Goal: Task Accomplishment & Management: Complete application form

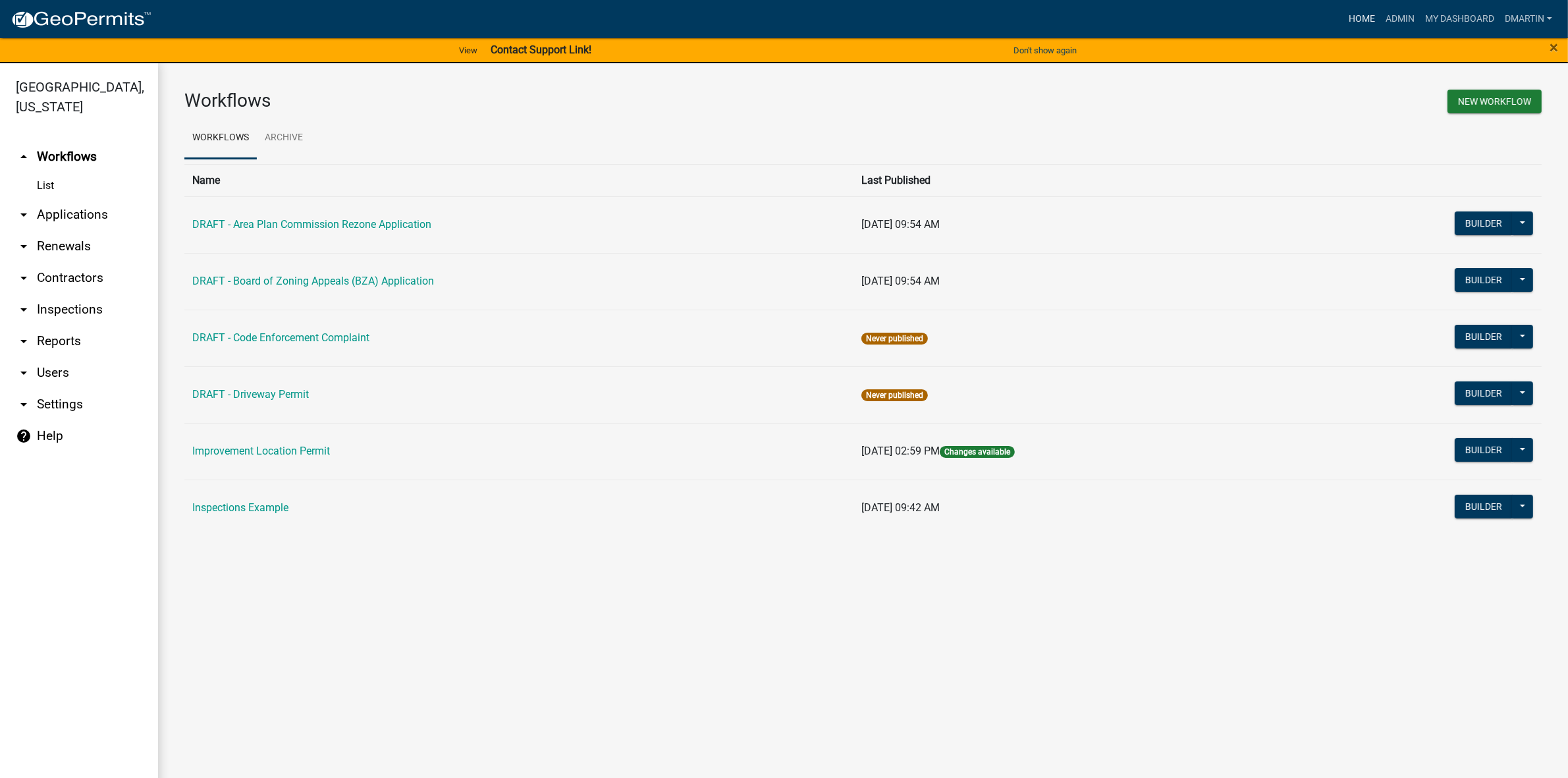
click at [1358, 16] on link "Home" at bounding box center [1361, 19] width 37 height 25
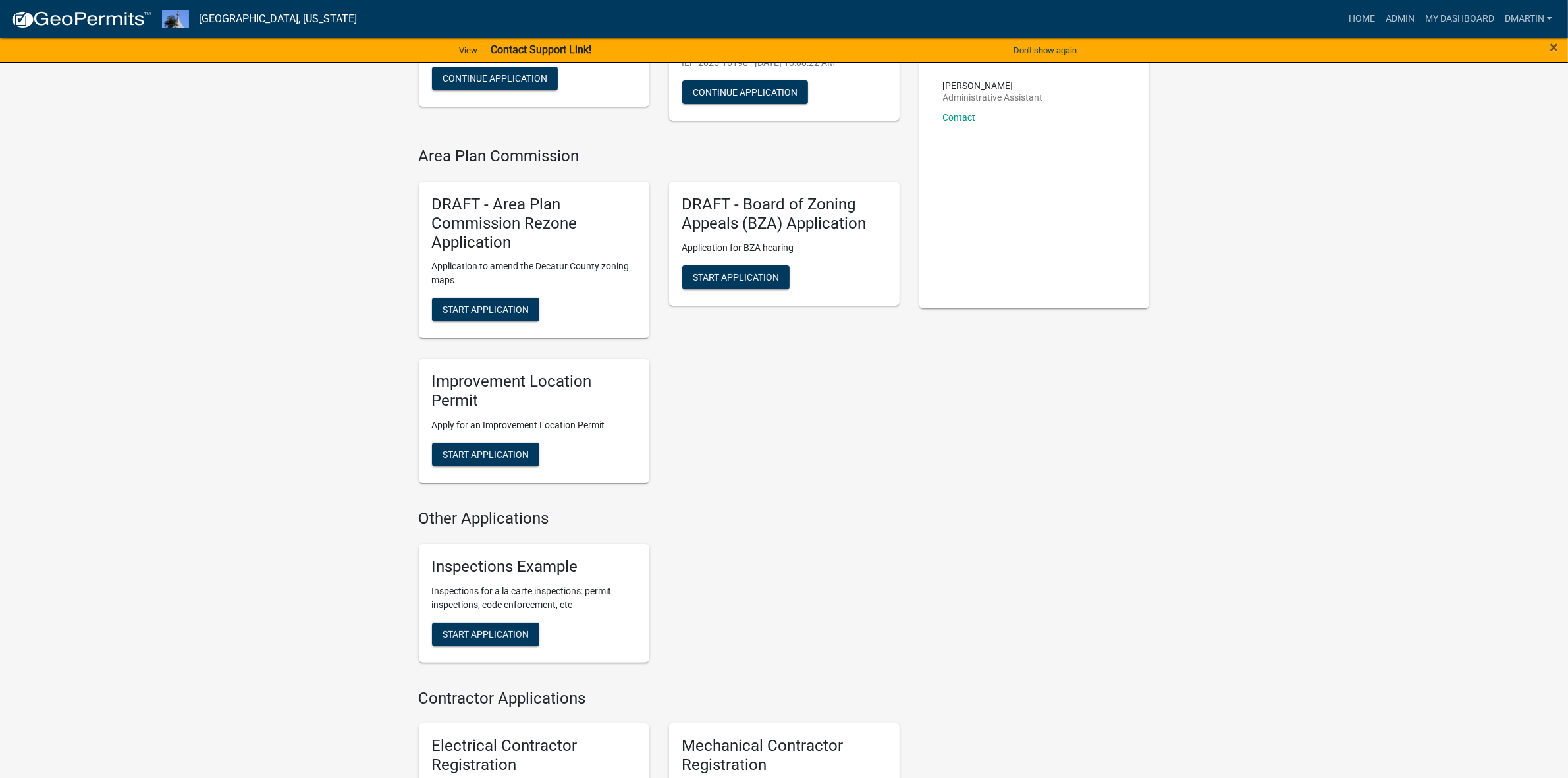
scroll to position [247, 0]
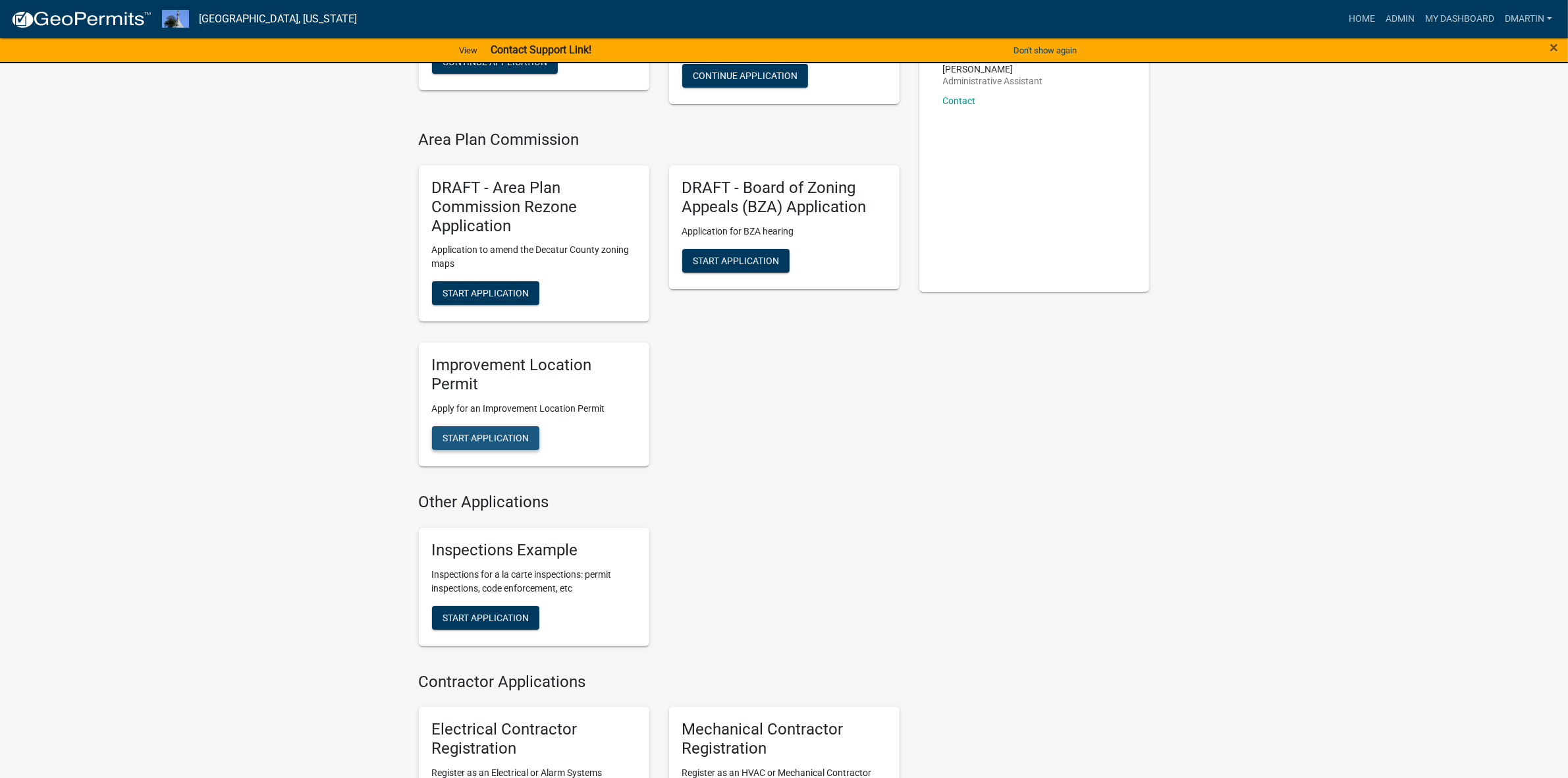
click at [502, 426] on button "Start Application" at bounding box center [485, 437] width 107 height 24
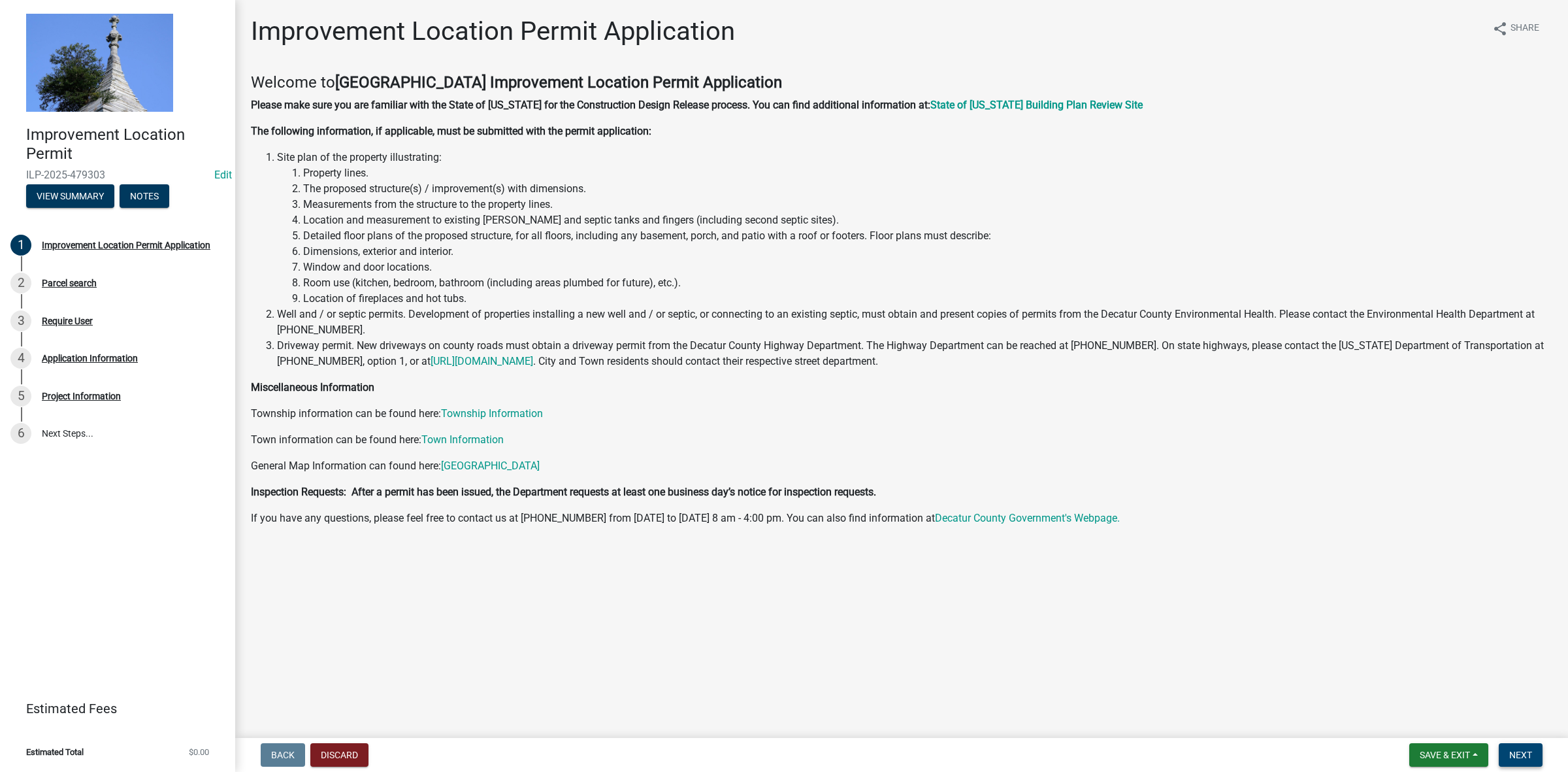
click at [1527, 753] on span "Next" at bounding box center [1520, 754] width 23 height 10
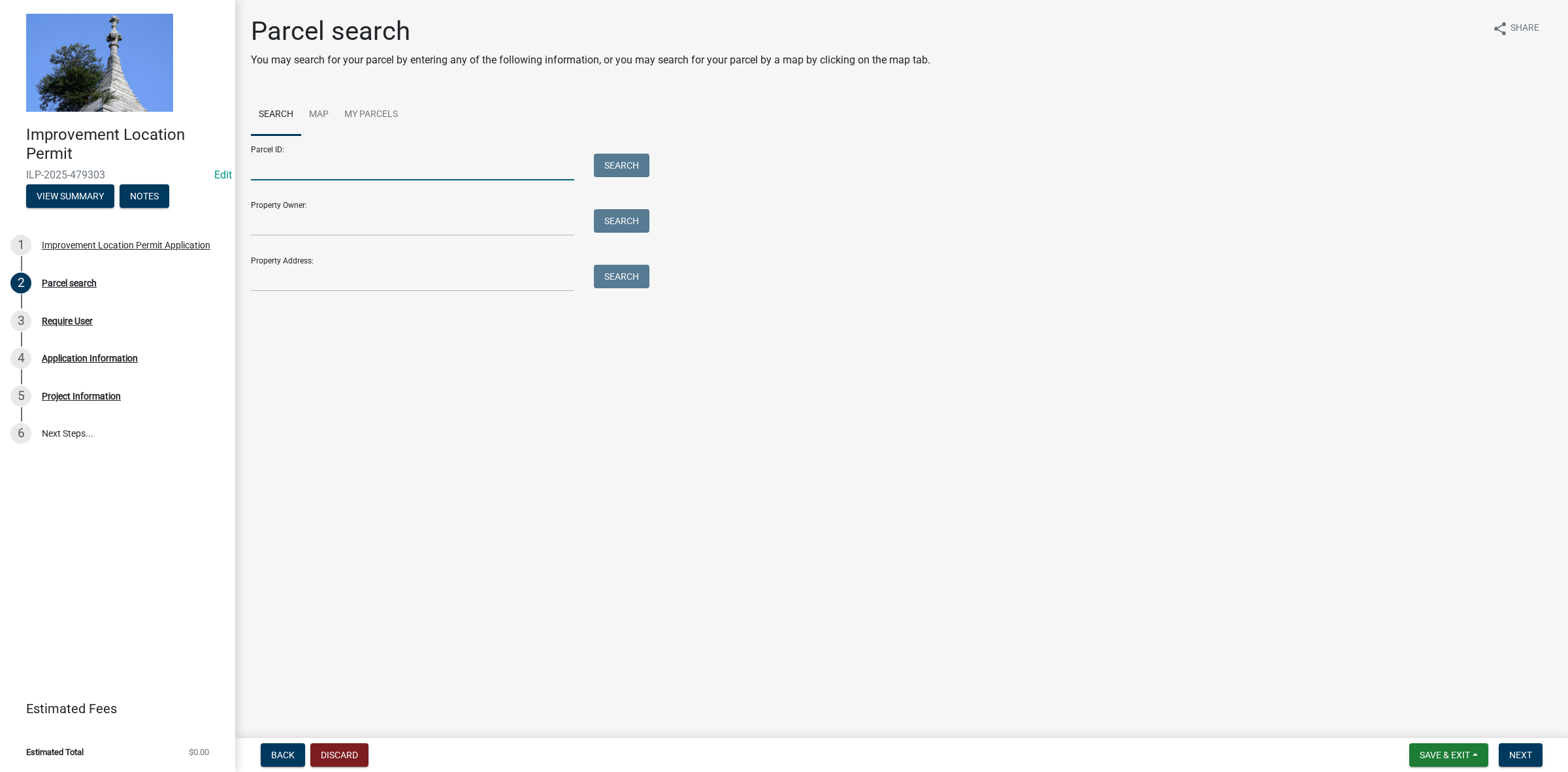
click at [373, 158] on input "Parcel ID:" at bounding box center [412, 166] width 323 height 27
paste input "16-11-33-430-019.060-013"
type input "16-11-33-430-019.060-013"
click at [609, 167] on button "Search" at bounding box center [621, 165] width 56 height 23
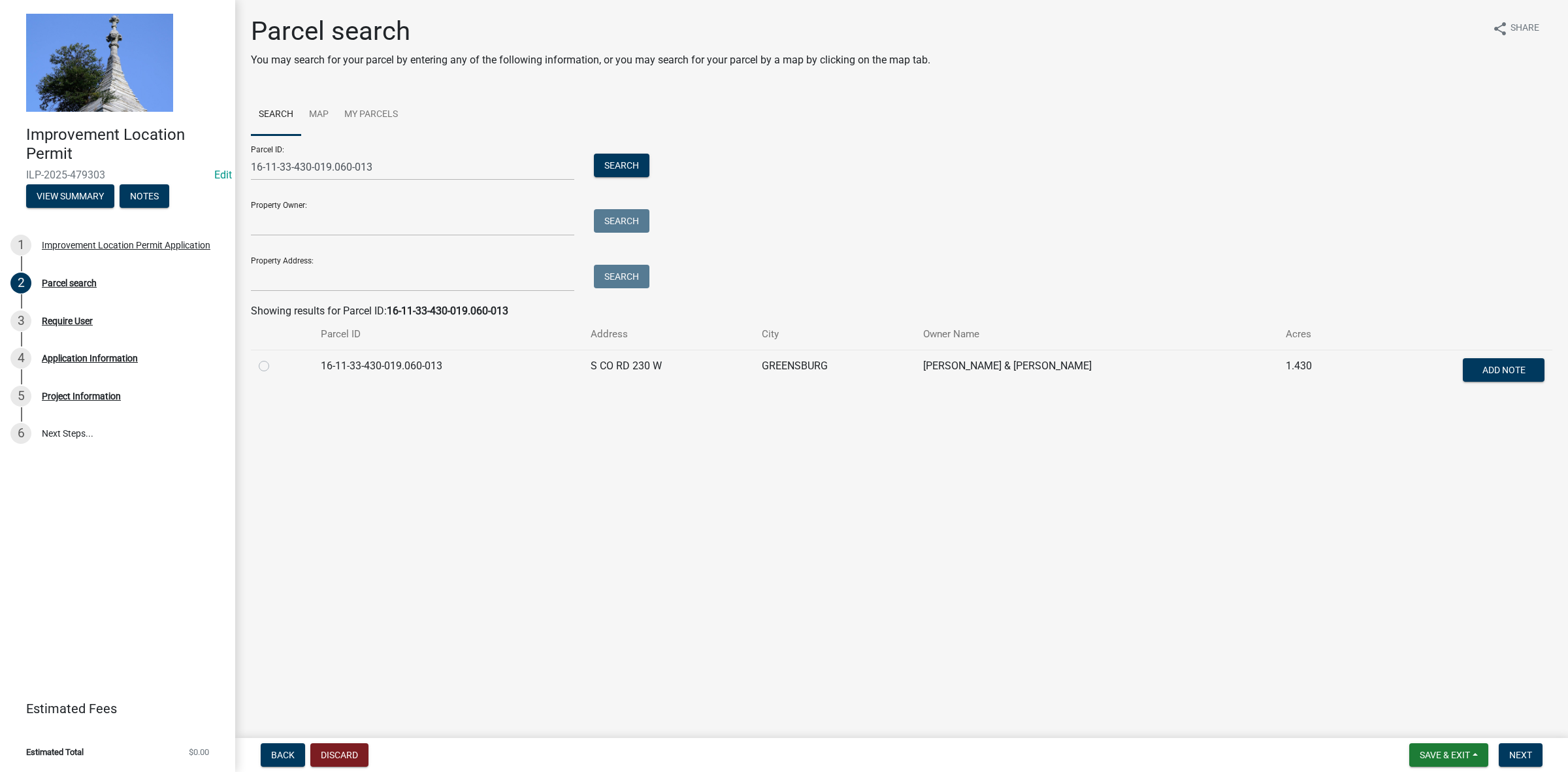
click at [274, 358] on label at bounding box center [274, 358] width 0 height 0
click at [274, 365] on input "radio" at bounding box center [278, 362] width 9 height 9
radio input "true"
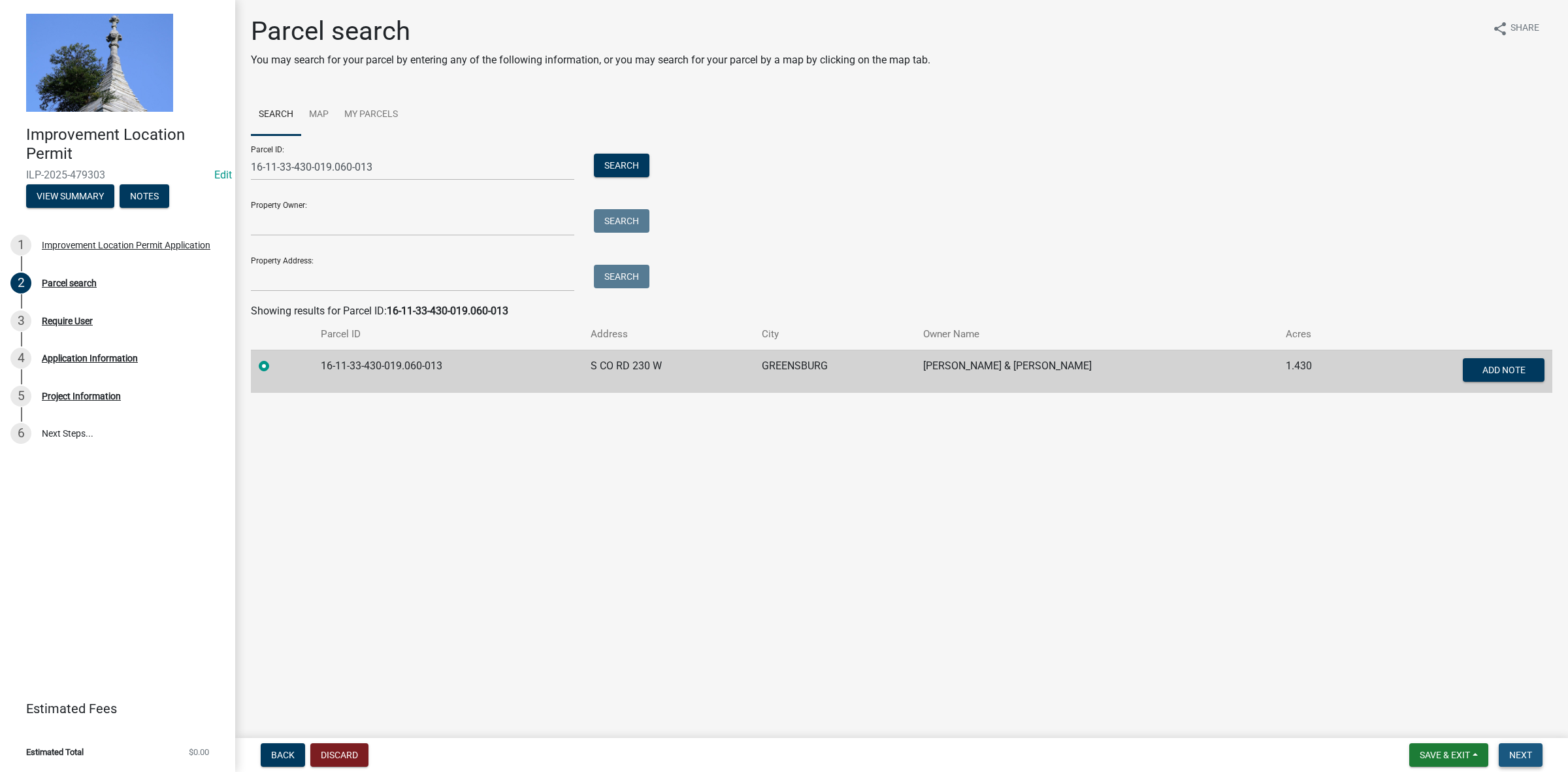
click at [1507, 750] on button "Next" at bounding box center [1520, 754] width 44 height 23
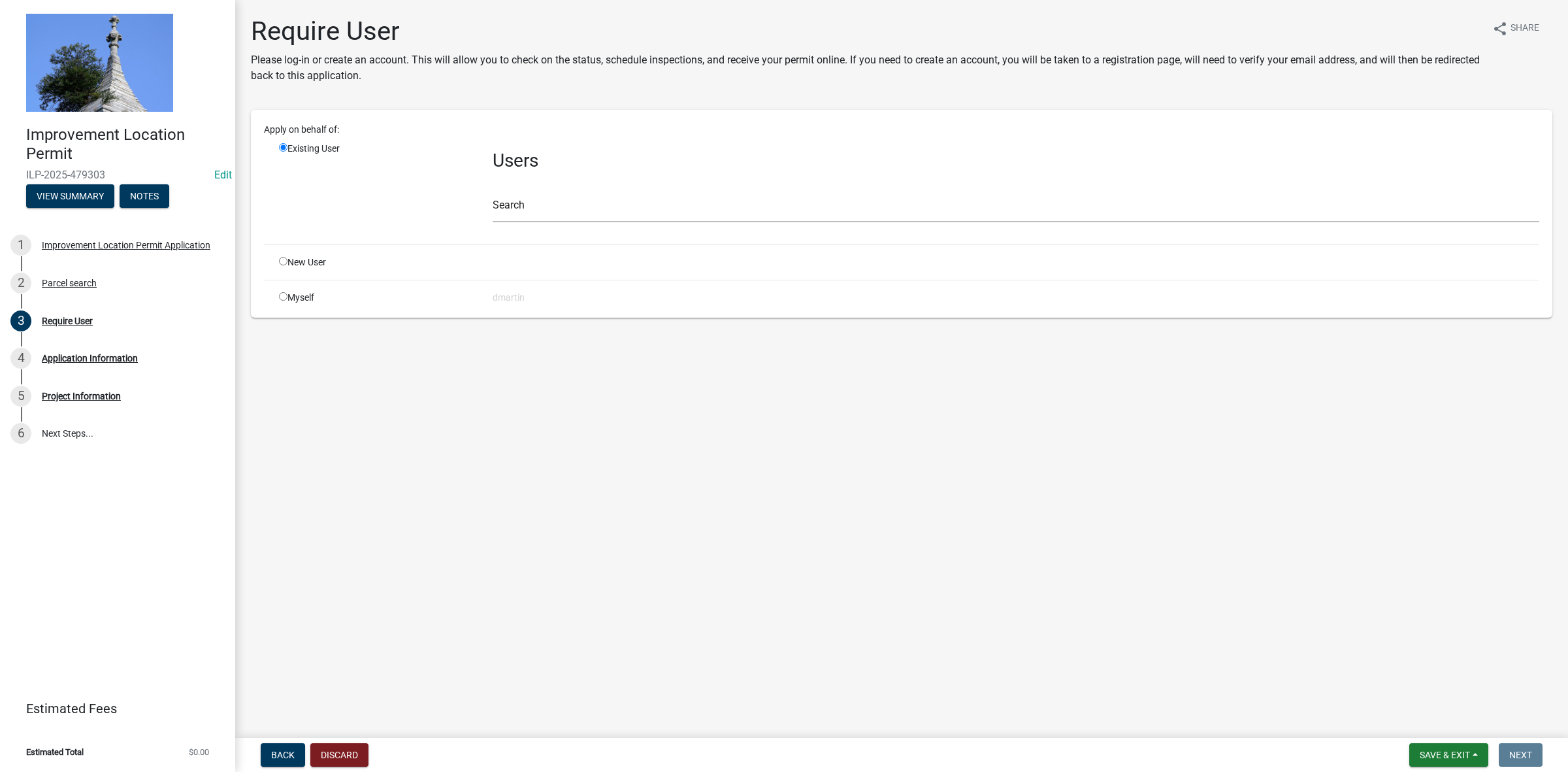
click at [280, 296] on input "radio" at bounding box center [283, 296] width 9 height 9
radio input "true"
radio input "false"
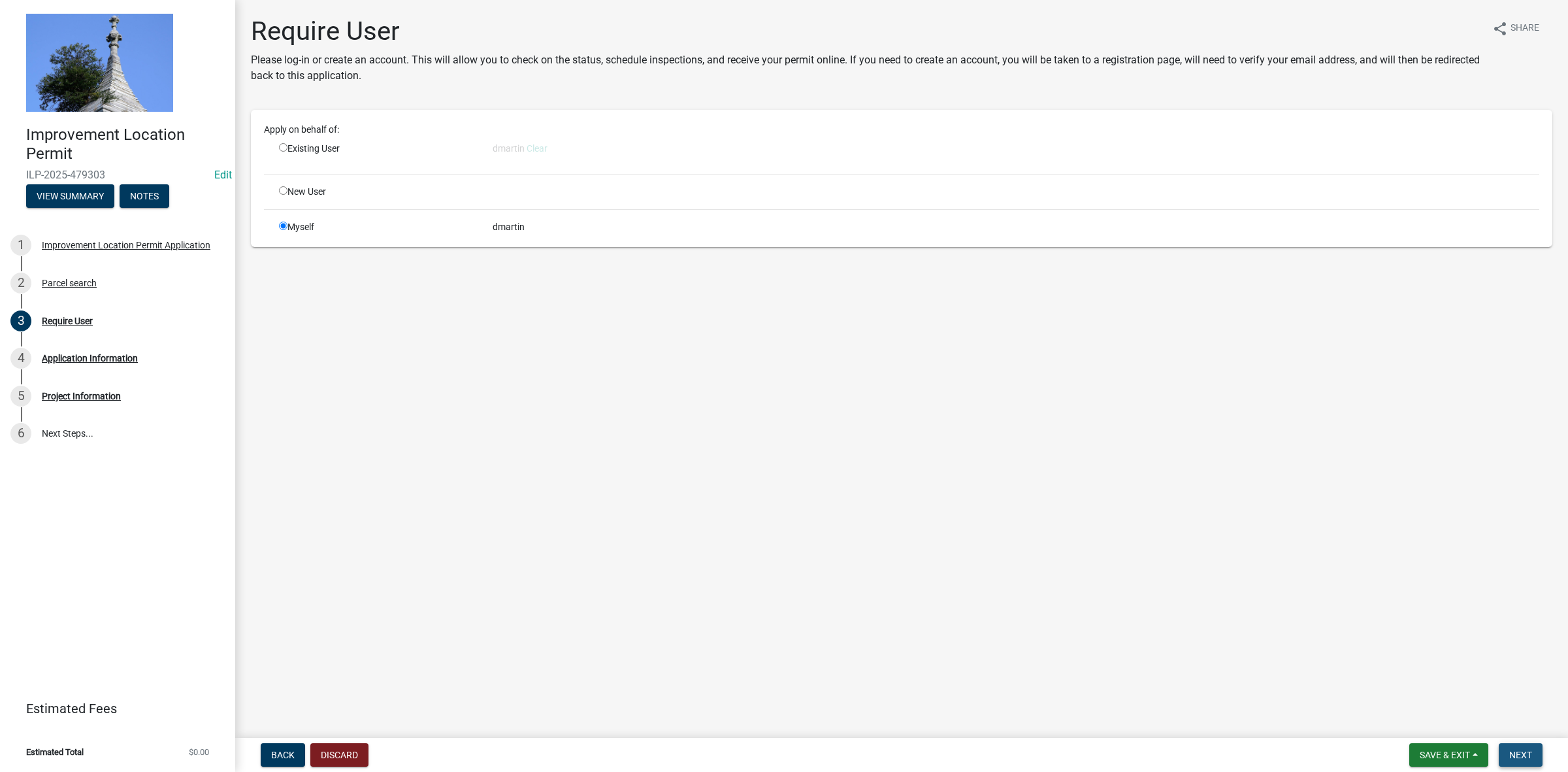
click at [1516, 752] on span "Next" at bounding box center [1520, 754] width 23 height 10
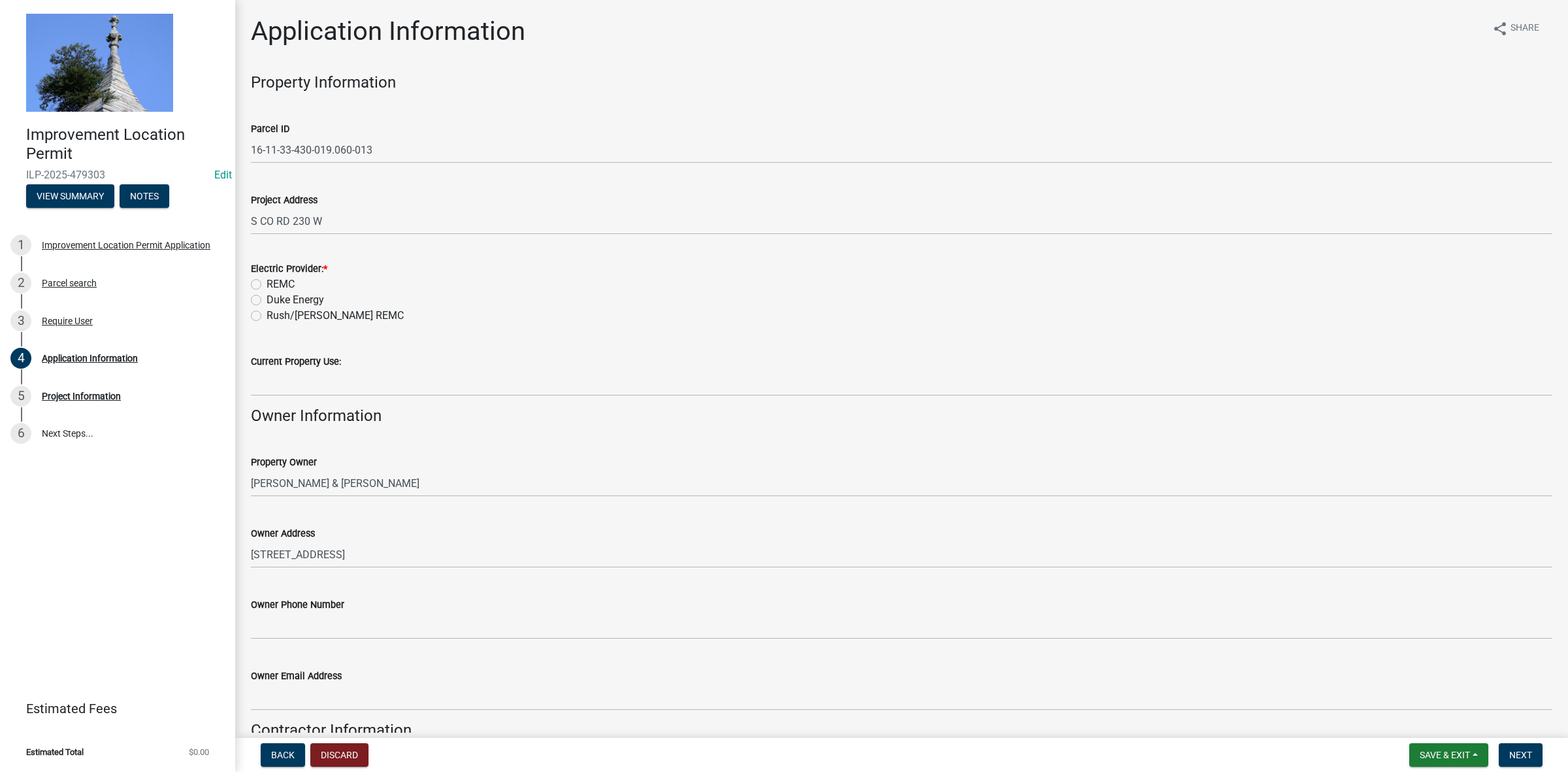
click at [266, 285] on label "REMC" at bounding box center [280, 284] width 28 height 15
click at [266, 285] on input "REMC" at bounding box center [270, 281] width 9 height 9
radio input "true"
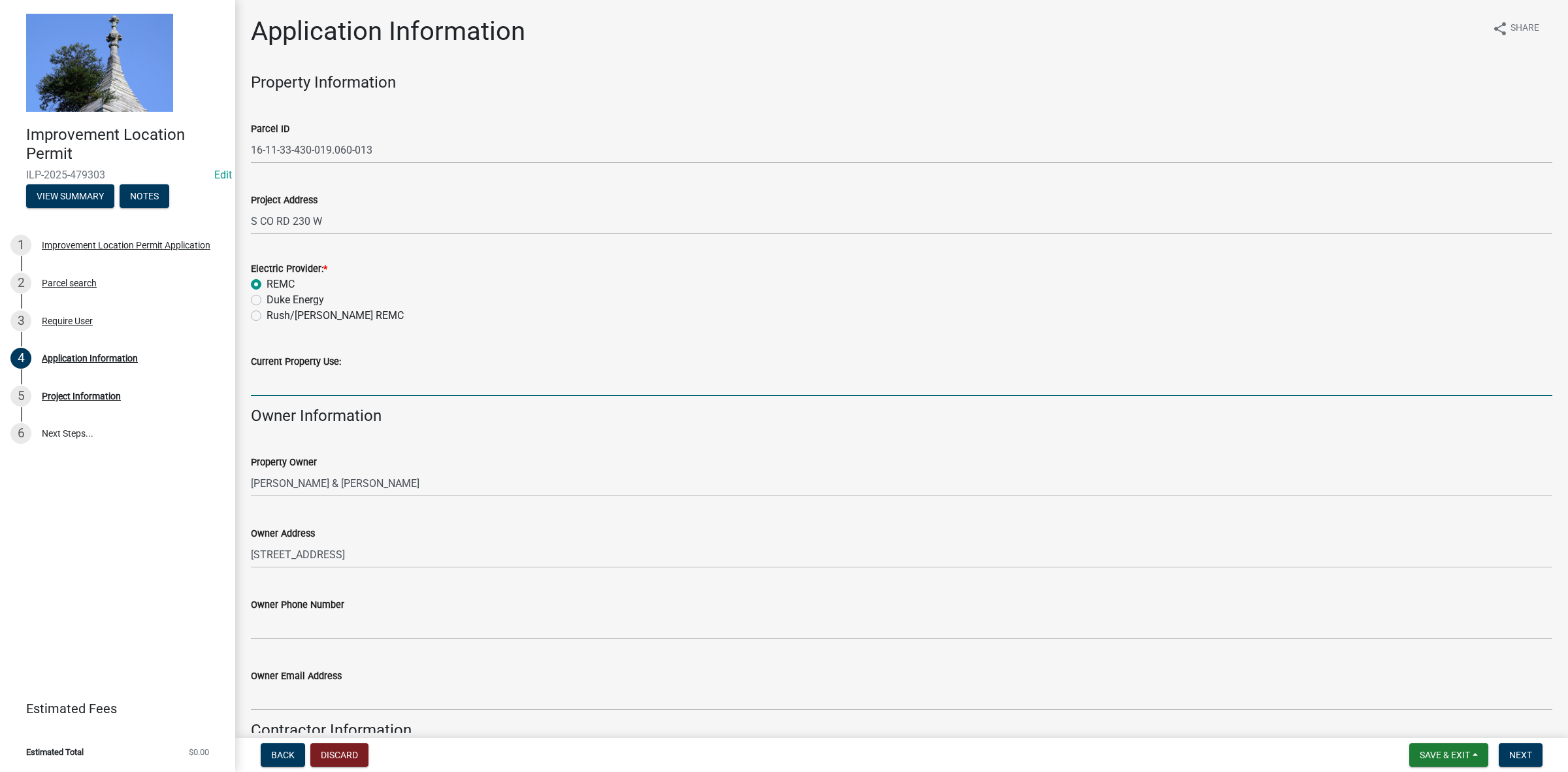
click at [281, 378] on input "Current Property Use:" at bounding box center [902, 382] width 1302 height 27
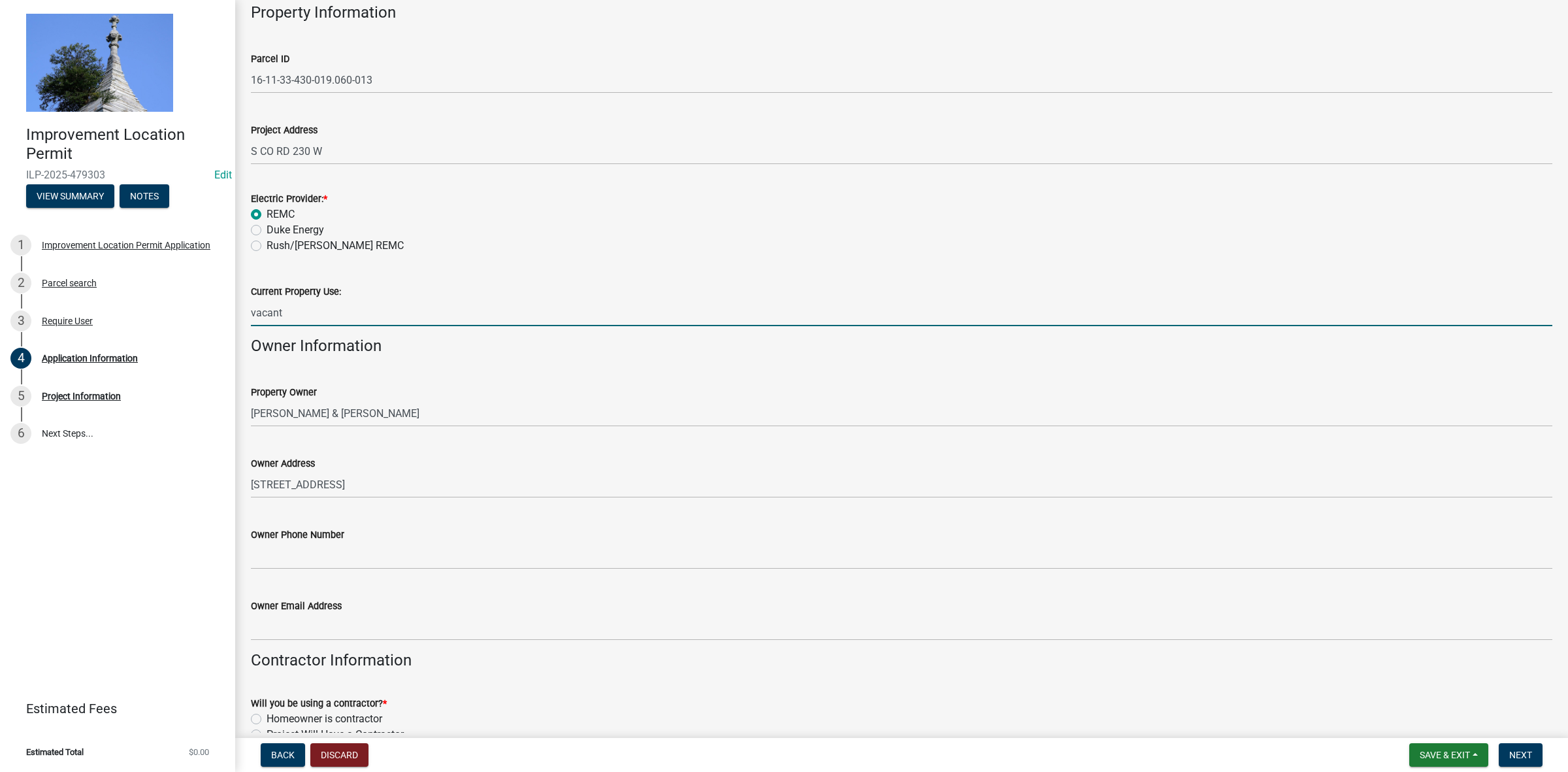
scroll to position [327, 0]
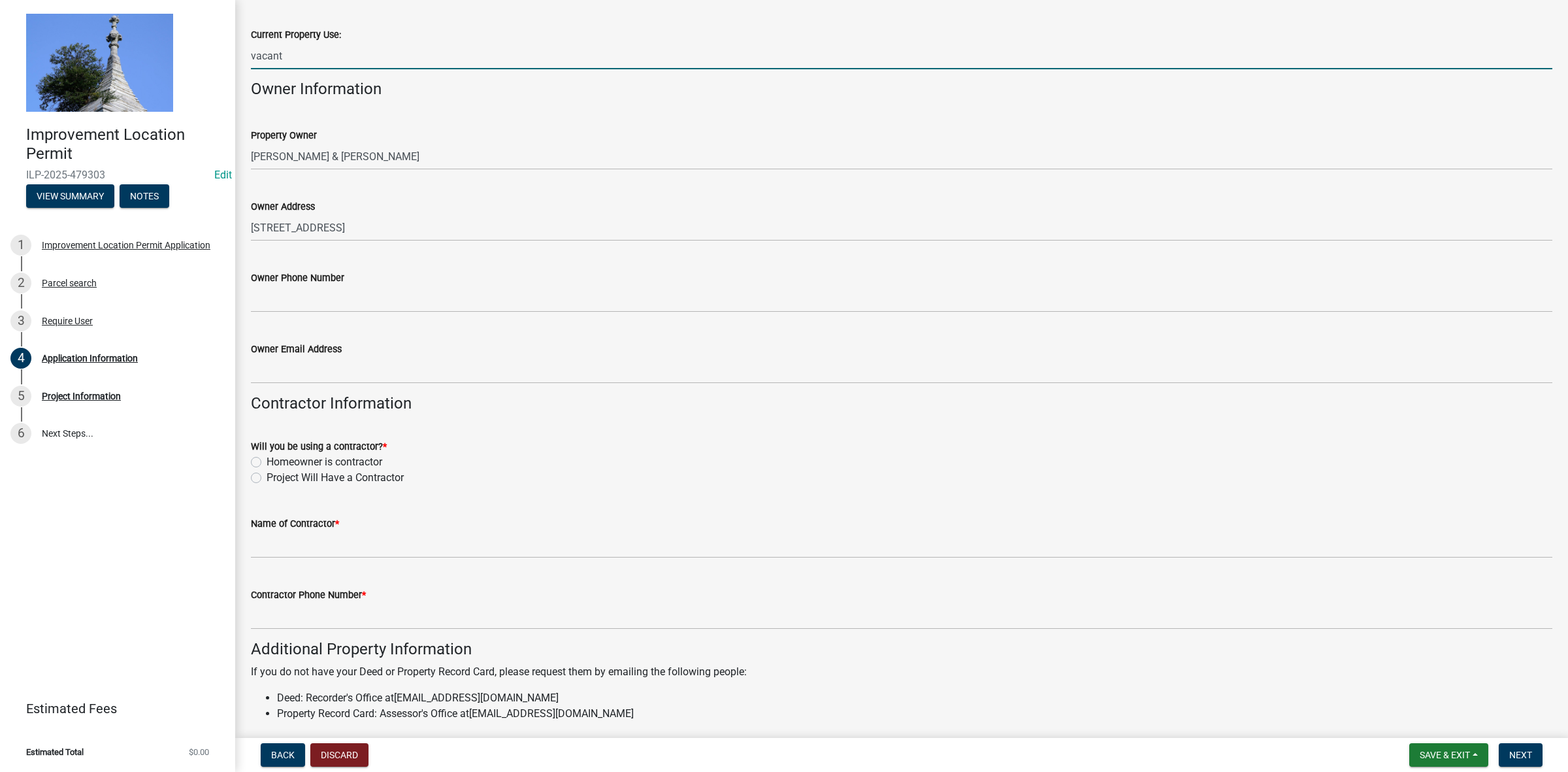
type input "vacant"
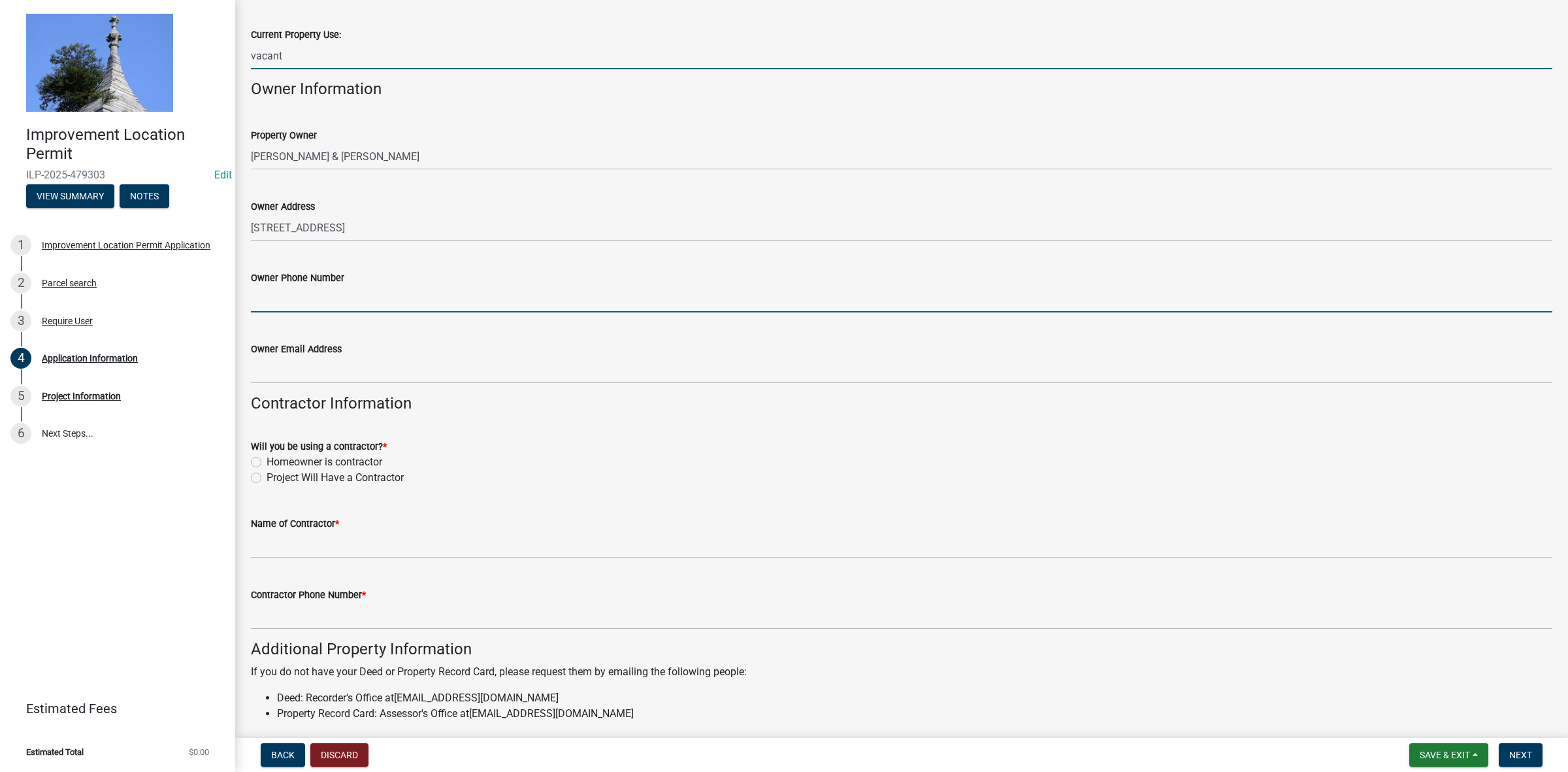
click at [325, 299] on input "Owner Phone Number" at bounding box center [902, 298] width 1302 height 27
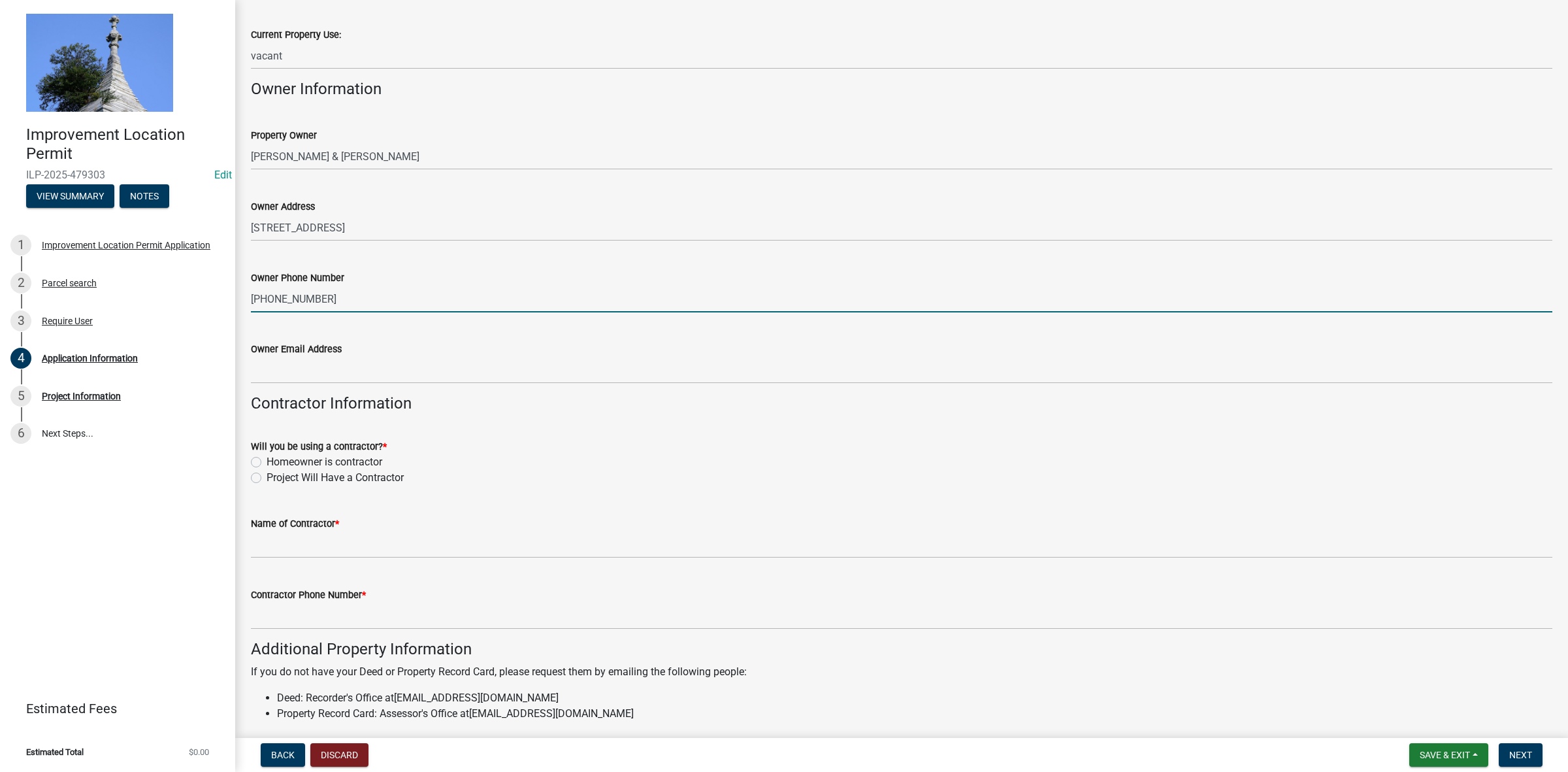
type input "[PHONE_NUMBER]"
click at [266, 474] on label "Project Will Have a Contractor" at bounding box center [335, 477] width 137 height 15
click at [266, 474] on input "Project Will Have a Contractor" at bounding box center [270, 474] width 9 height 9
radio input "true"
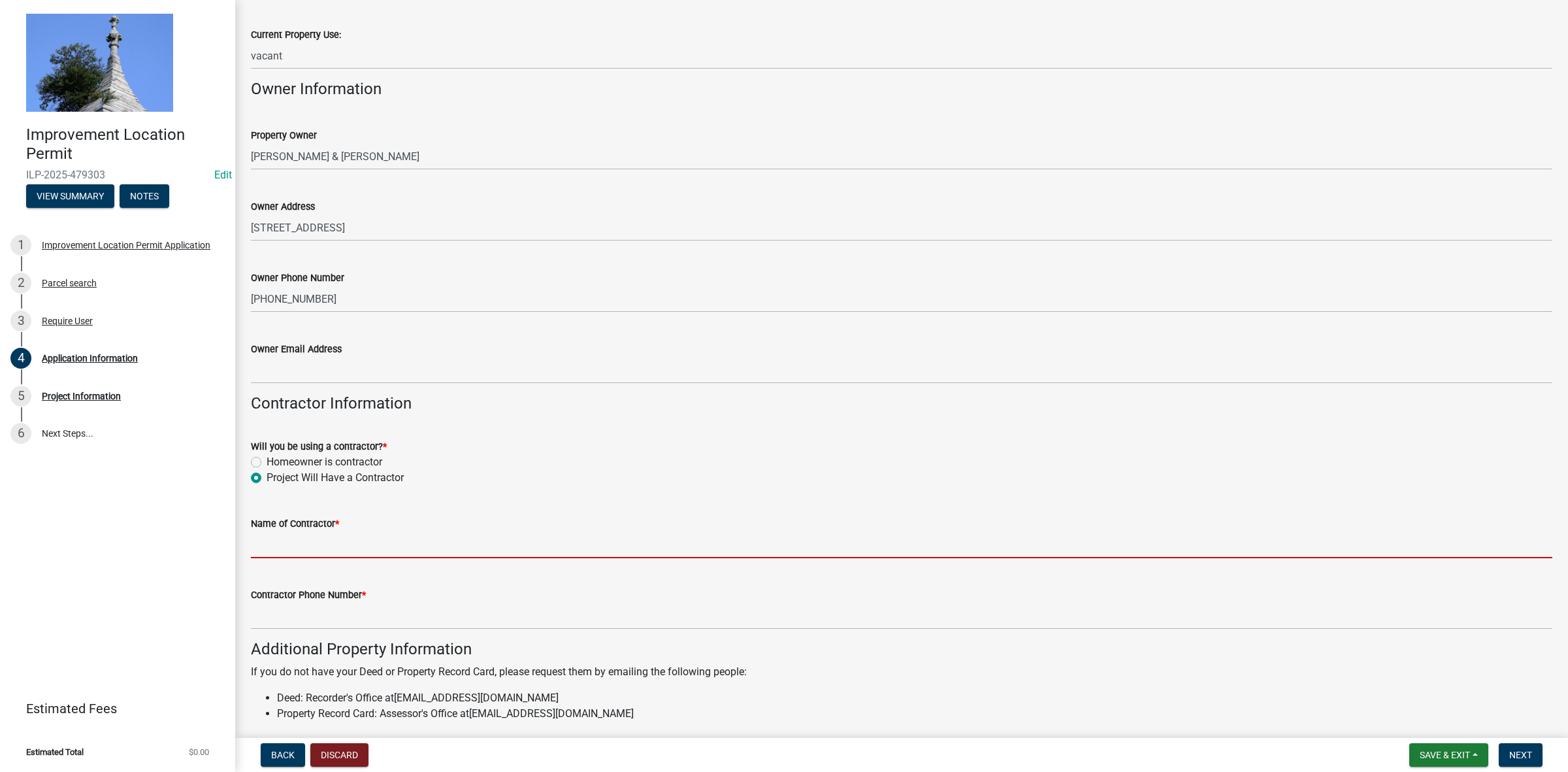
click at [261, 546] on input "Name of Contractor *" at bounding box center [902, 545] width 1302 height 27
click at [266, 459] on label "Homeowner is contractor" at bounding box center [323, 461] width 115 height 15
click at [266, 459] on input "Homeowner is contractor" at bounding box center [270, 458] width 9 height 9
radio input "true"
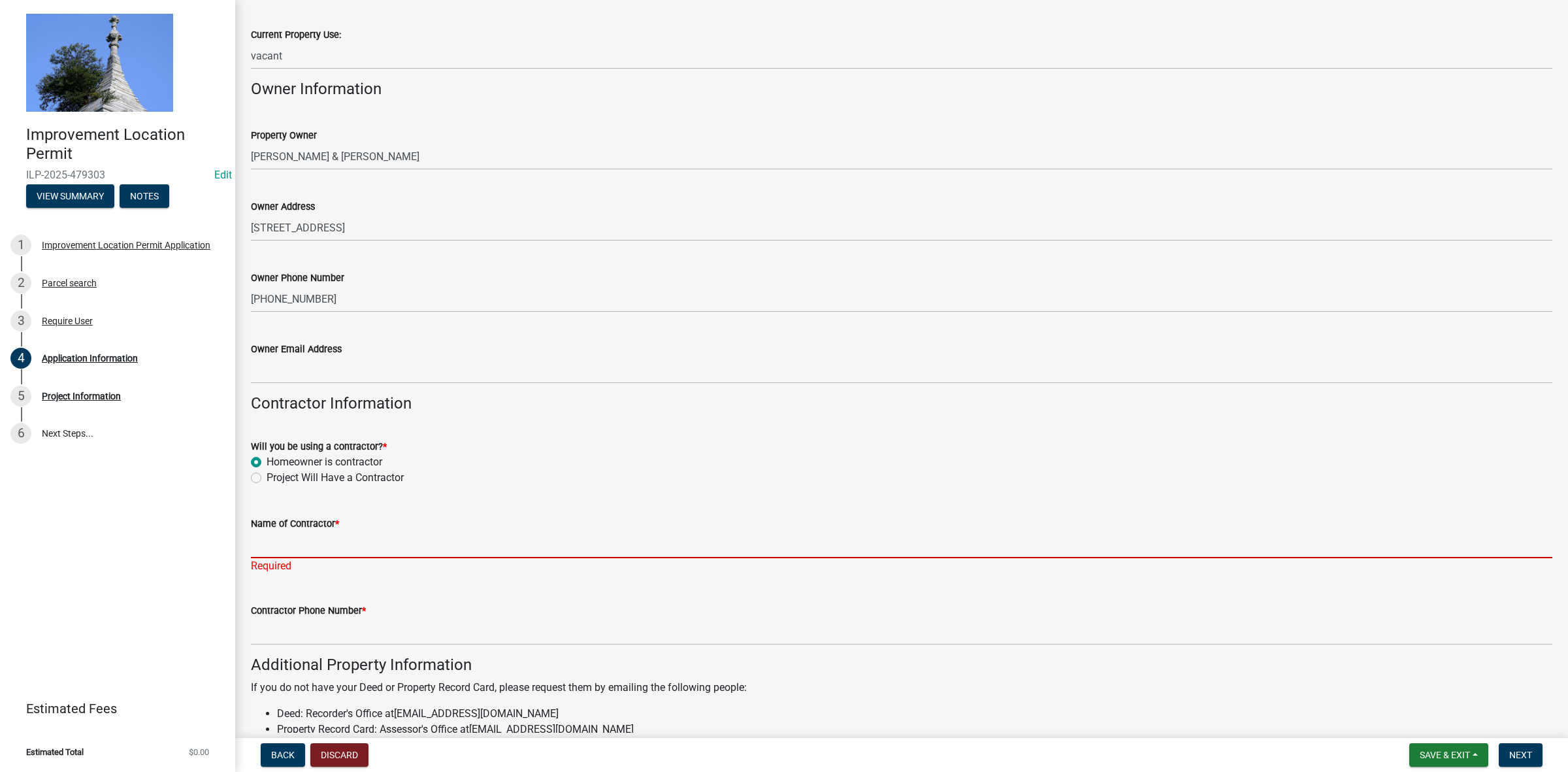
click at [270, 536] on input "Name of Contractor *" at bounding box center [902, 545] width 1302 height 27
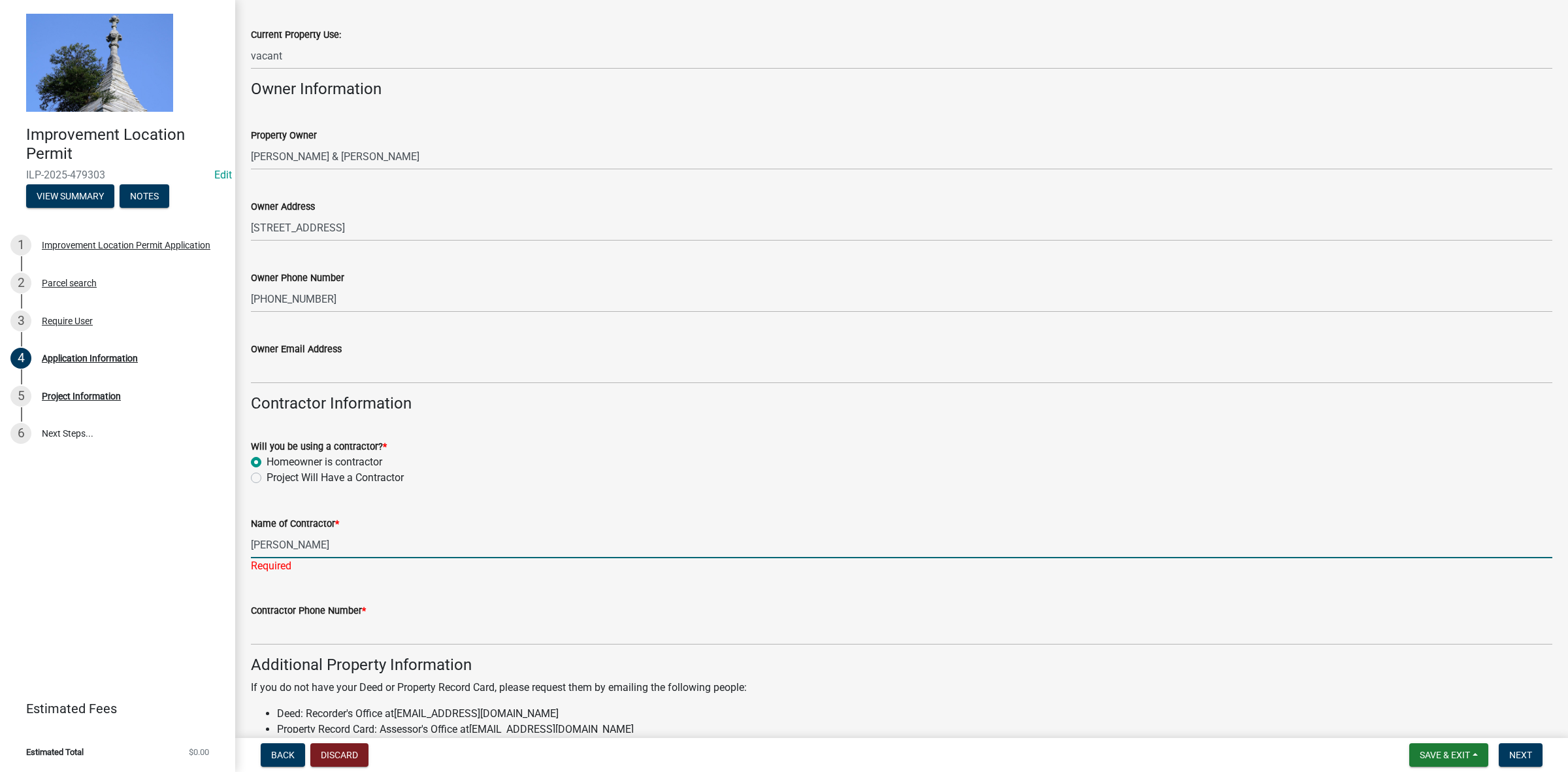
type input "J"
type input "[PERSON_NAME]"
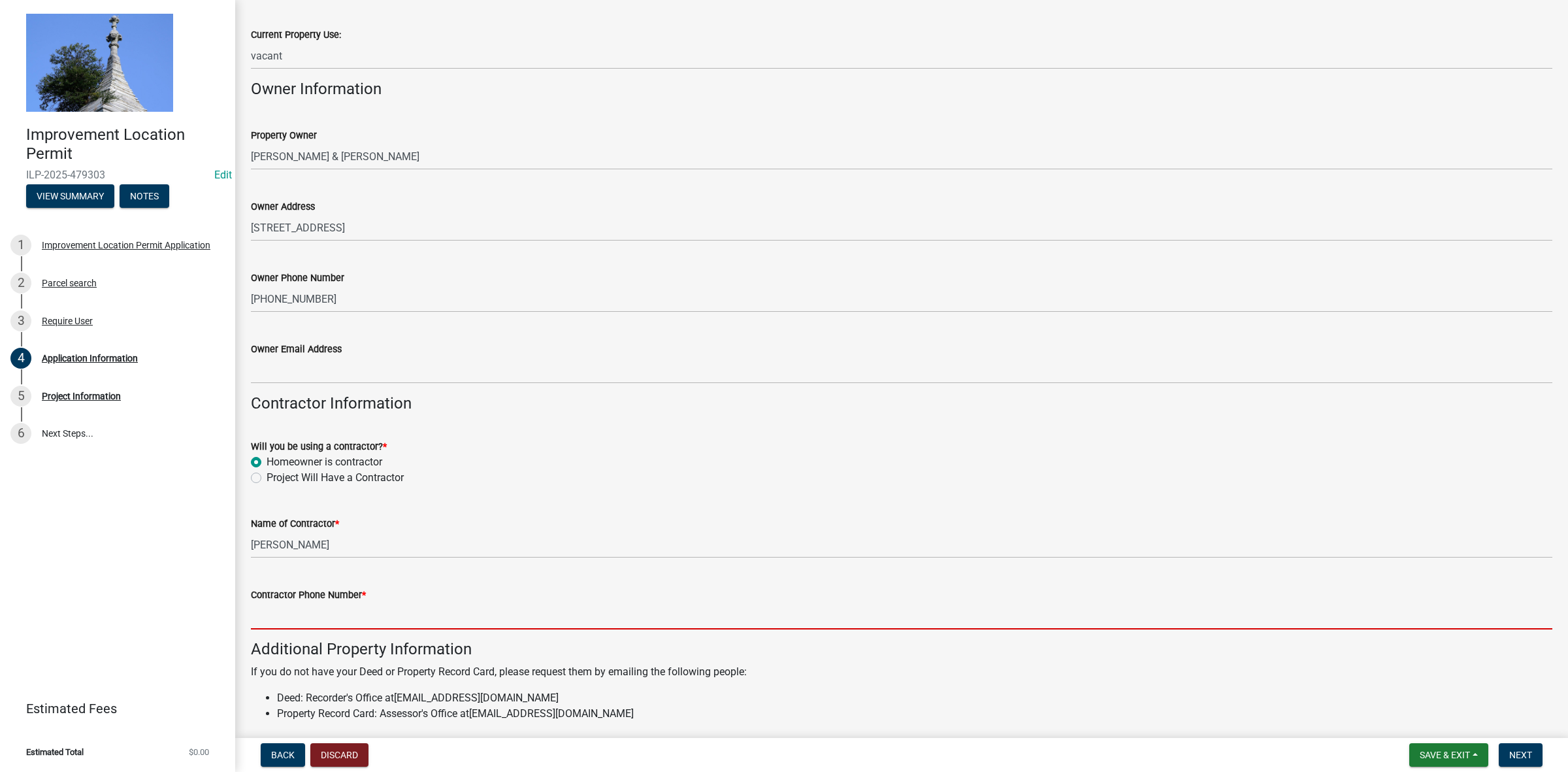
type input "8"
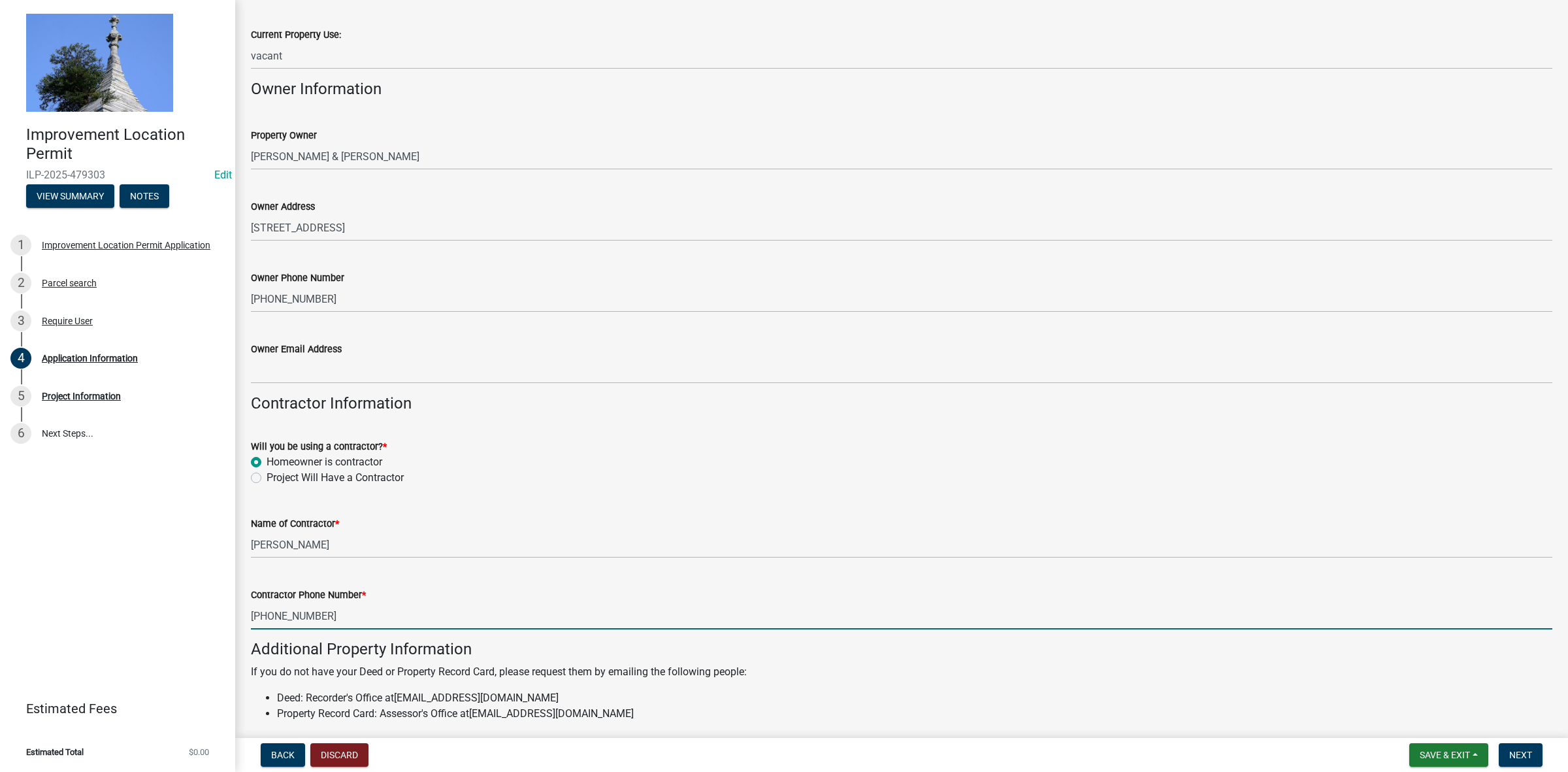
type input "[PHONE_NUMBER]"
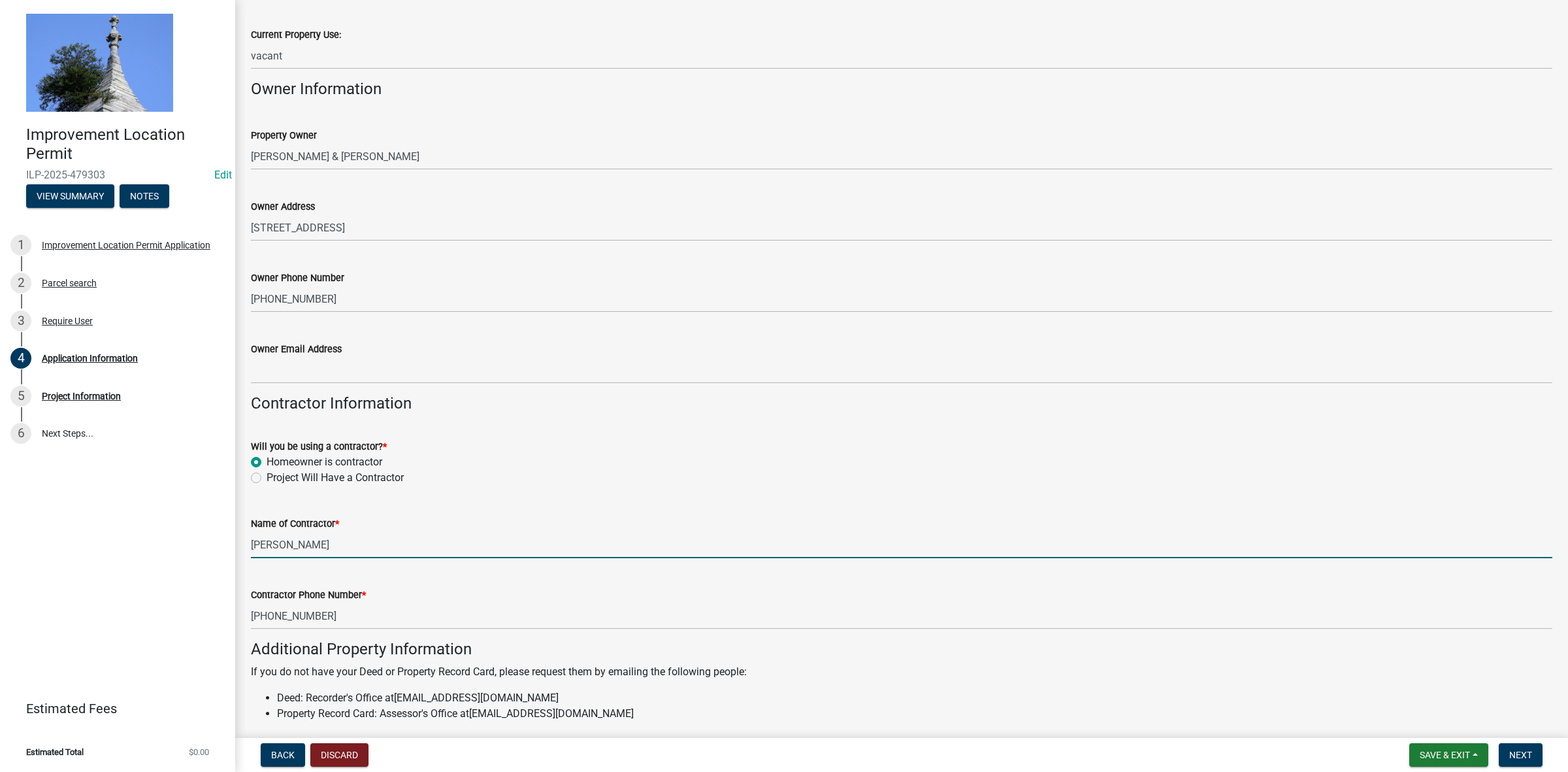
drag, startPoint x: 280, startPoint y: 540, endPoint x: 511, endPoint y: 526, distance: 231.4
click at [281, 540] on input "[PERSON_NAME]" at bounding box center [902, 545] width 1302 height 27
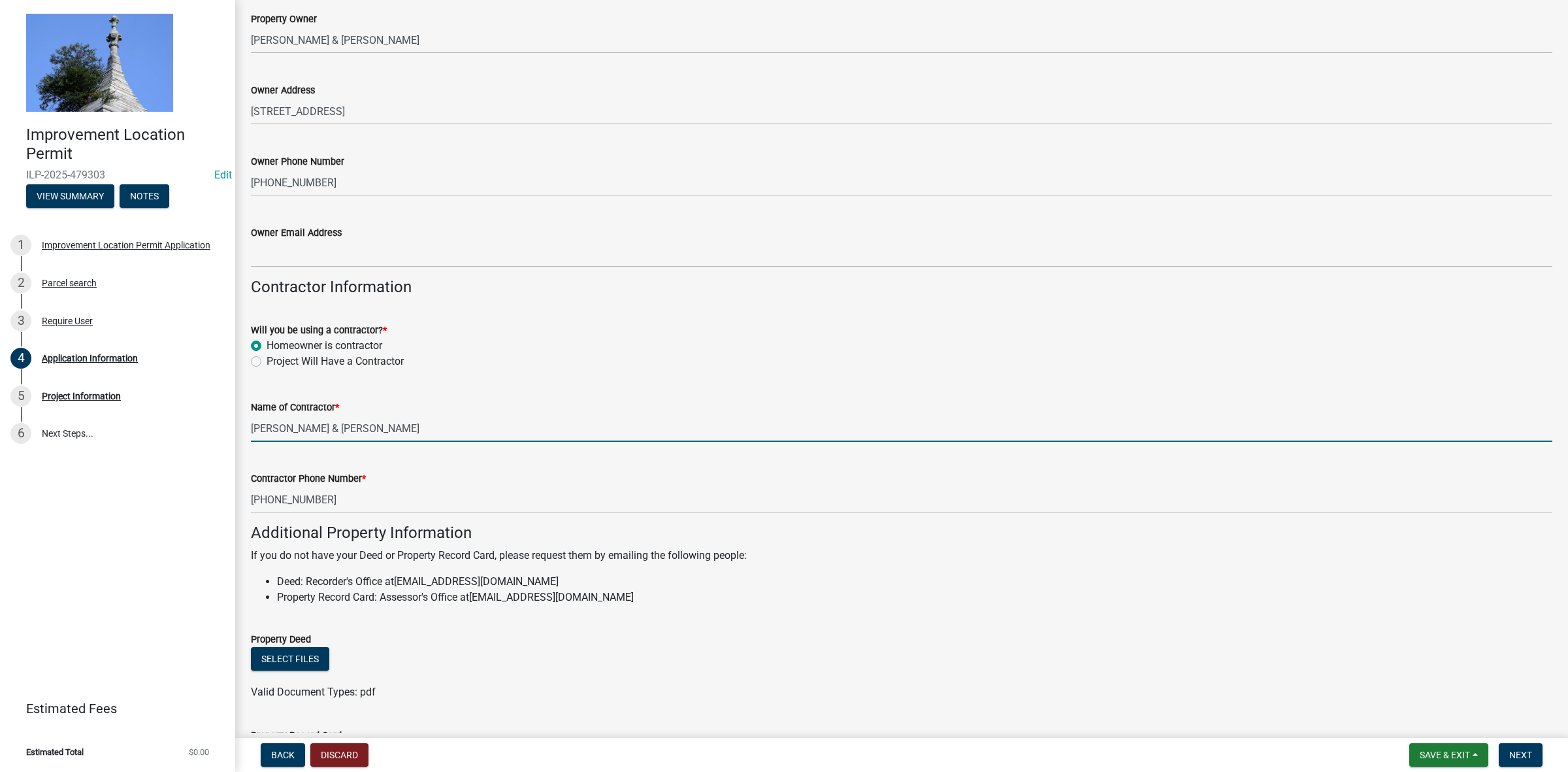
scroll to position [569, 0]
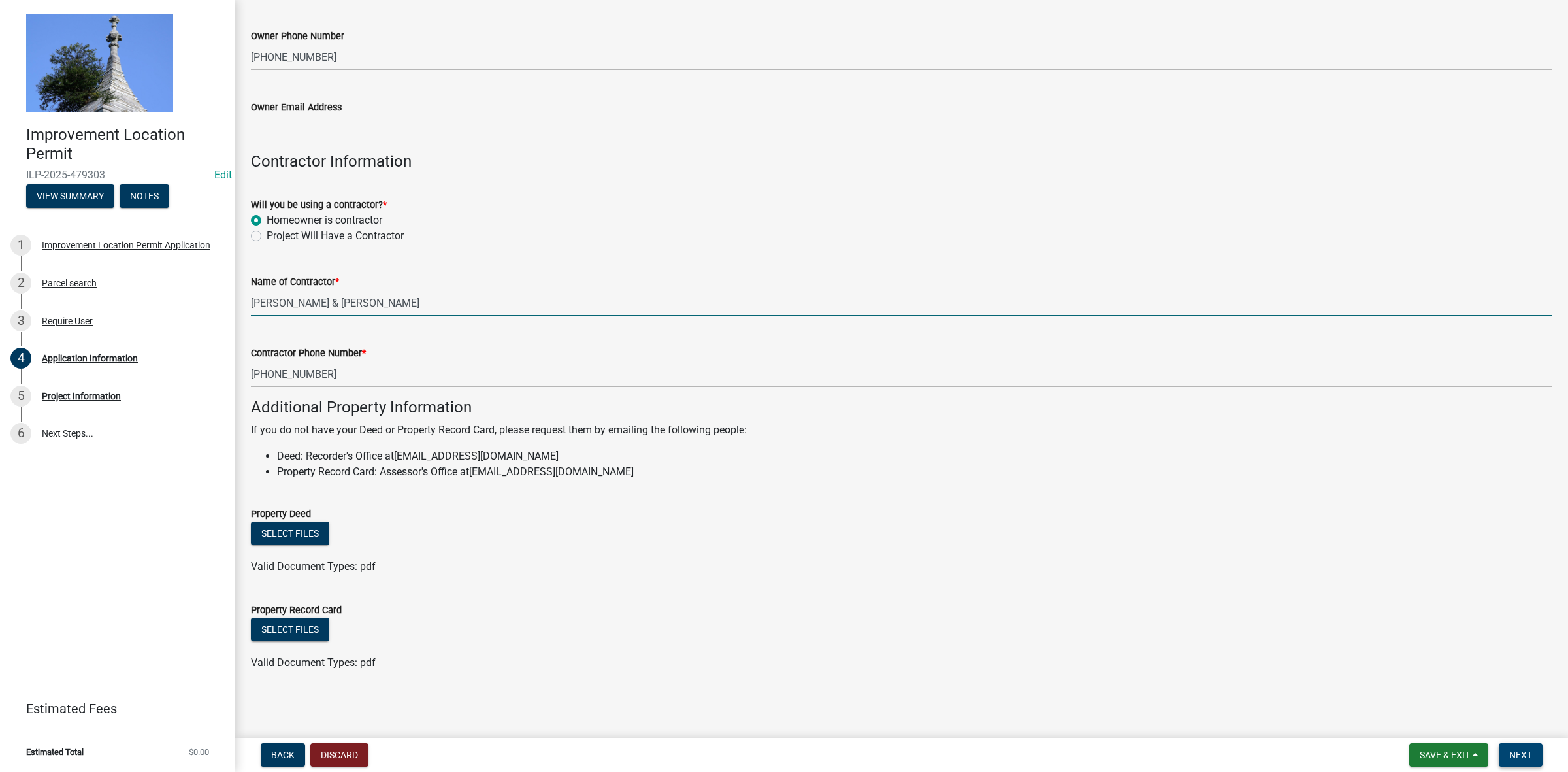
type input "[PERSON_NAME] & [PERSON_NAME]"
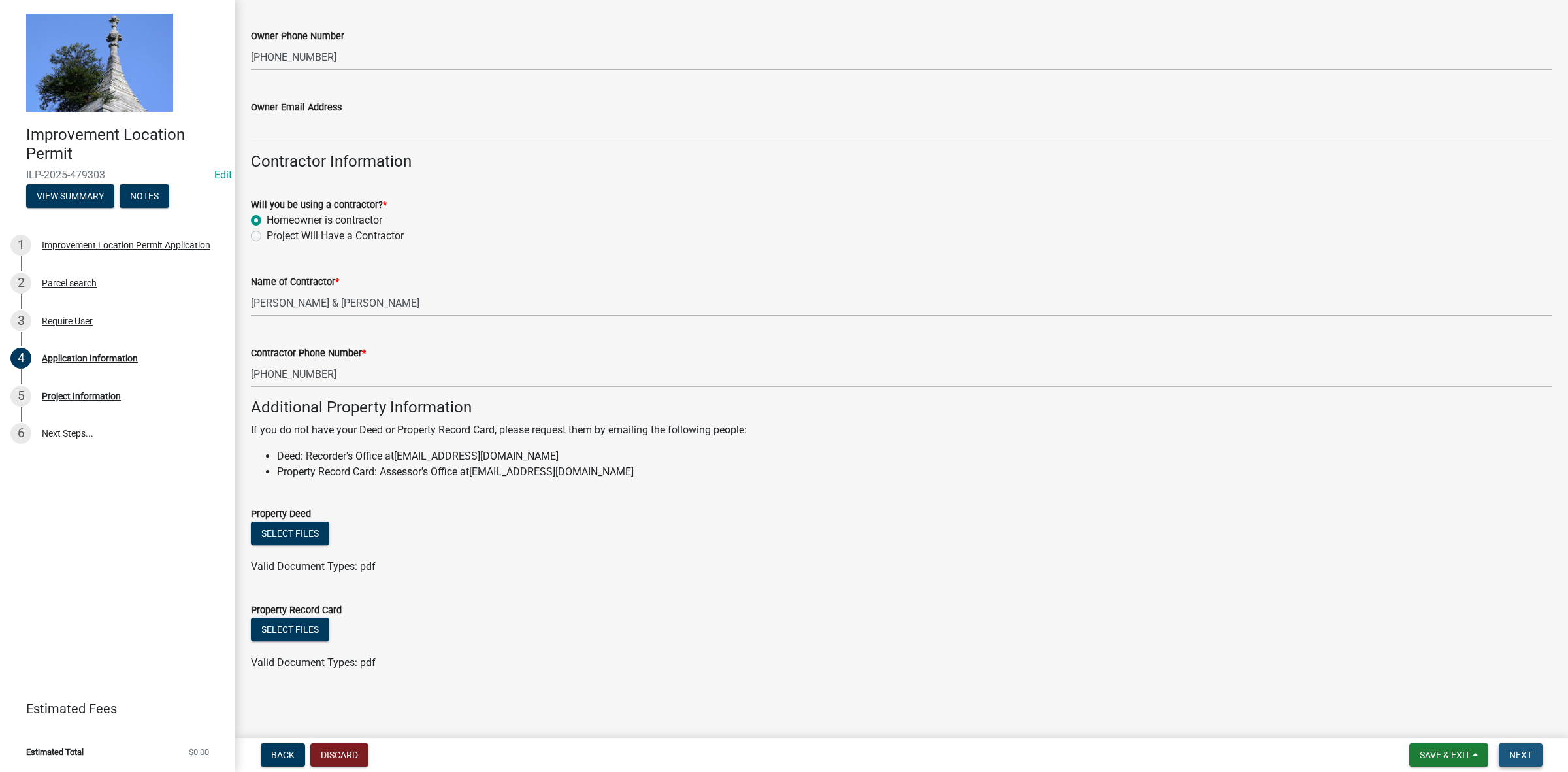
click at [1520, 749] on span "Next" at bounding box center [1520, 754] width 23 height 10
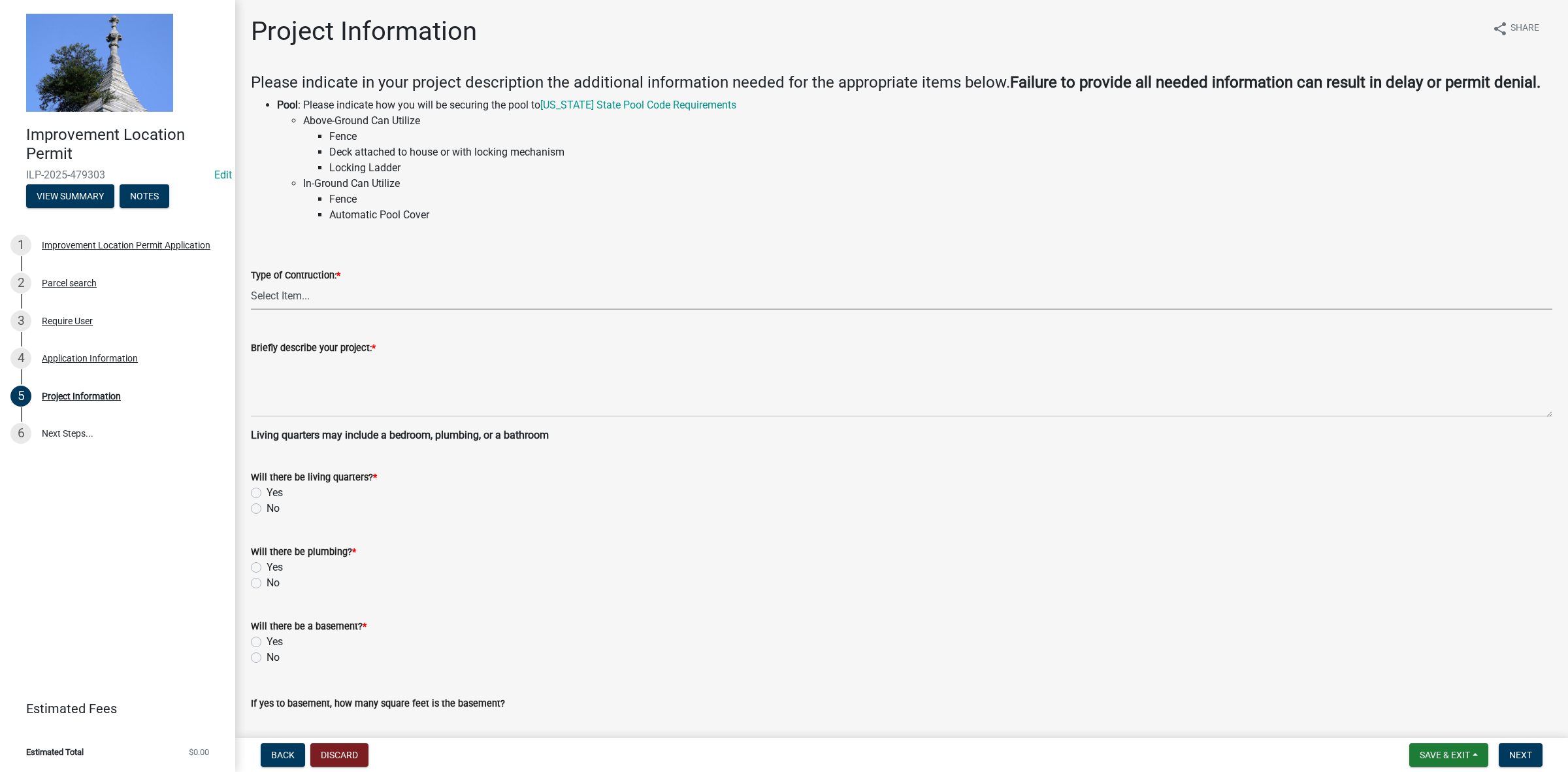
click at [324, 295] on select "Select Item... Addition Attached Garage Boat Dock Cell Tower/Co-Locate Commerci…" at bounding box center [902, 296] width 1302 height 27
click at [251, 283] on select "Select Item... Addition Attached Garage Boat Dock Cell Tower/Co-Locate Commerci…" at bounding box center [902, 296] width 1302 height 27
select select "9d64ea5b-356b-46b9-9003-cd08e8d798e4"
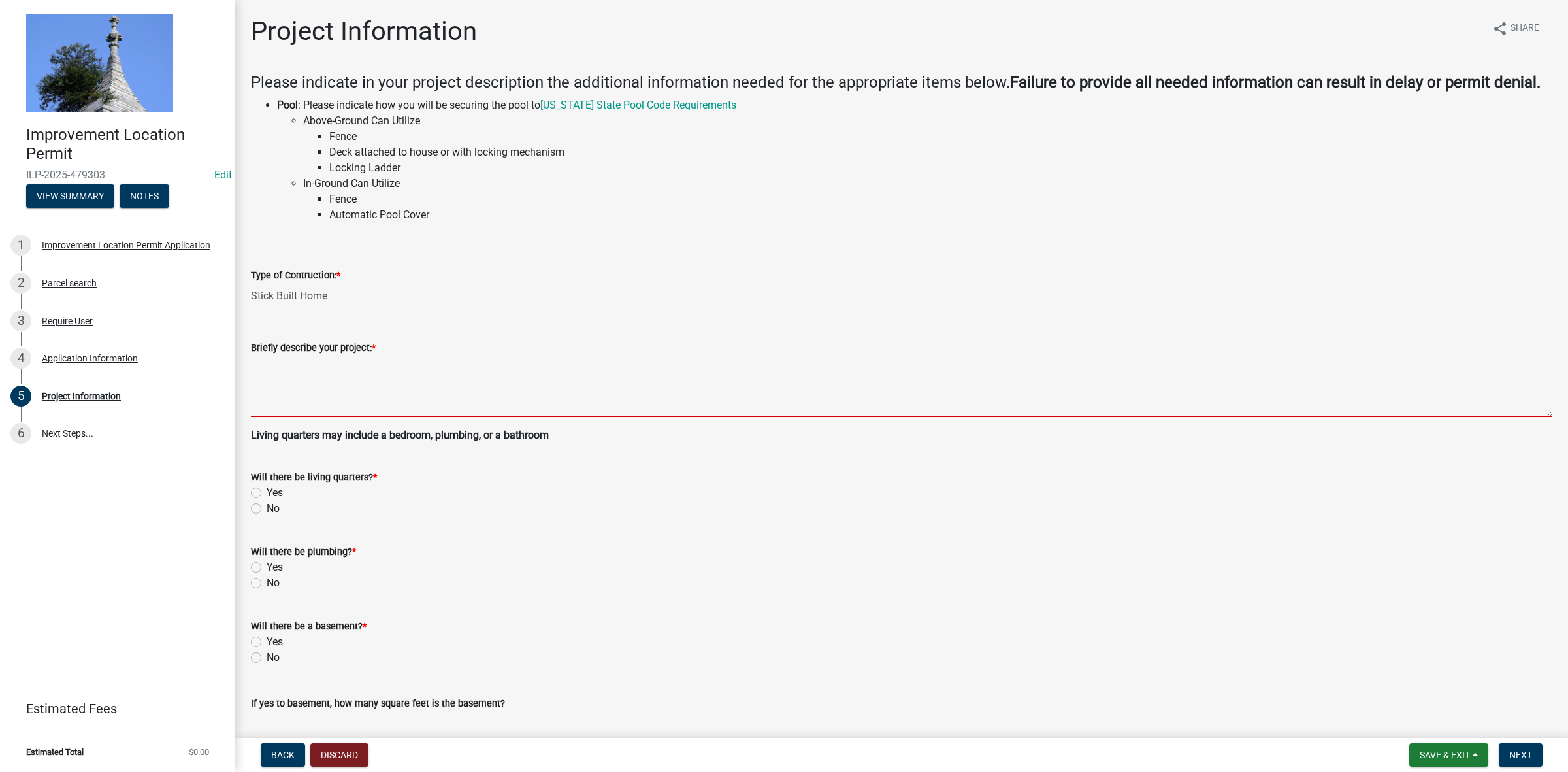
click at [263, 367] on textarea "Briefly describe your project: *" at bounding box center [902, 386] width 1302 height 61
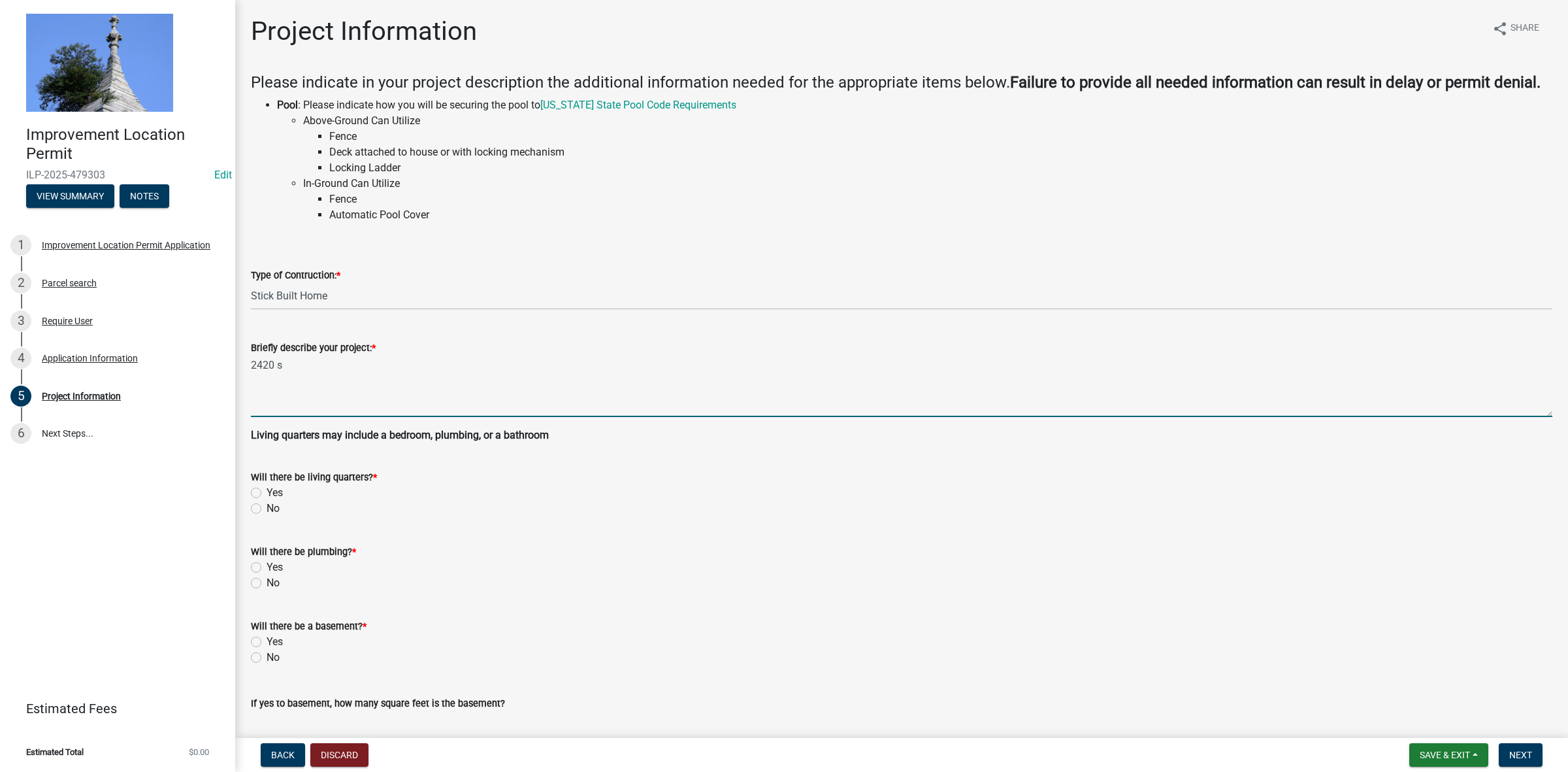
click at [289, 368] on textarea "2420 s" at bounding box center [902, 386] width 1302 height 61
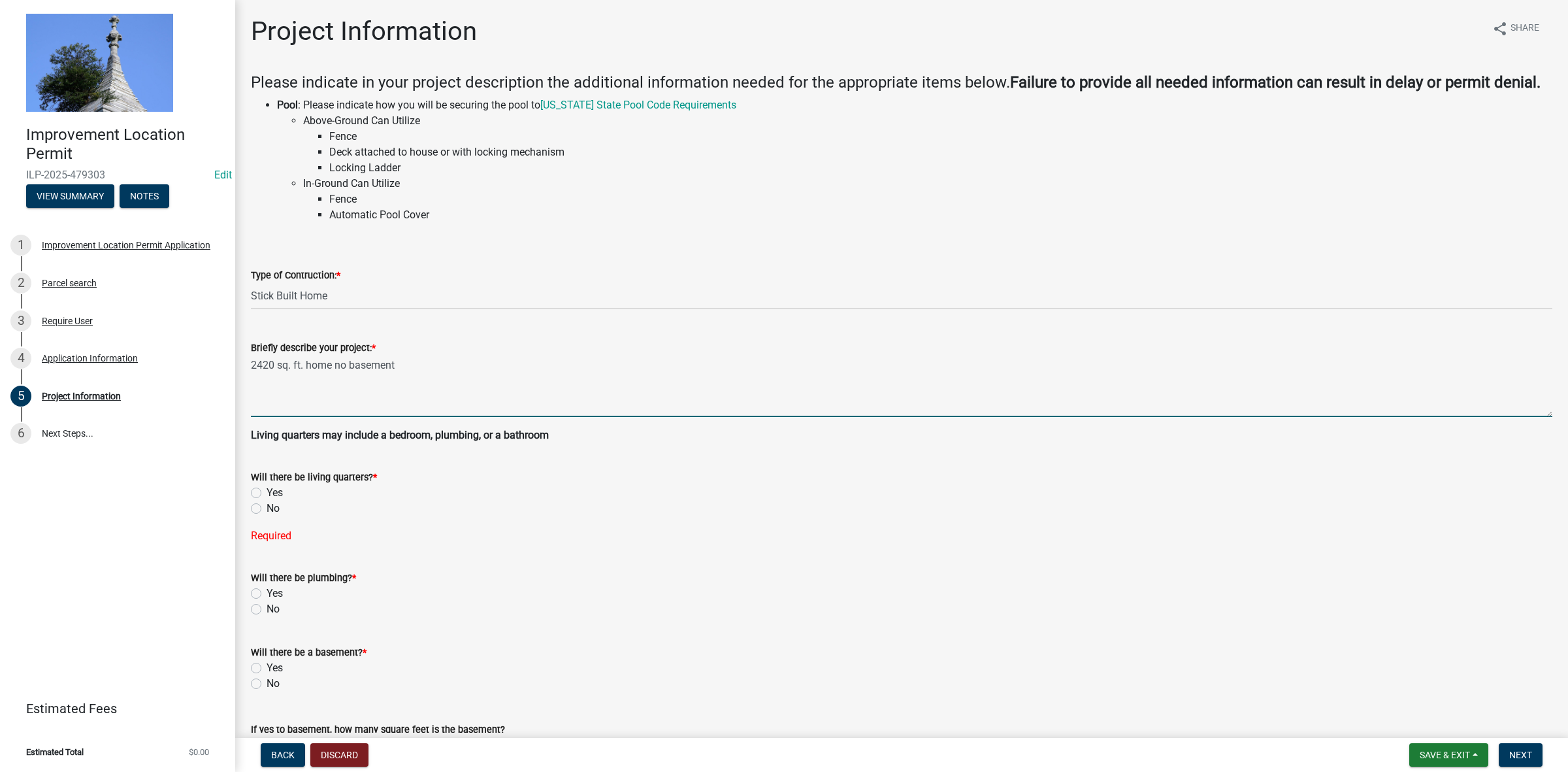
type textarea "2420 sq. ft. home no basement"
click at [266, 492] on label "Yes" at bounding box center [274, 492] width 16 height 15
click at [266, 492] on input "Yes" at bounding box center [270, 489] width 9 height 9
radio input "true"
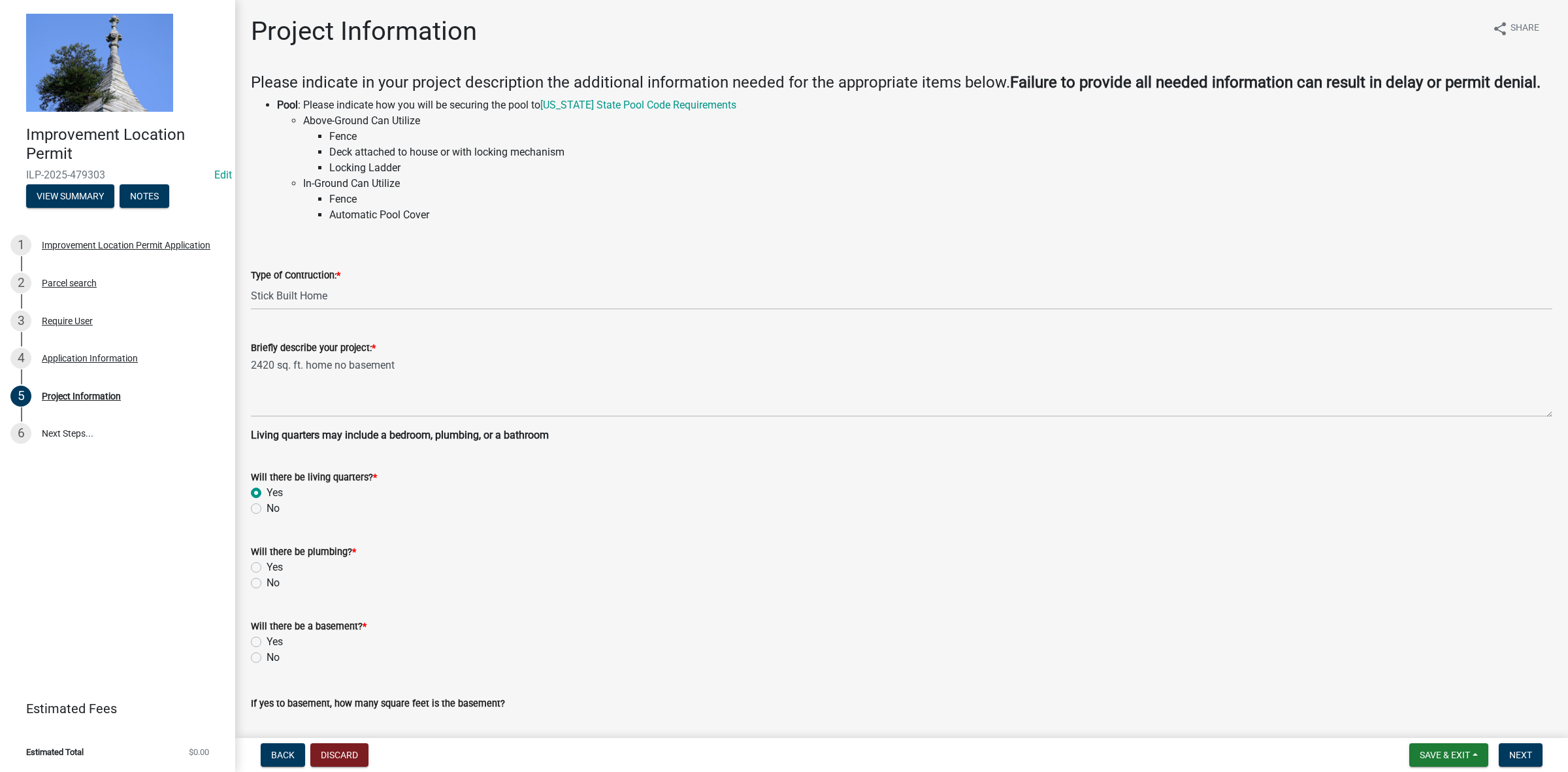
click at [266, 565] on label "Yes" at bounding box center [274, 566] width 16 height 15
click at [266, 565] on input "Yes" at bounding box center [270, 563] width 9 height 9
radio input "true"
drag, startPoint x: 256, startPoint y: 655, endPoint x: 439, endPoint y: 649, distance: 183.1
click at [266, 655] on label "No" at bounding box center [273, 657] width 13 height 15
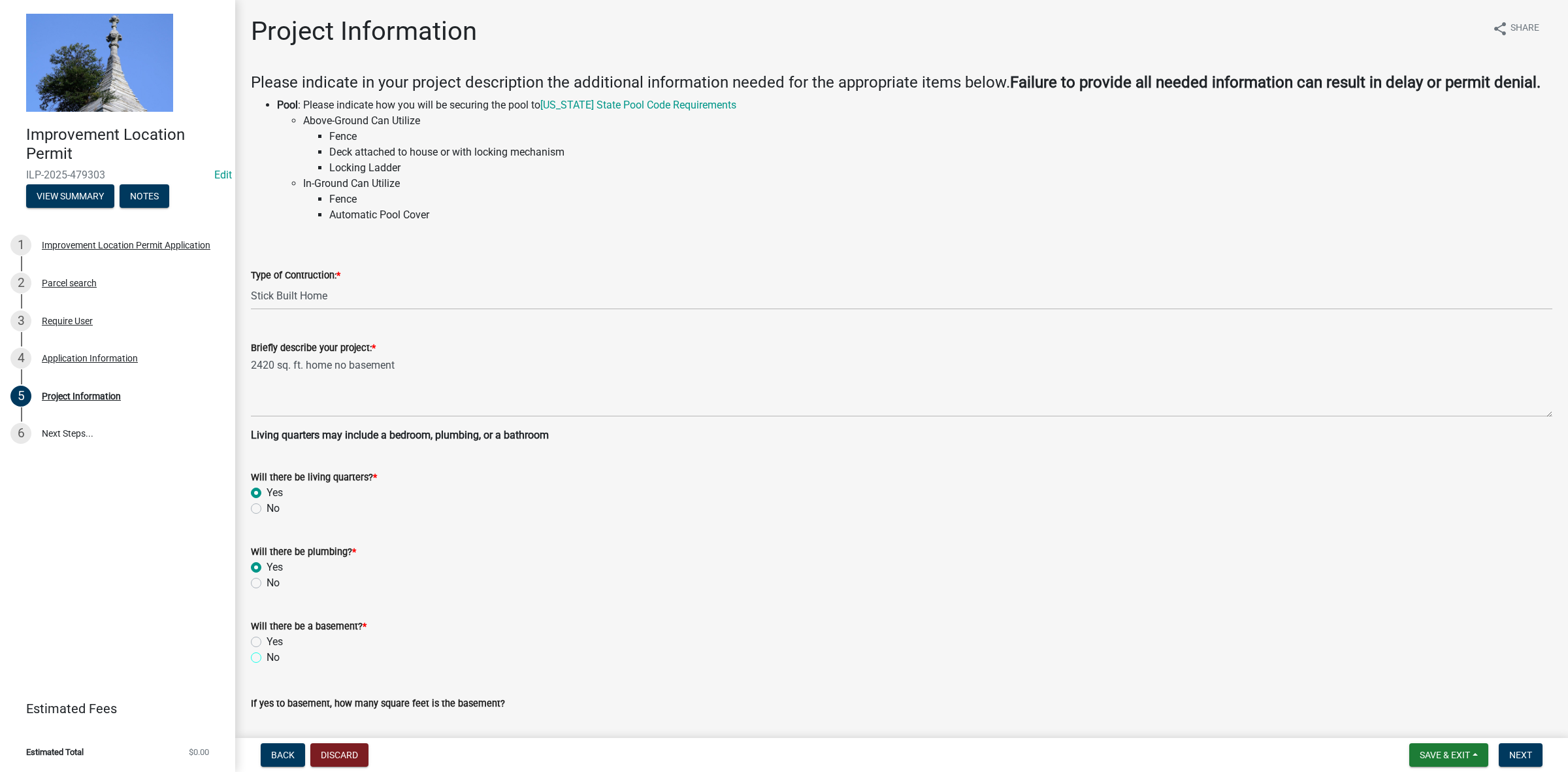
click at [266, 655] on input "No" at bounding box center [270, 653] width 9 height 9
radio input "true"
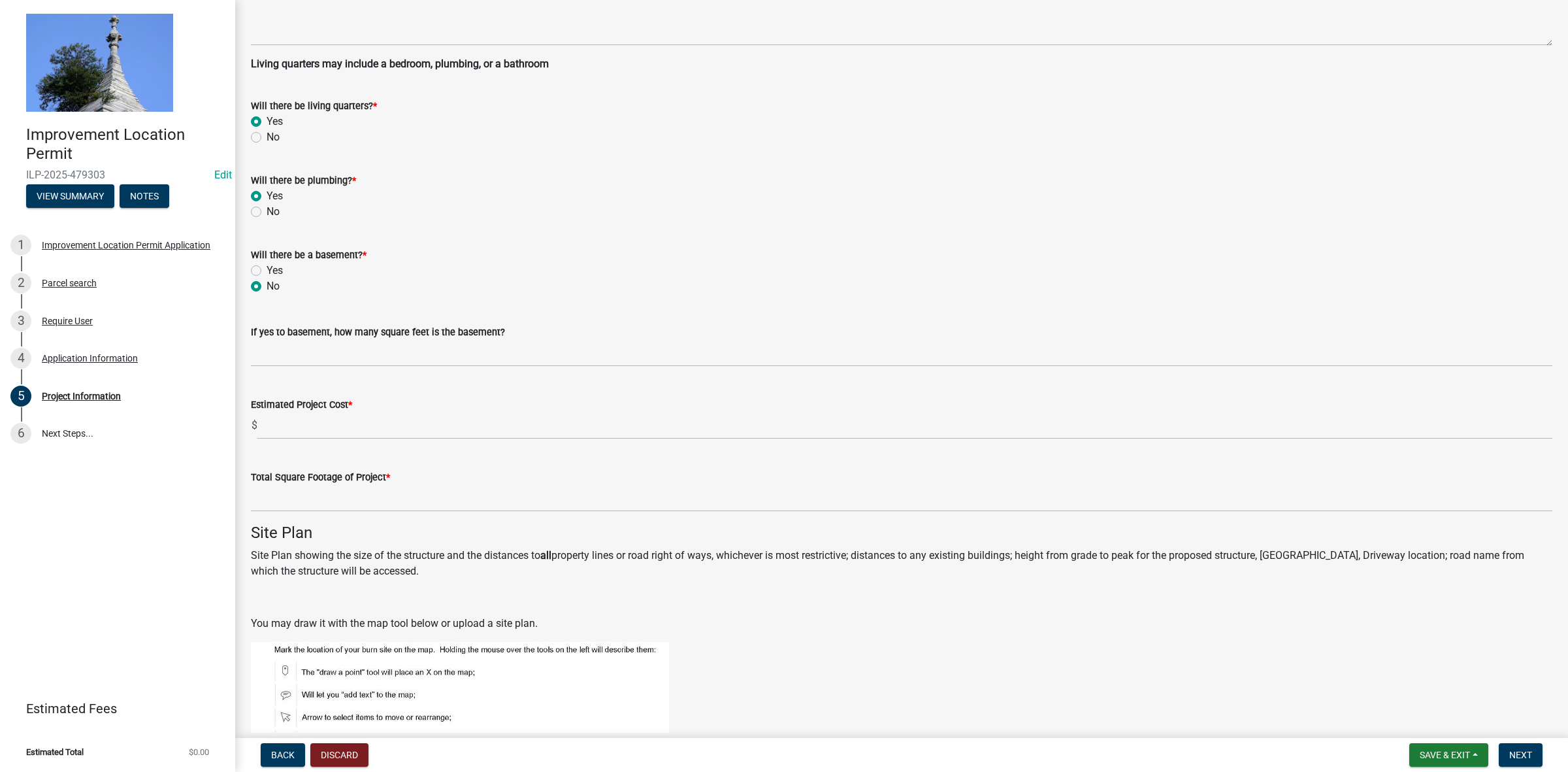
scroll to position [408, 0]
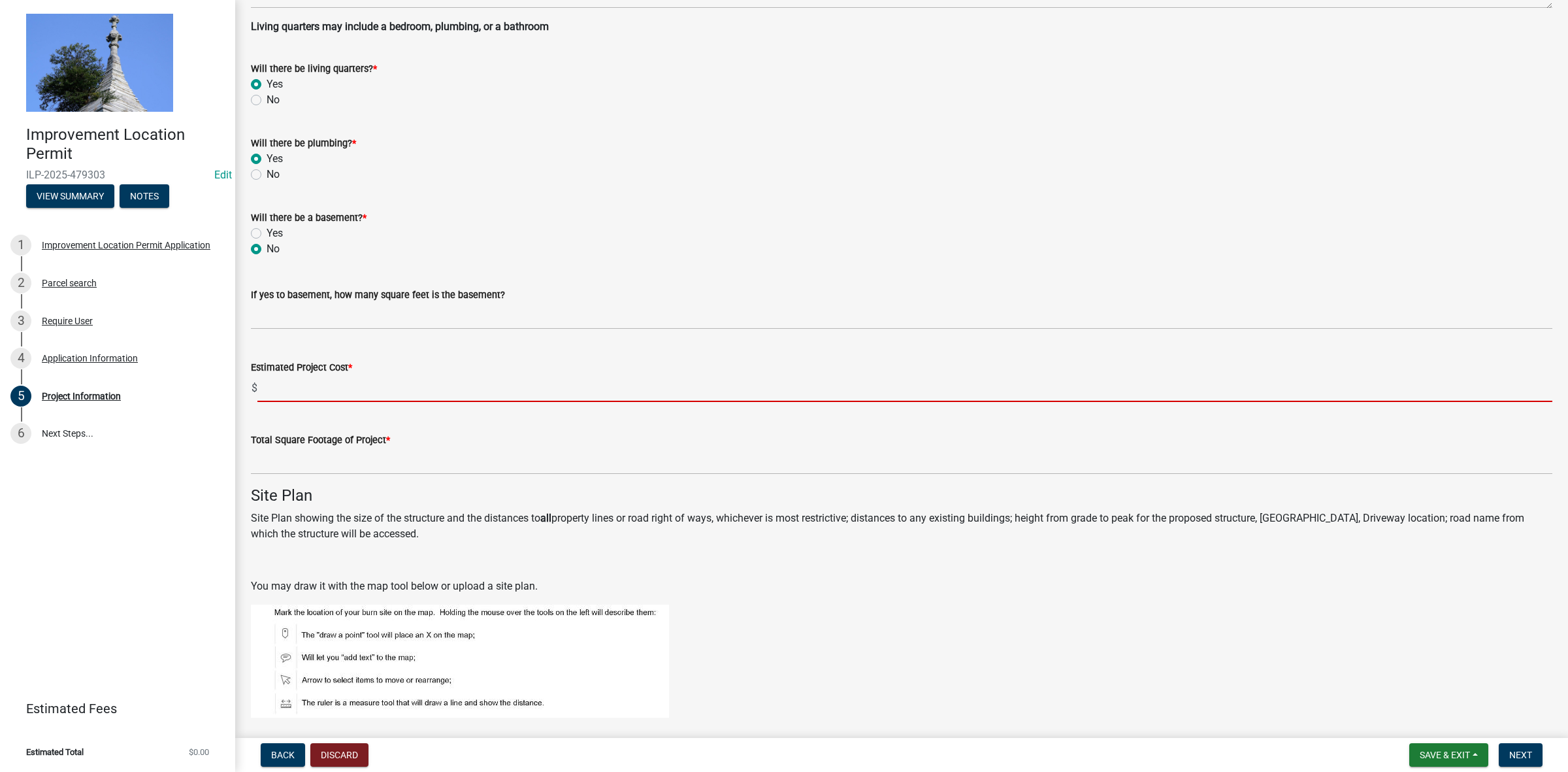
drag, startPoint x: 280, startPoint y: 383, endPoint x: 287, endPoint y: 383, distance: 7.0
click at [280, 383] on input "text" at bounding box center [904, 388] width 1295 height 27
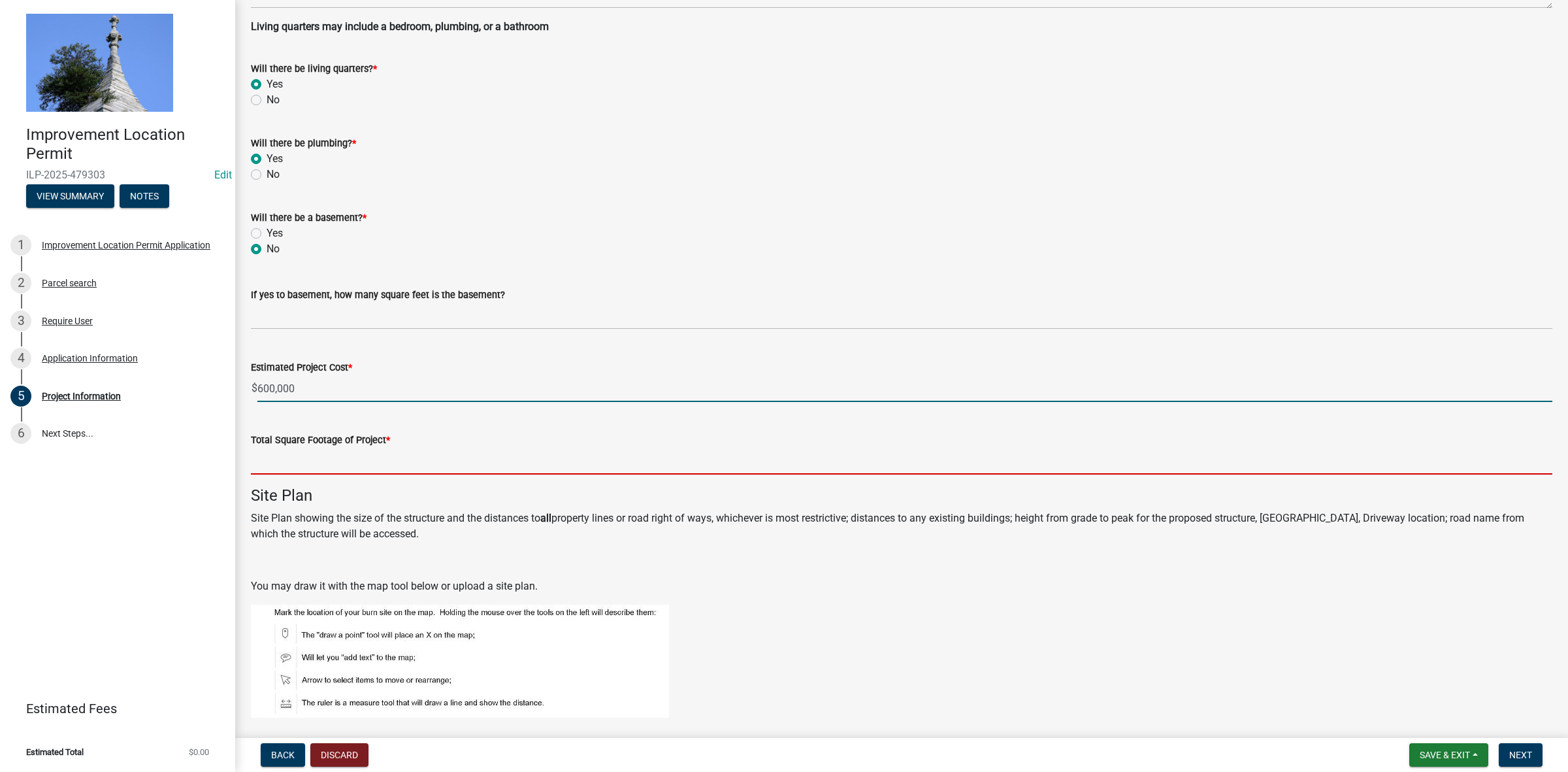
type input "600000"
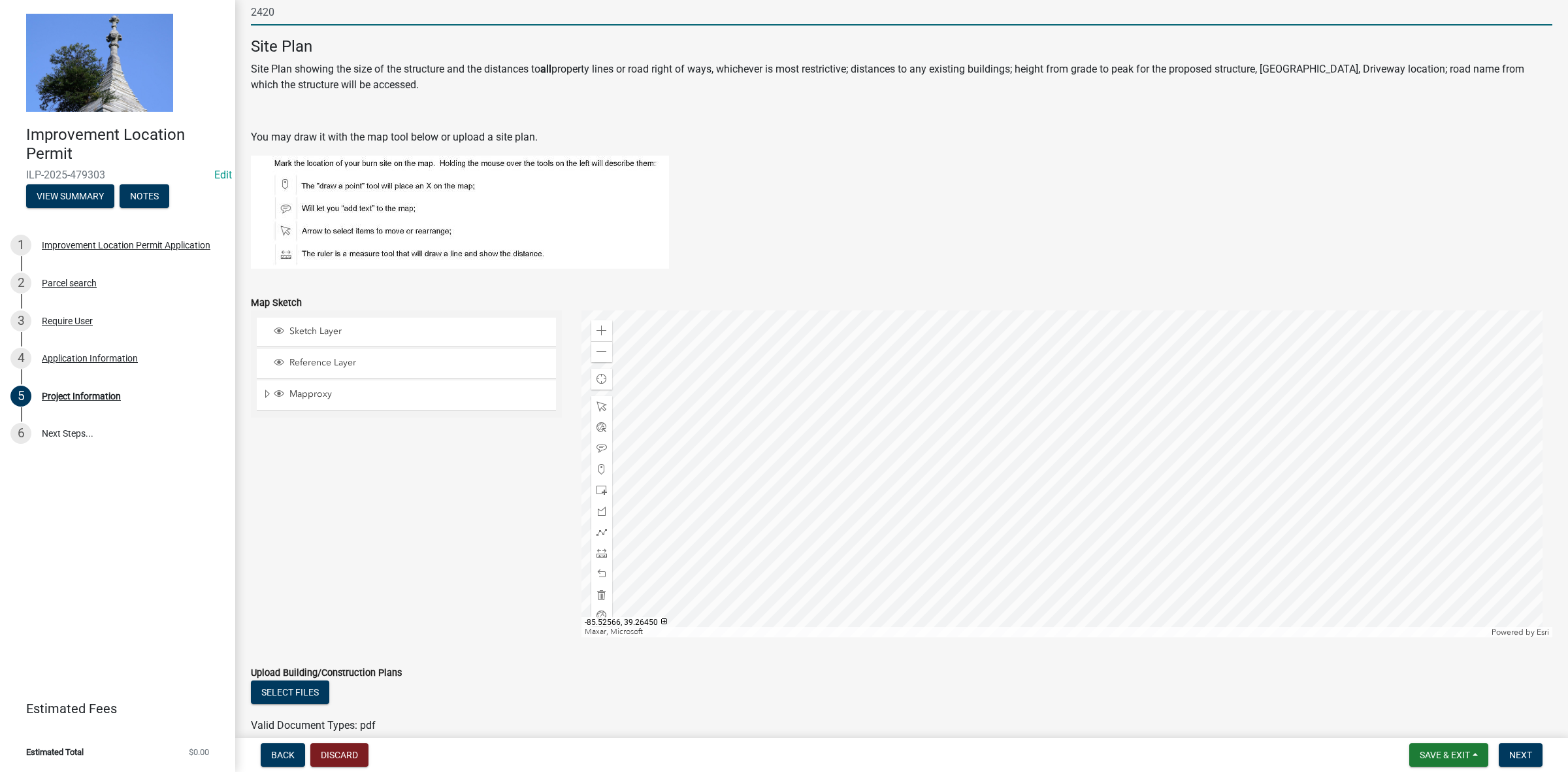
scroll to position [899, 0]
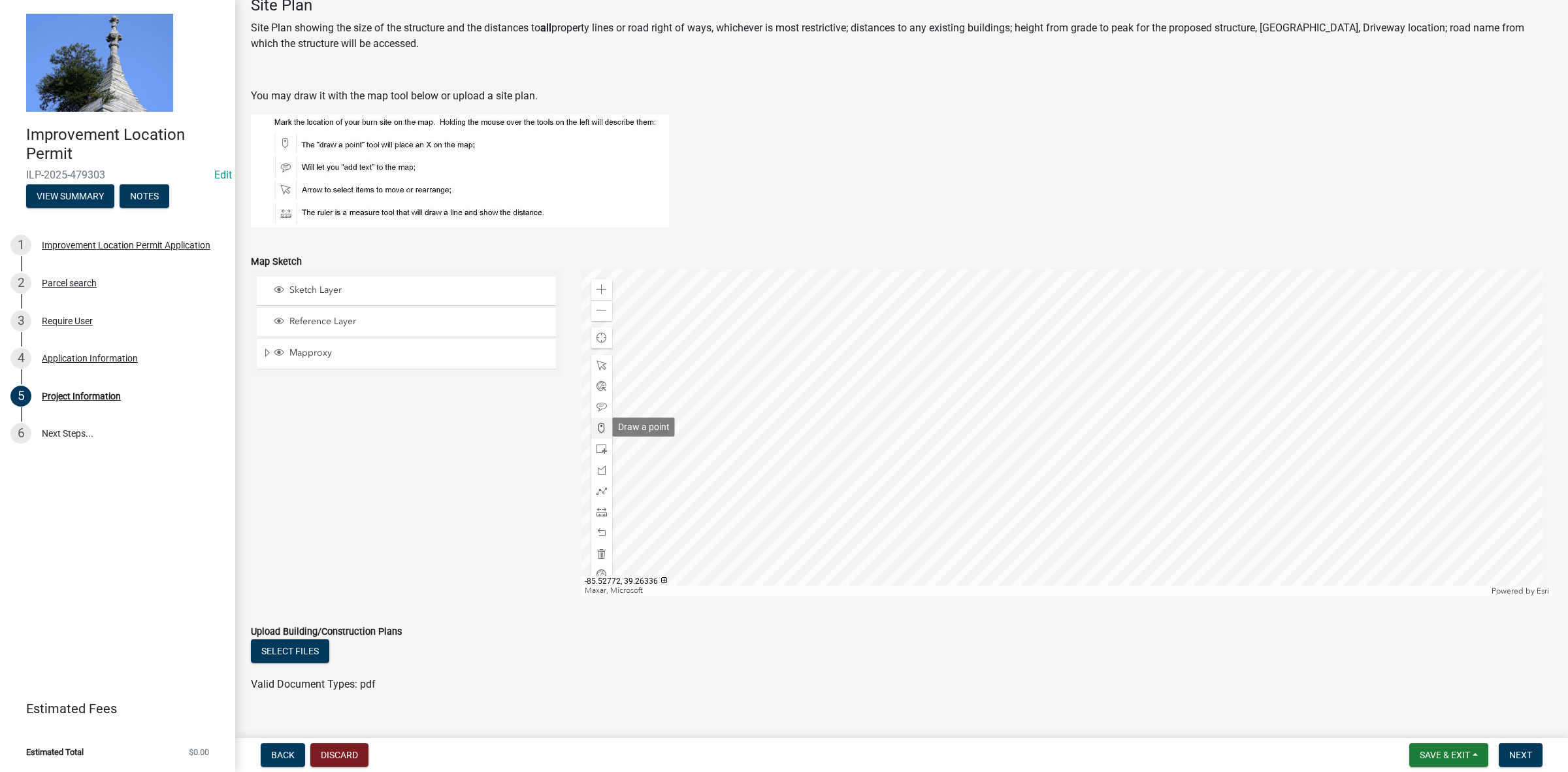
type input "2420"
drag, startPoint x: 597, startPoint y: 426, endPoint x: 657, endPoint y: 433, distance: 60.4
click at [598, 426] on span at bounding box center [602, 428] width 10 height 10
click at [1050, 419] on div at bounding box center [1067, 432] width 971 height 327
click at [1527, 749] on span "Next" at bounding box center [1520, 754] width 23 height 10
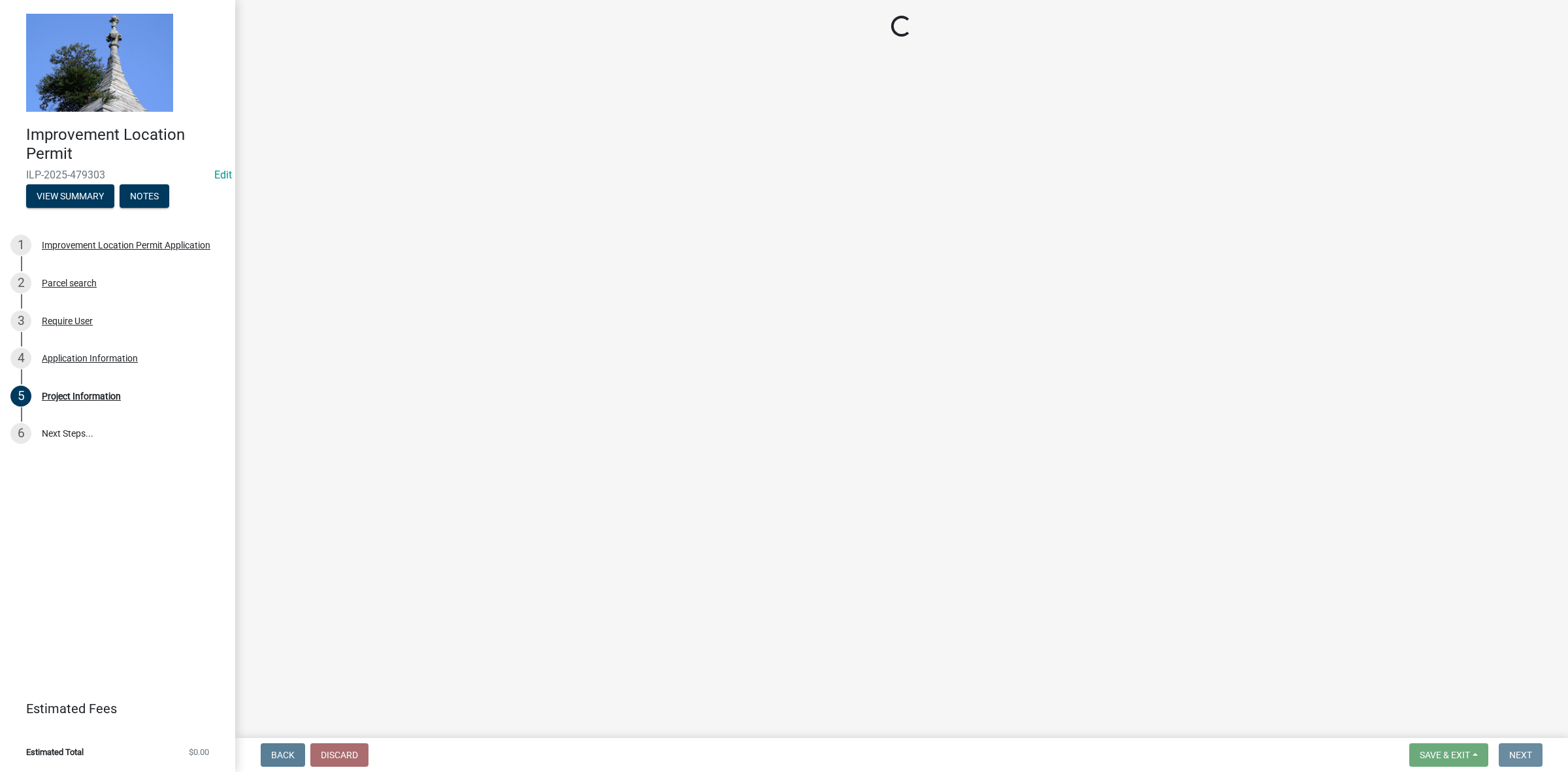
scroll to position [0, 0]
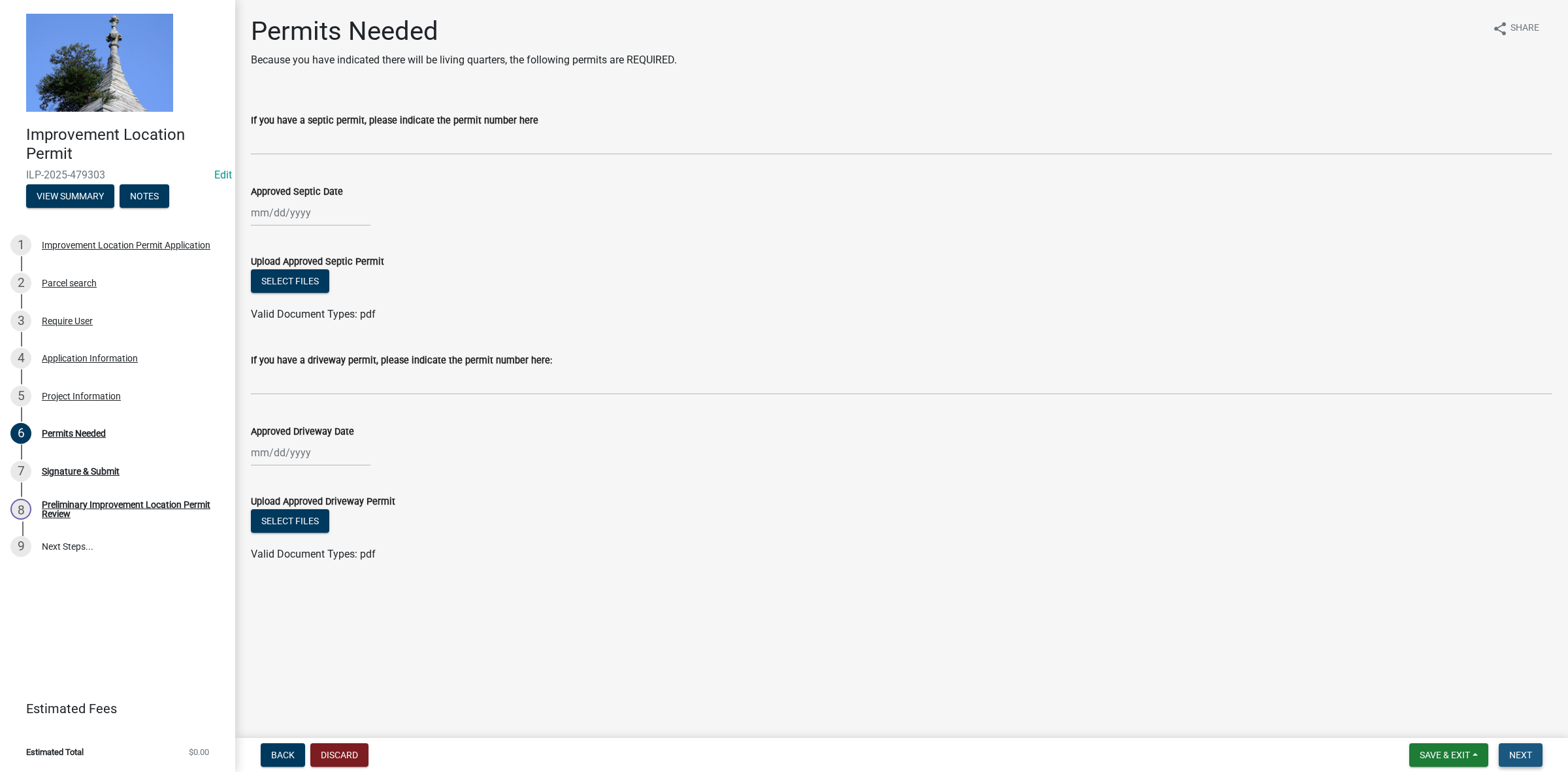
click at [1524, 752] on span "Next" at bounding box center [1520, 754] width 23 height 10
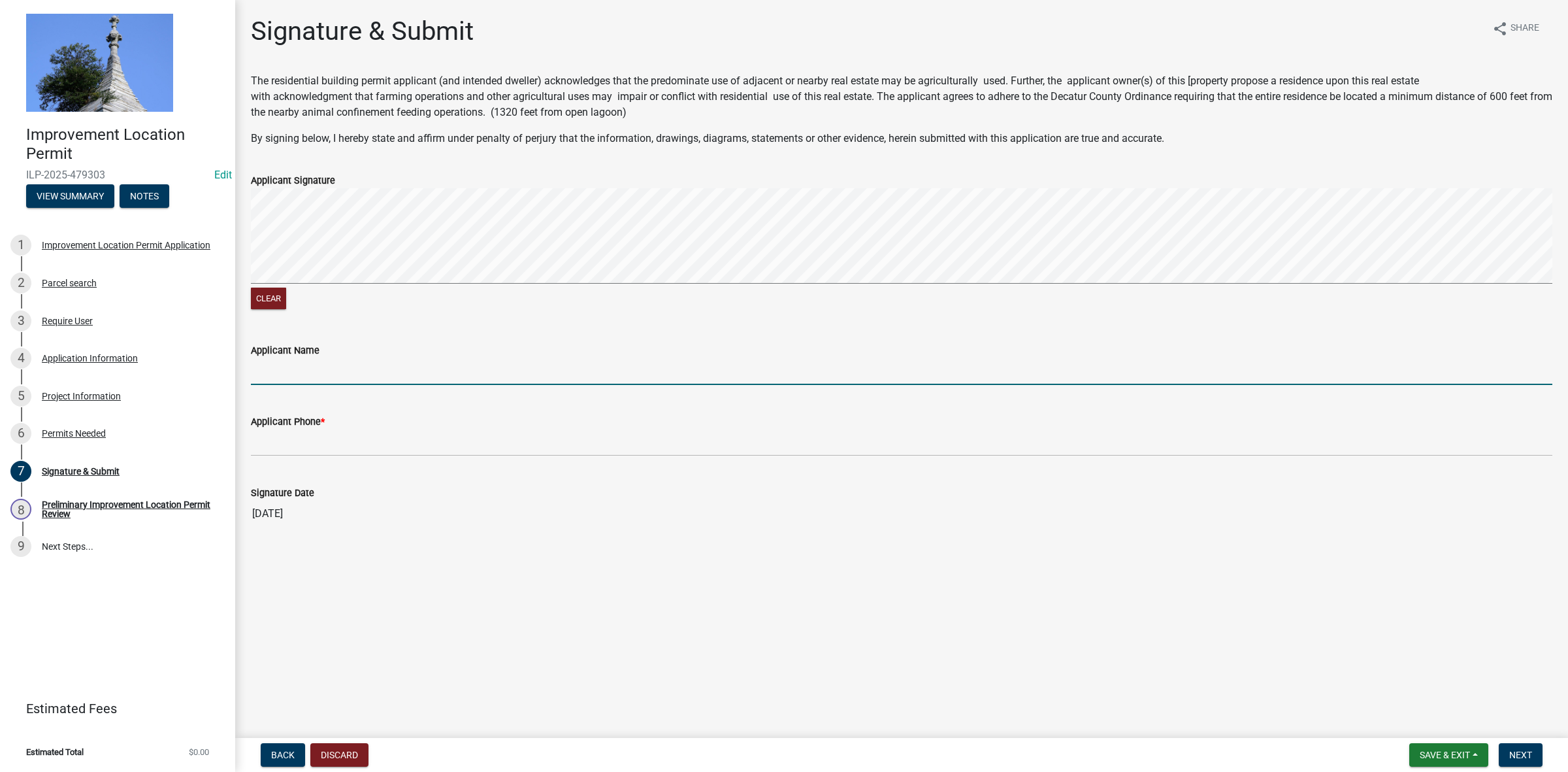
drag, startPoint x: 309, startPoint y: 369, endPoint x: 363, endPoint y: 342, distance: 60.4
click at [311, 364] on input "Applicant Name" at bounding box center [902, 371] width 1302 height 27
type input "[PERSON_NAME]"
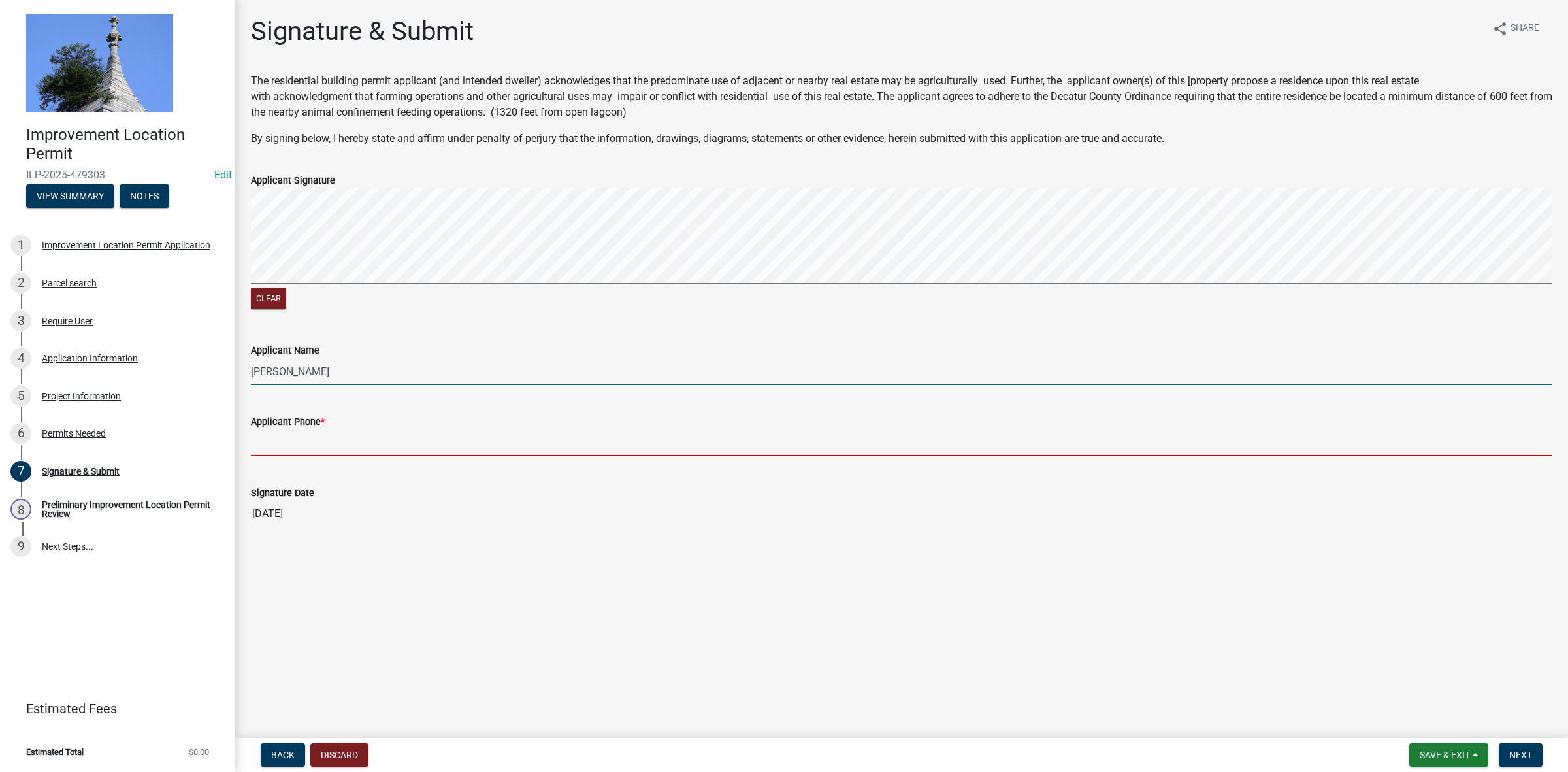
drag, startPoint x: 295, startPoint y: 438, endPoint x: 299, endPoint y: 422, distance: 16.5
click at [295, 436] on input "Applicant Phone *" at bounding box center [902, 442] width 1302 height 27
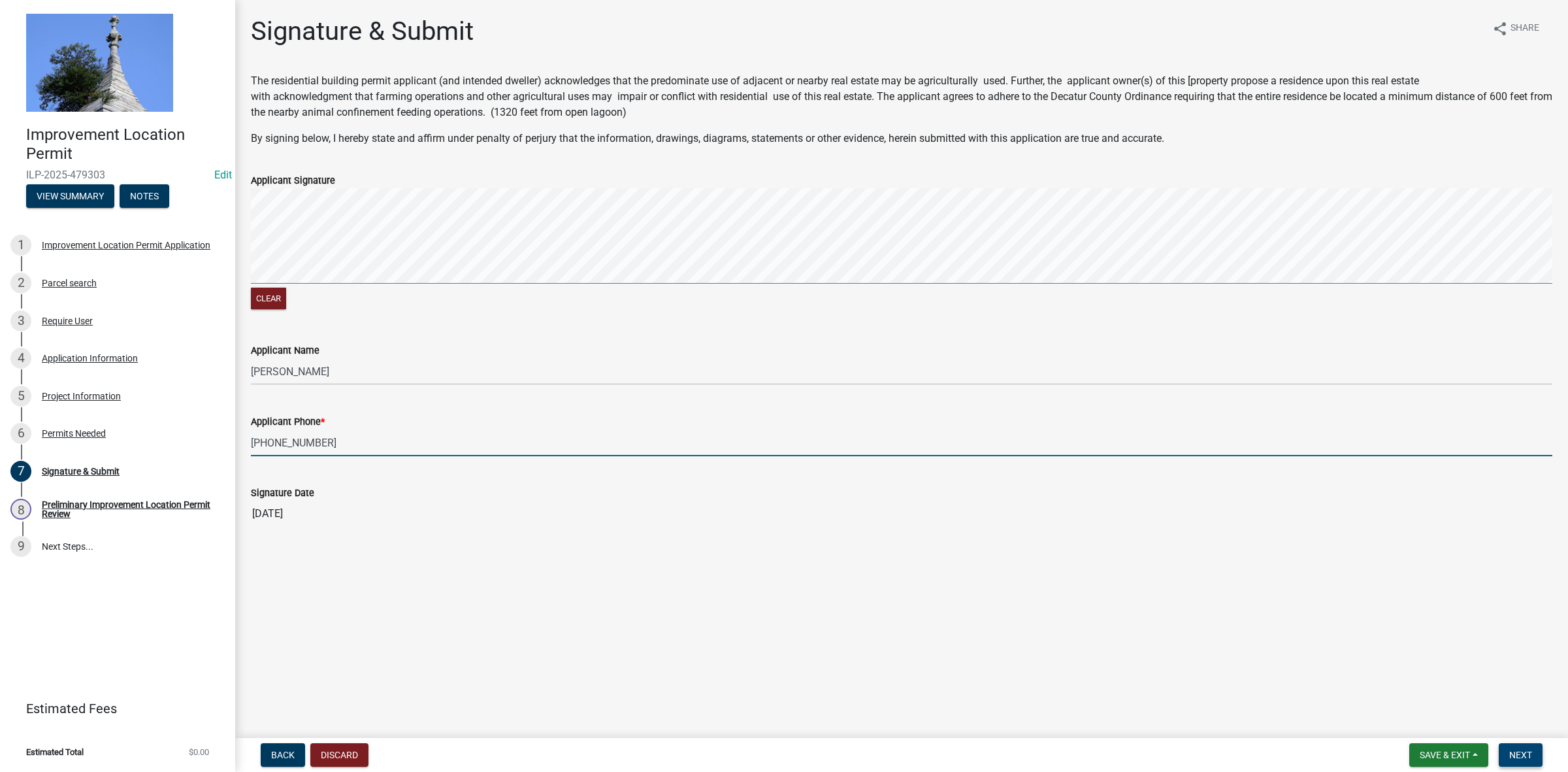
type input "[PHONE_NUMBER]"
click at [1516, 749] on span "Next" at bounding box center [1520, 754] width 23 height 10
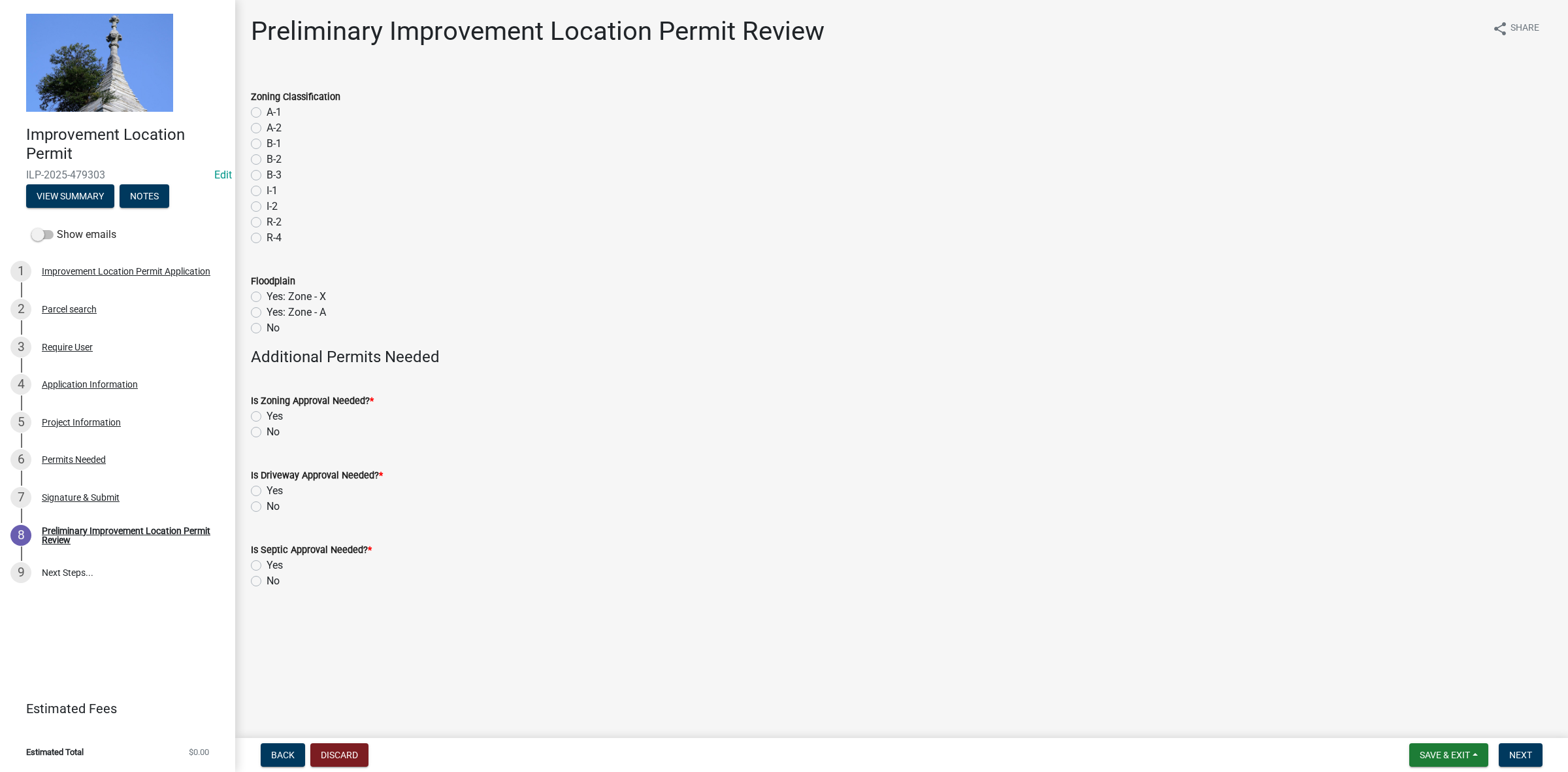
click at [266, 127] on label "A-2" at bounding box center [273, 127] width 15 height 15
click at [266, 127] on input "A-2" at bounding box center [270, 124] width 9 height 9
radio input "true"
click at [266, 325] on label "No" at bounding box center [273, 328] width 13 height 15
click at [266, 325] on input "No" at bounding box center [270, 324] width 9 height 9
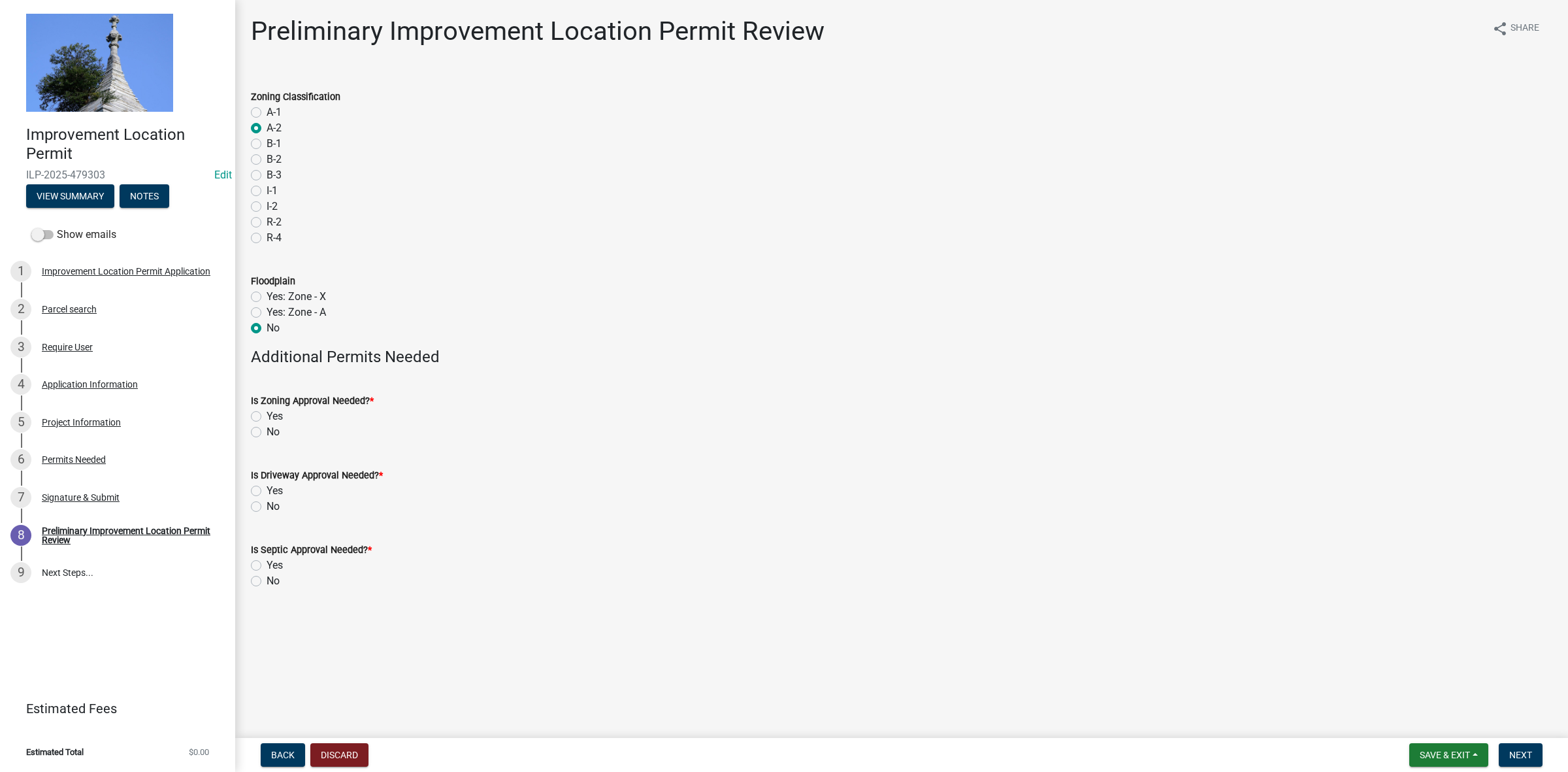
radio input "true"
click at [266, 429] on label "No" at bounding box center [273, 432] width 13 height 15
click at [266, 429] on input "No" at bounding box center [270, 428] width 9 height 9
radio input "true"
click at [266, 504] on label "No" at bounding box center [273, 506] width 13 height 15
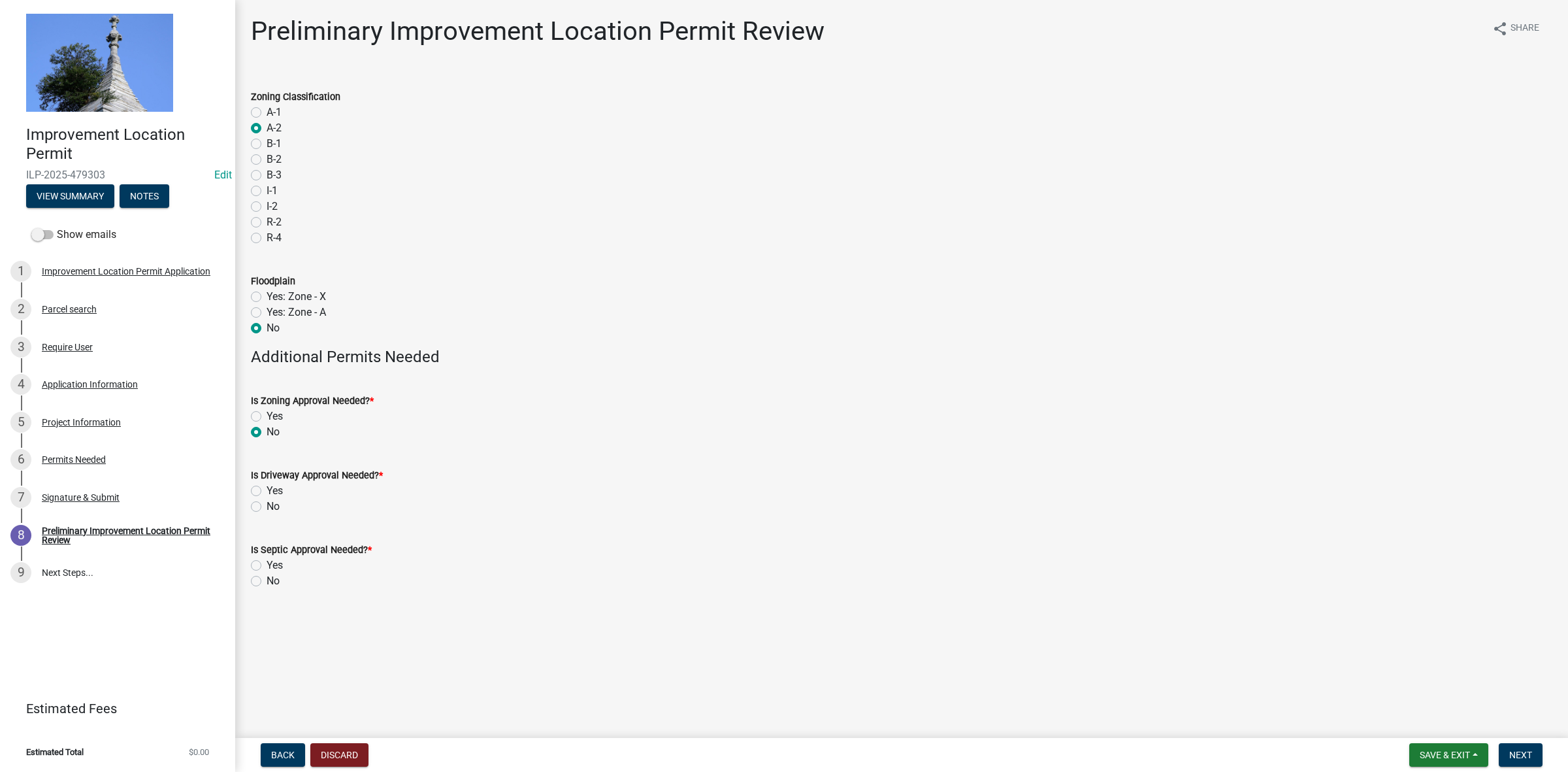
click at [266, 504] on input "No" at bounding box center [270, 503] width 9 height 9
radio input "true"
drag, startPoint x: 256, startPoint y: 578, endPoint x: 252, endPoint y: 566, distance: 12.6
click at [266, 577] on label "No" at bounding box center [273, 580] width 13 height 15
click at [266, 577] on input "No" at bounding box center [270, 577] width 9 height 9
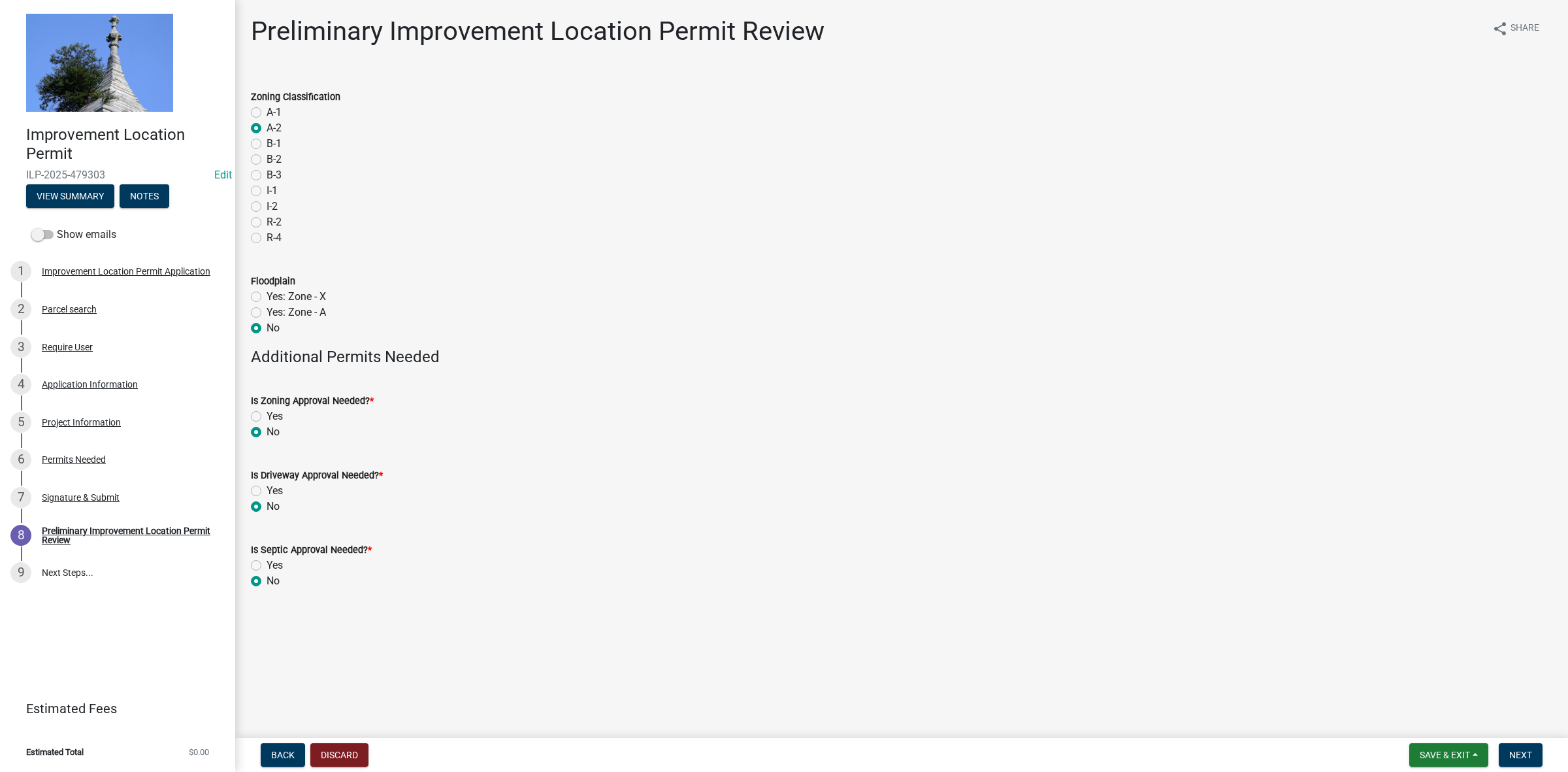
radio input "true"
click at [1523, 756] on span "Next" at bounding box center [1520, 754] width 23 height 10
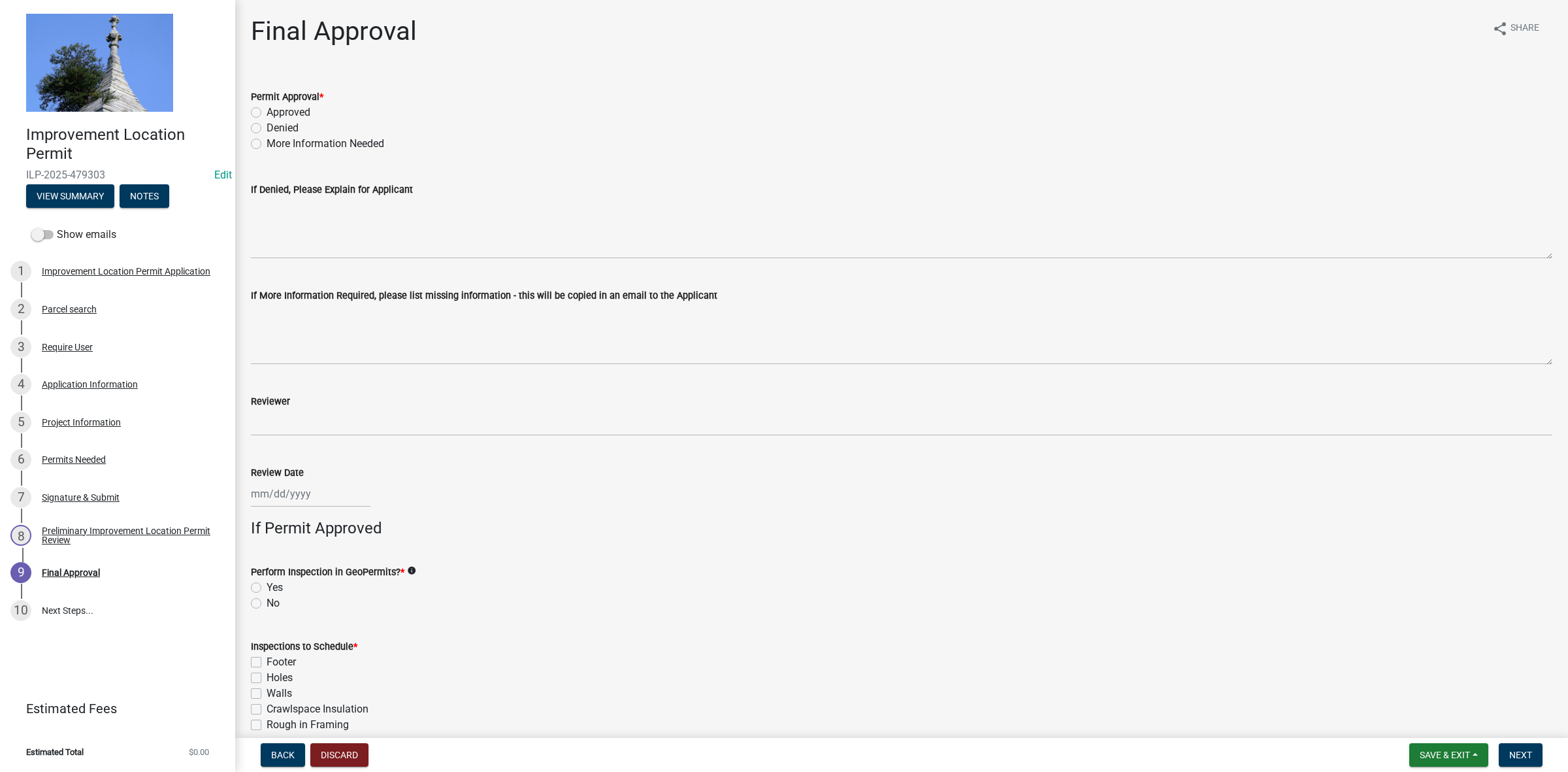
click at [266, 108] on label "Approved" at bounding box center [288, 112] width 44 height 15
click at [266, 108] on input "Approved" at bounding box center [270, 109] width 9 height 9
radio input "true"
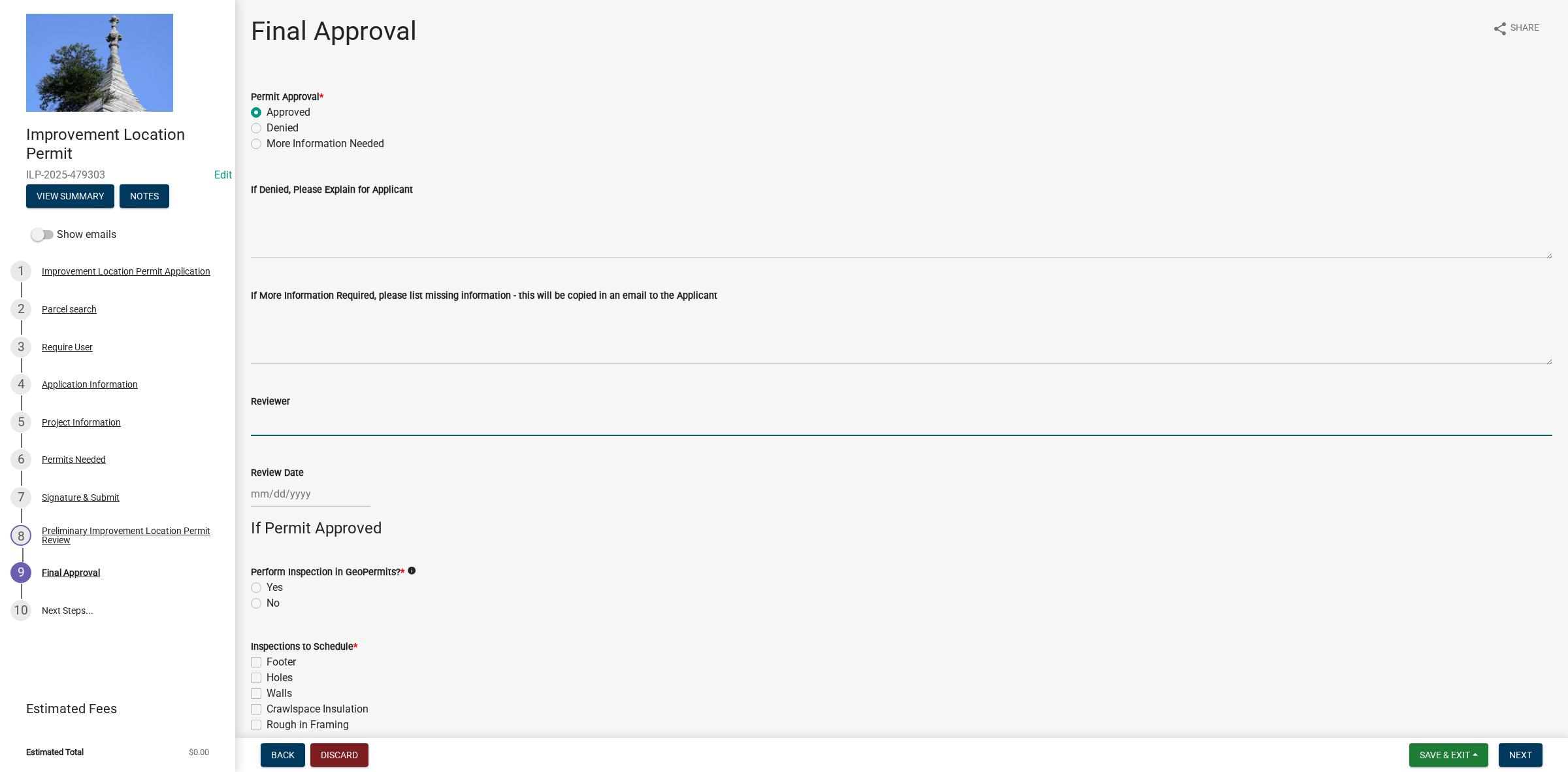
click at [281, 413] on input "Reviewer" at bounding box center [902, 422] width 1302 height 27
type input "TK"
click at [298, 494] on div at bounding box center [311, 493] width 119 height 27
select select "9"
select select "2025"
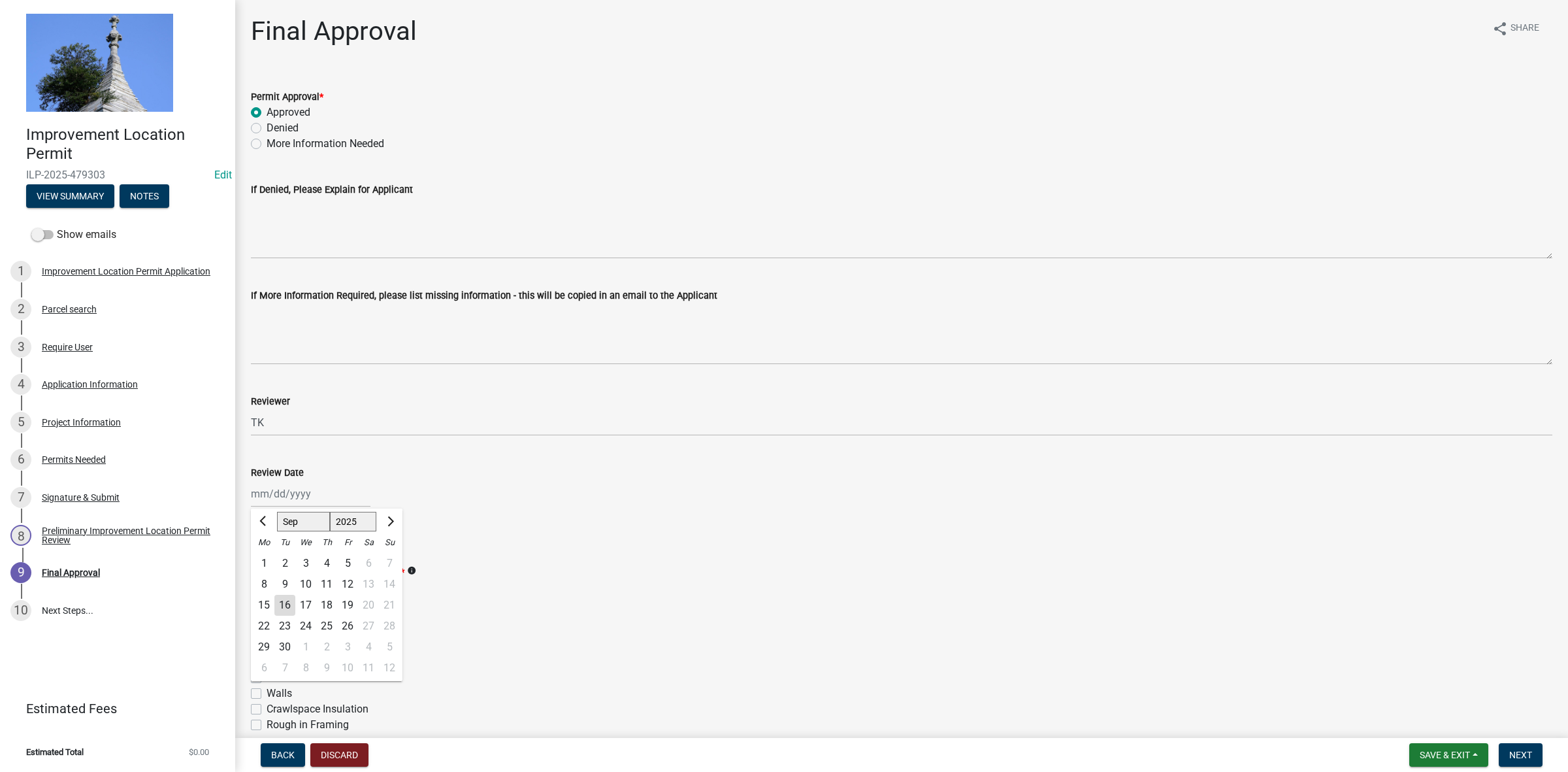
drag, startPoint x: 286, startPoint y: 603, endPoint x: 295, endPoint y: 603, distance: 9.0
click at [286, 603] on div "16" at bounding box center [285, 605] width 21 height 21
type input "[DATE]"
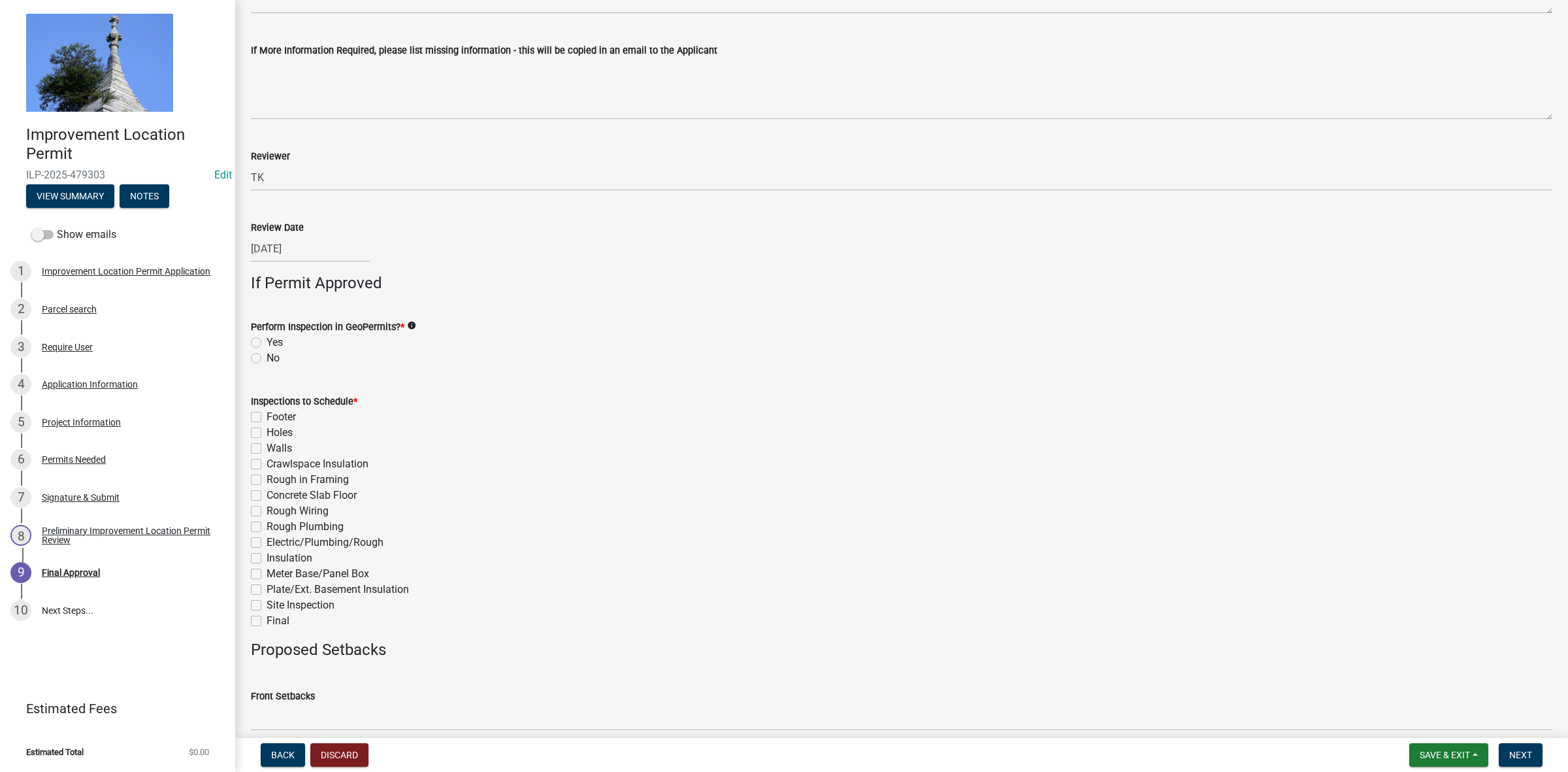
click at [266, 357] on label "No" at bounding box center [273, 357] width 13 height 15
click at [266, 357] on input "No" at bounding box center [270, 354] width 9 height 9
radio input "true"
click at [266, 617] on label "Final" at bounding box center [277, 620] width 23 height 15
click at [266, 617] on input "Final" at bounding box center [270, 617] width 9 height 9
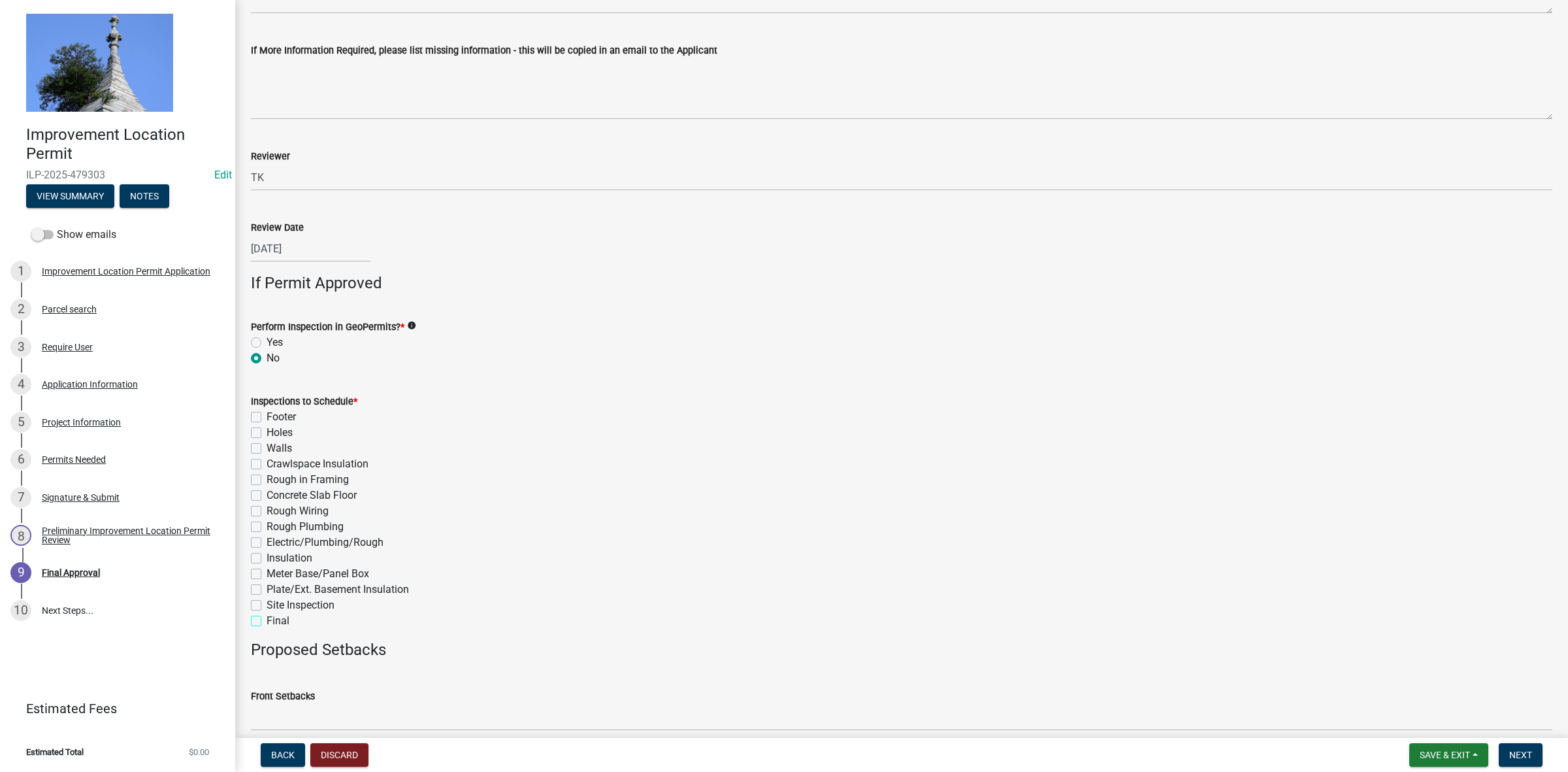
checkbox input "true"
checkbox input "false"
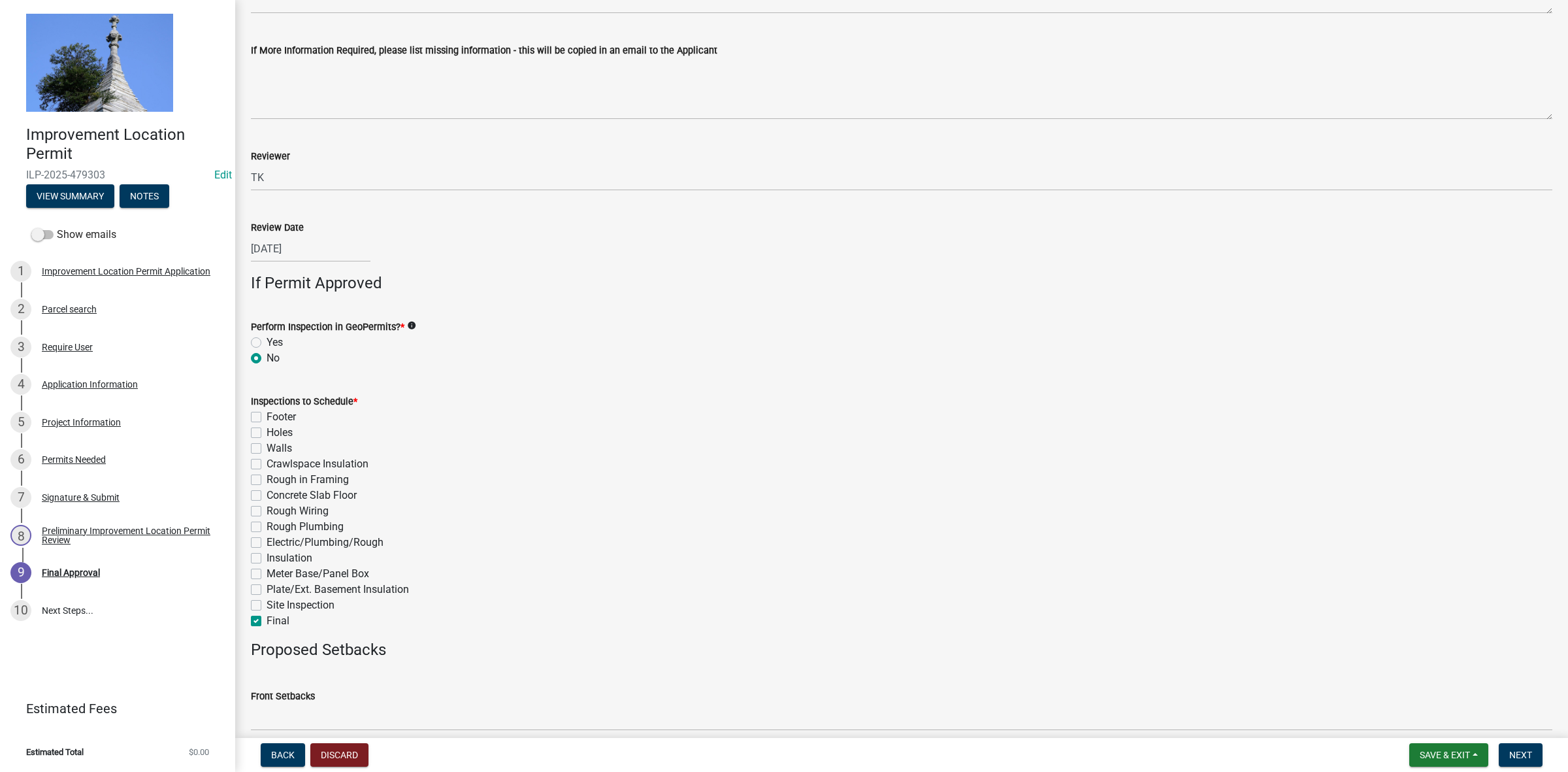
checkbox input "false"
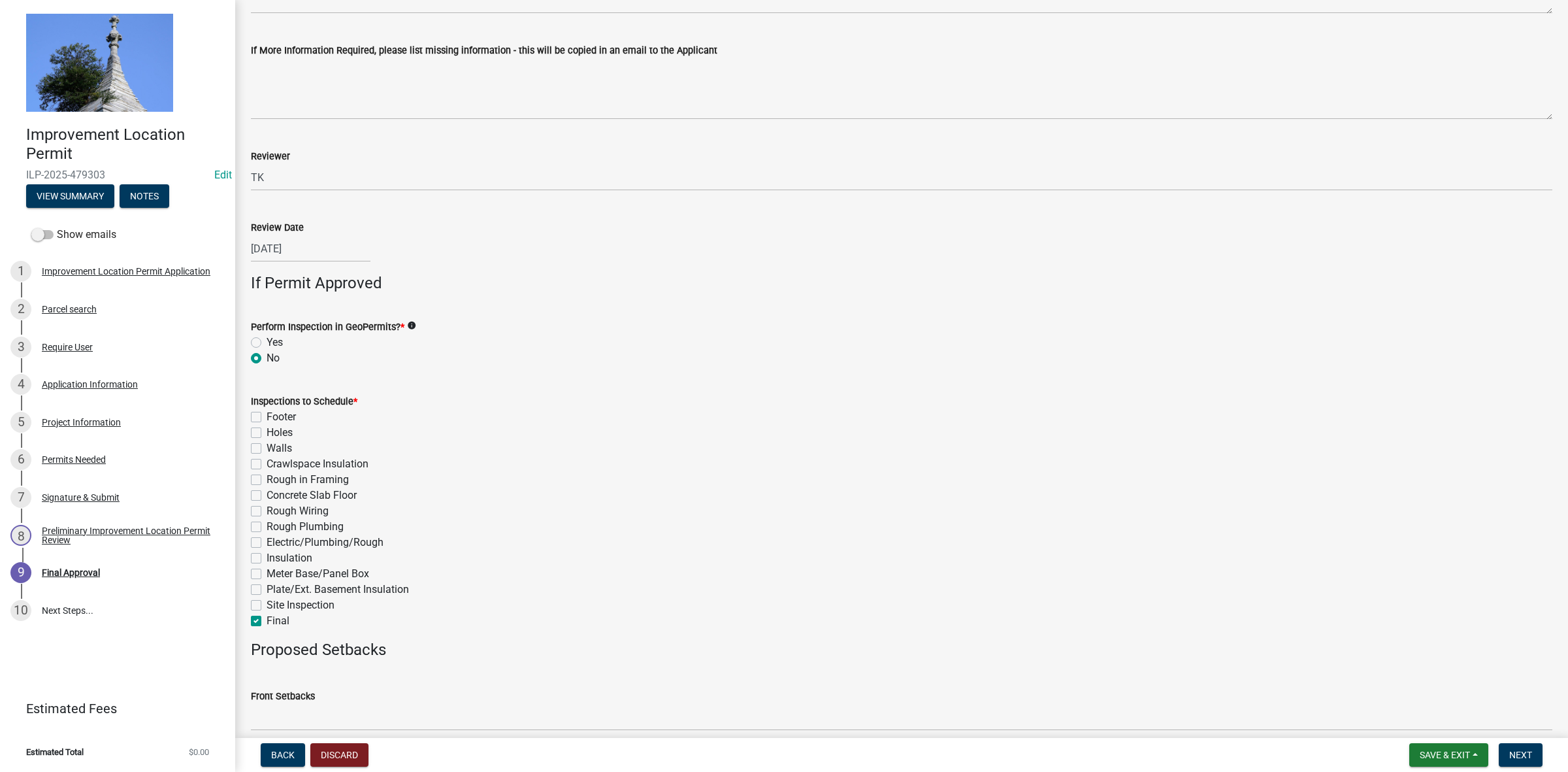
checkbox input "false"
checkbox input "true"
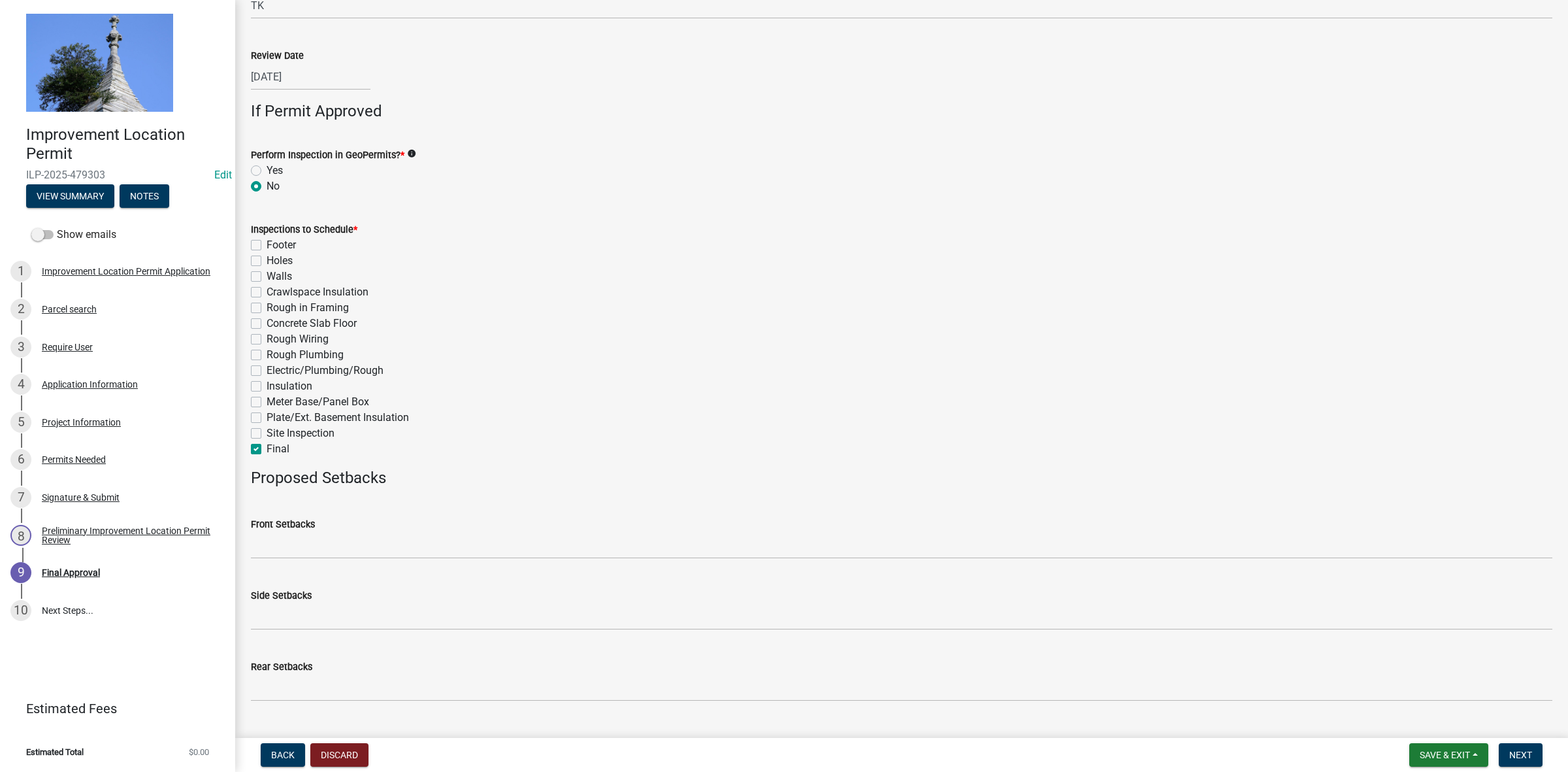
scroll to position [445, 0]
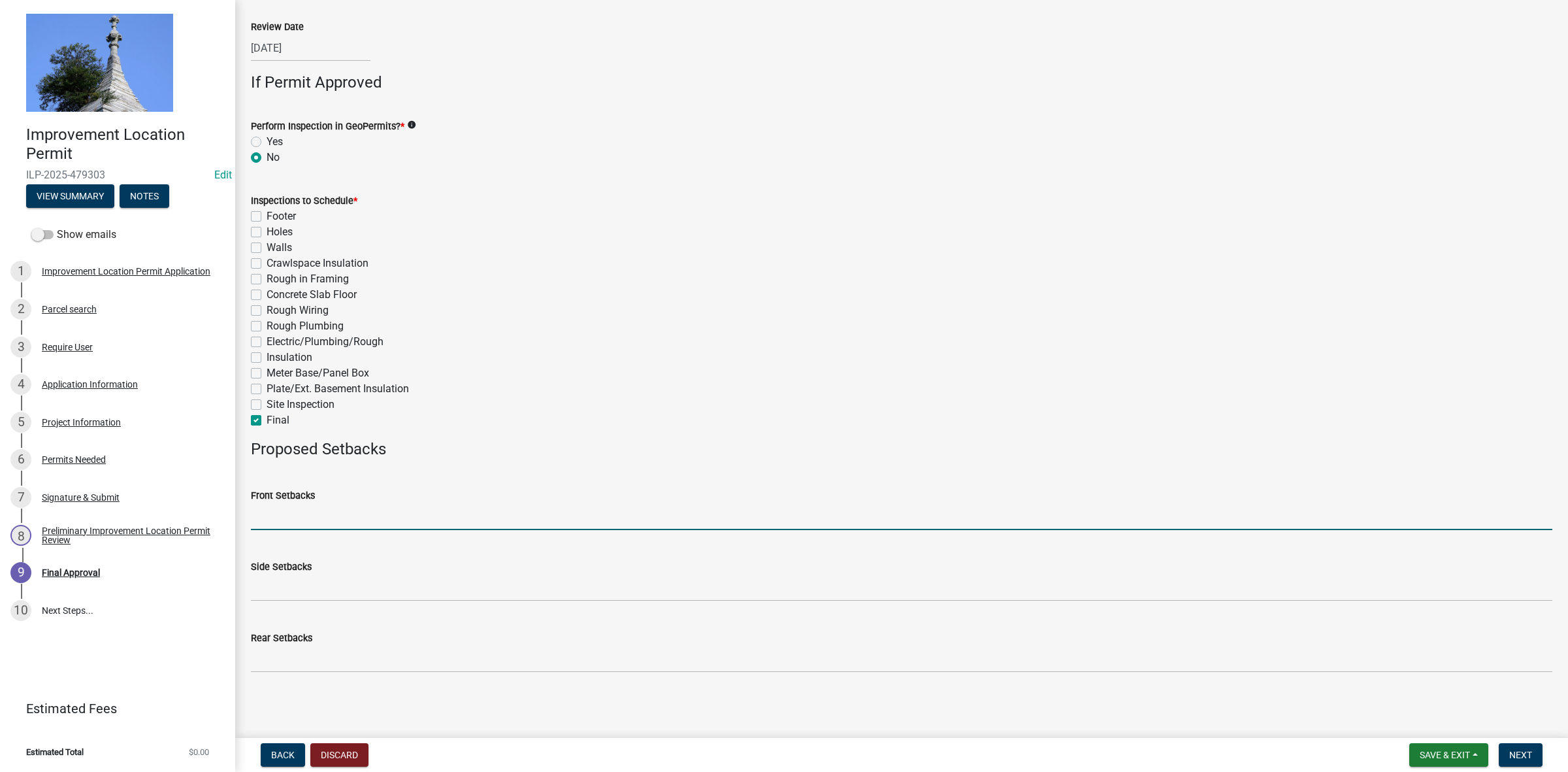
click at [292, 516] on input "Front Setbacks" at bounding box center [902, 516] width 1302 height 27
type input "70"
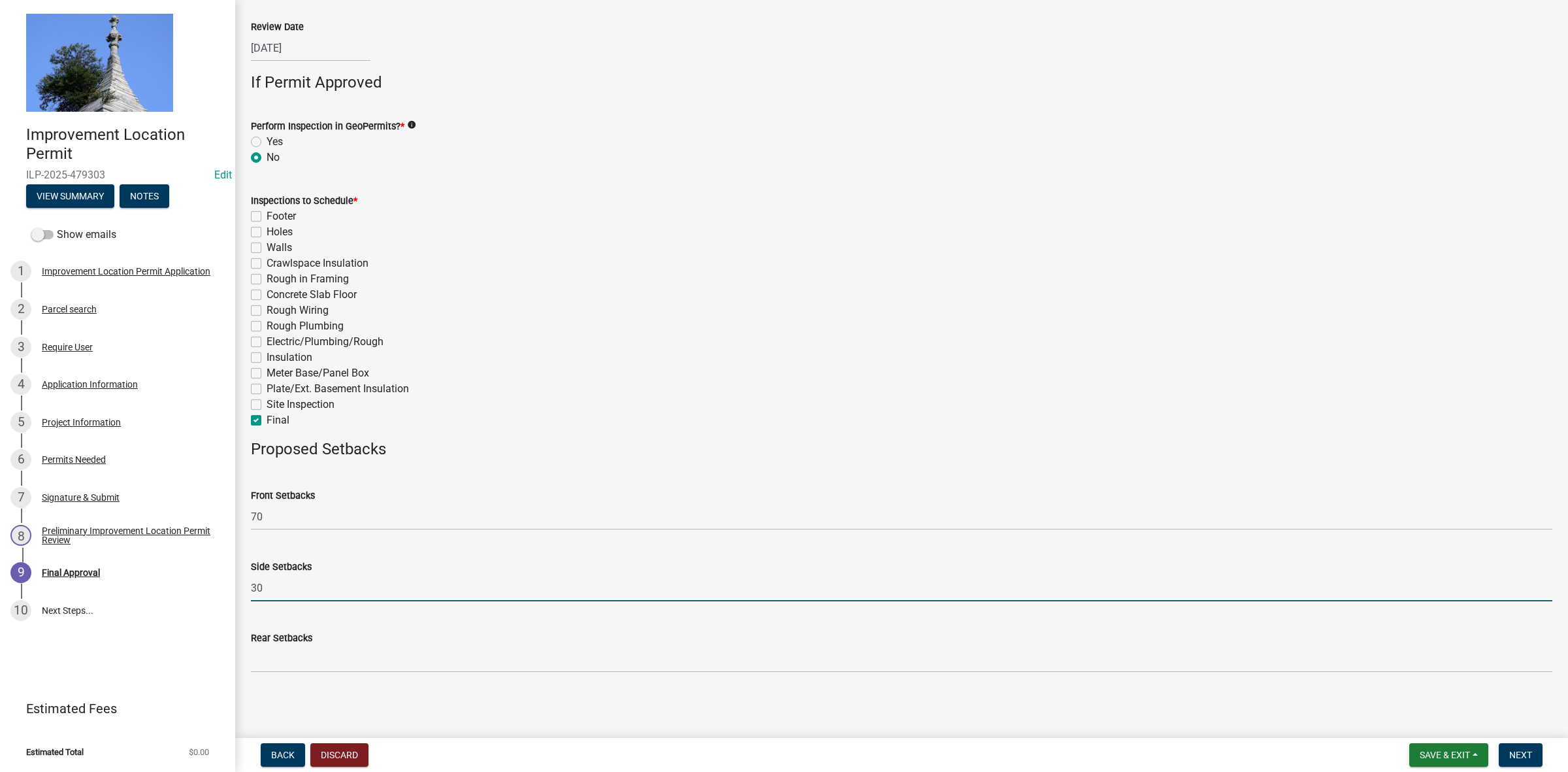
type input "30"
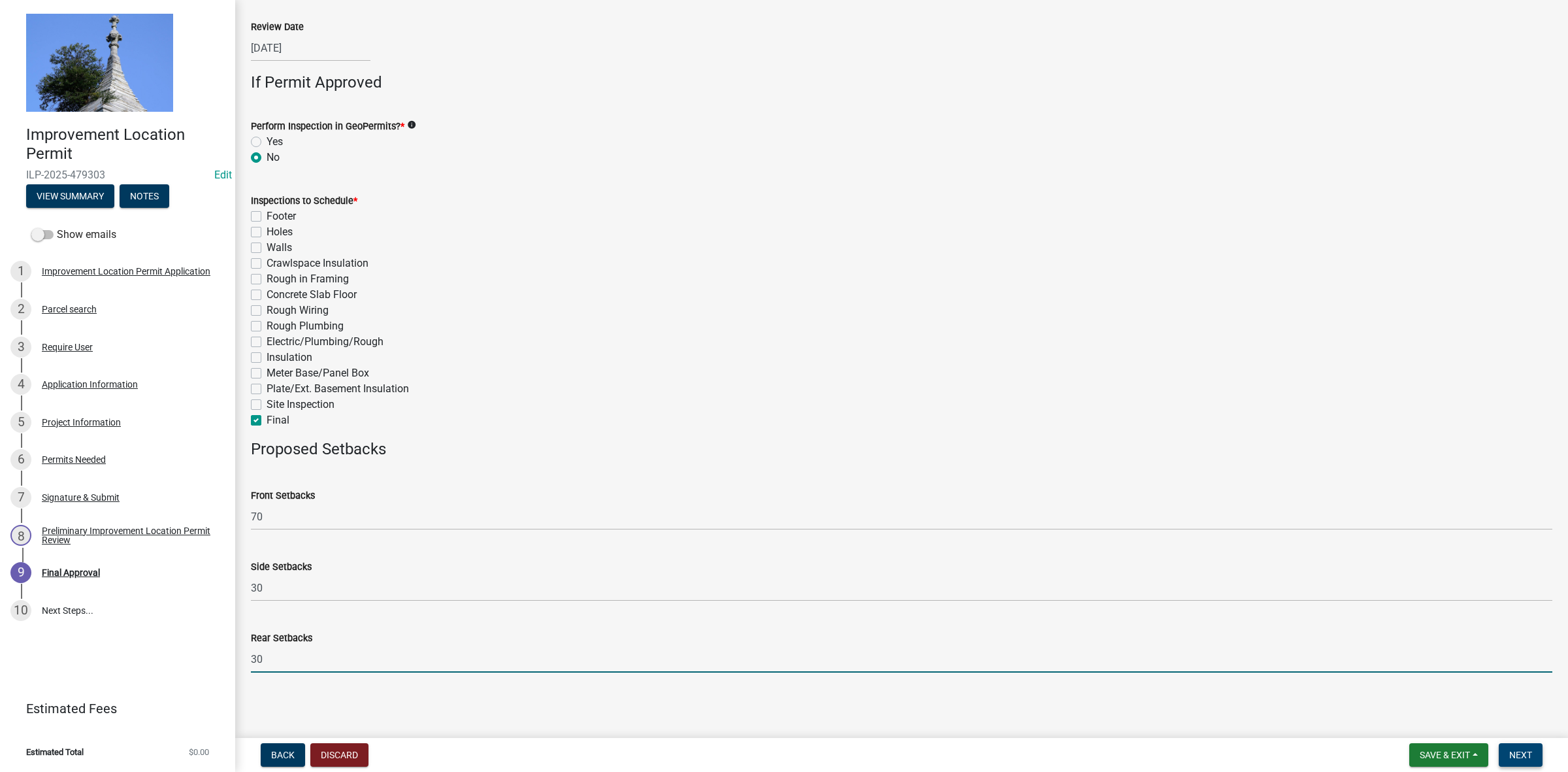
type input "30"
click at [1516, 748] on button "Next" at bounding box center [1520, 754] width 44 height 23
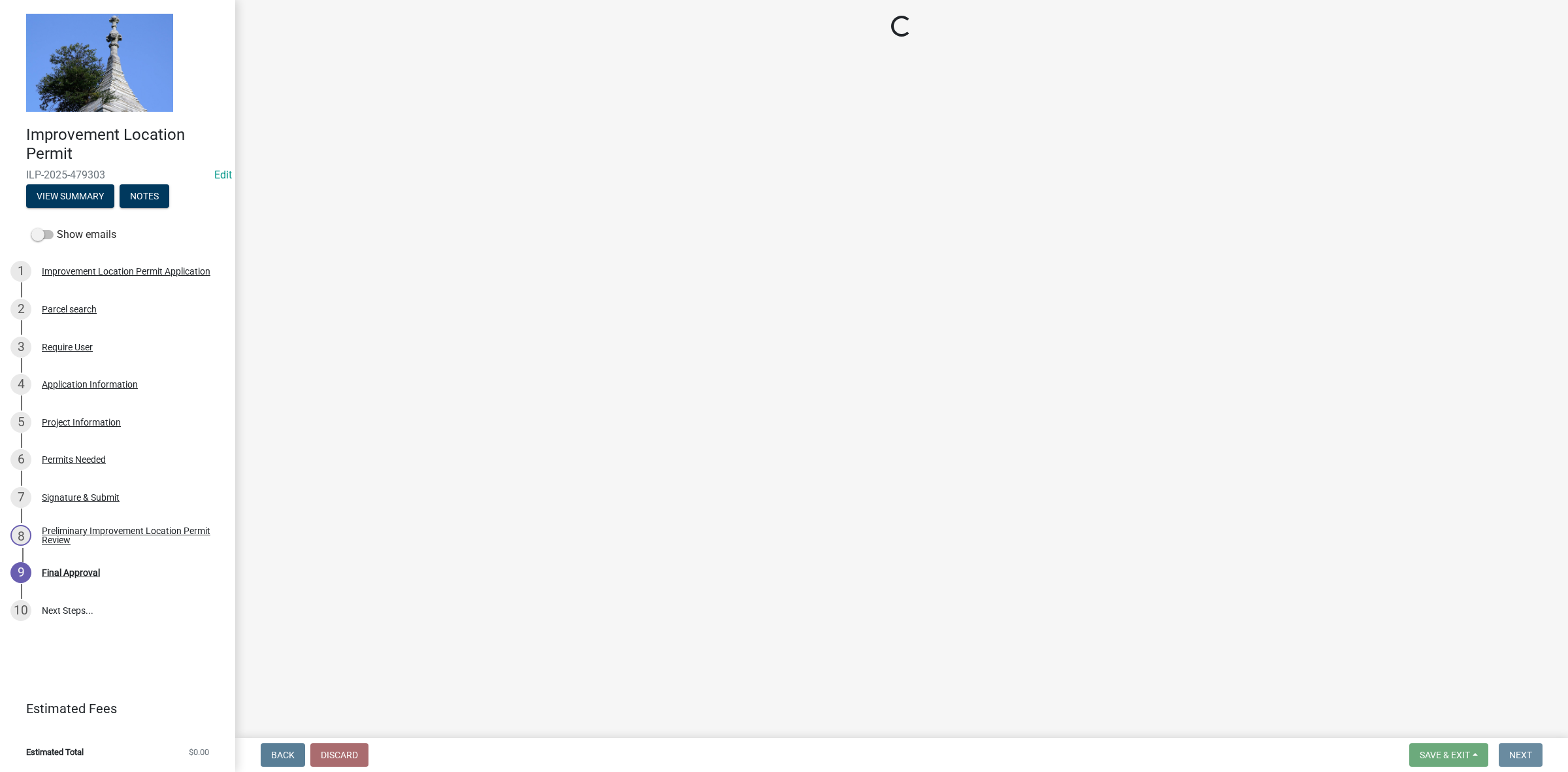
scroll to position [0, 0]
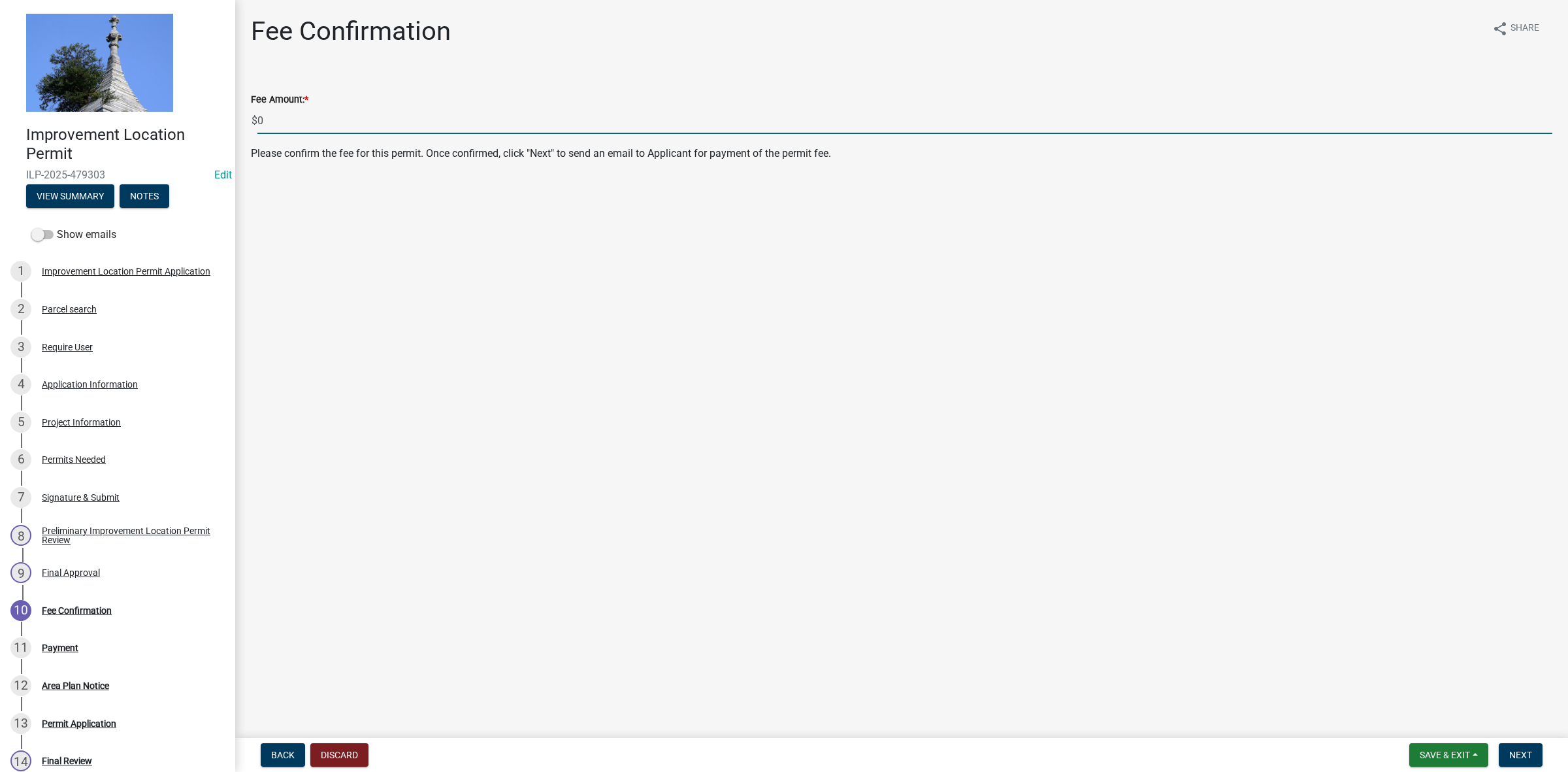
click at [277, 116] on input "0" at bounding box center [904, 120] width 1295 height 27
type input "451.00"
click at [1517, 749] on span "Next" at bounding box center [1520, 754] width 23 height 10
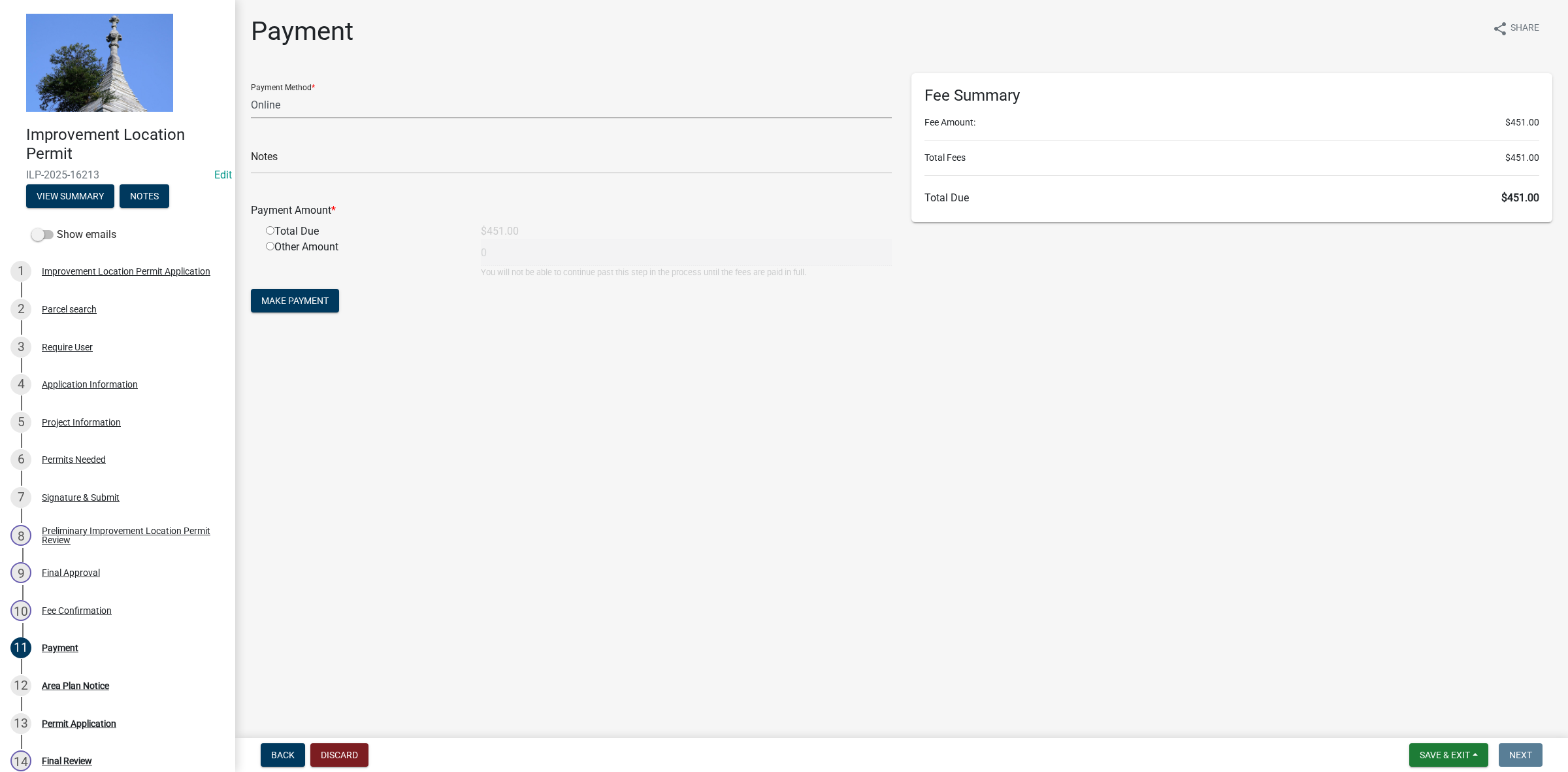
click at [292, 94] on select "Credit Card POS Check Cash Online" at bounding box center [571, 104] width 641 height 27
select select "1: 0"
click at [251, 91] on select "Credit Card POS Check Cash Online" at bounding box center [571, 104] width 641 height 27
click at [307, 156] on input "text" at bounding box center [571, 160] width 641 height 27
type input "10874"
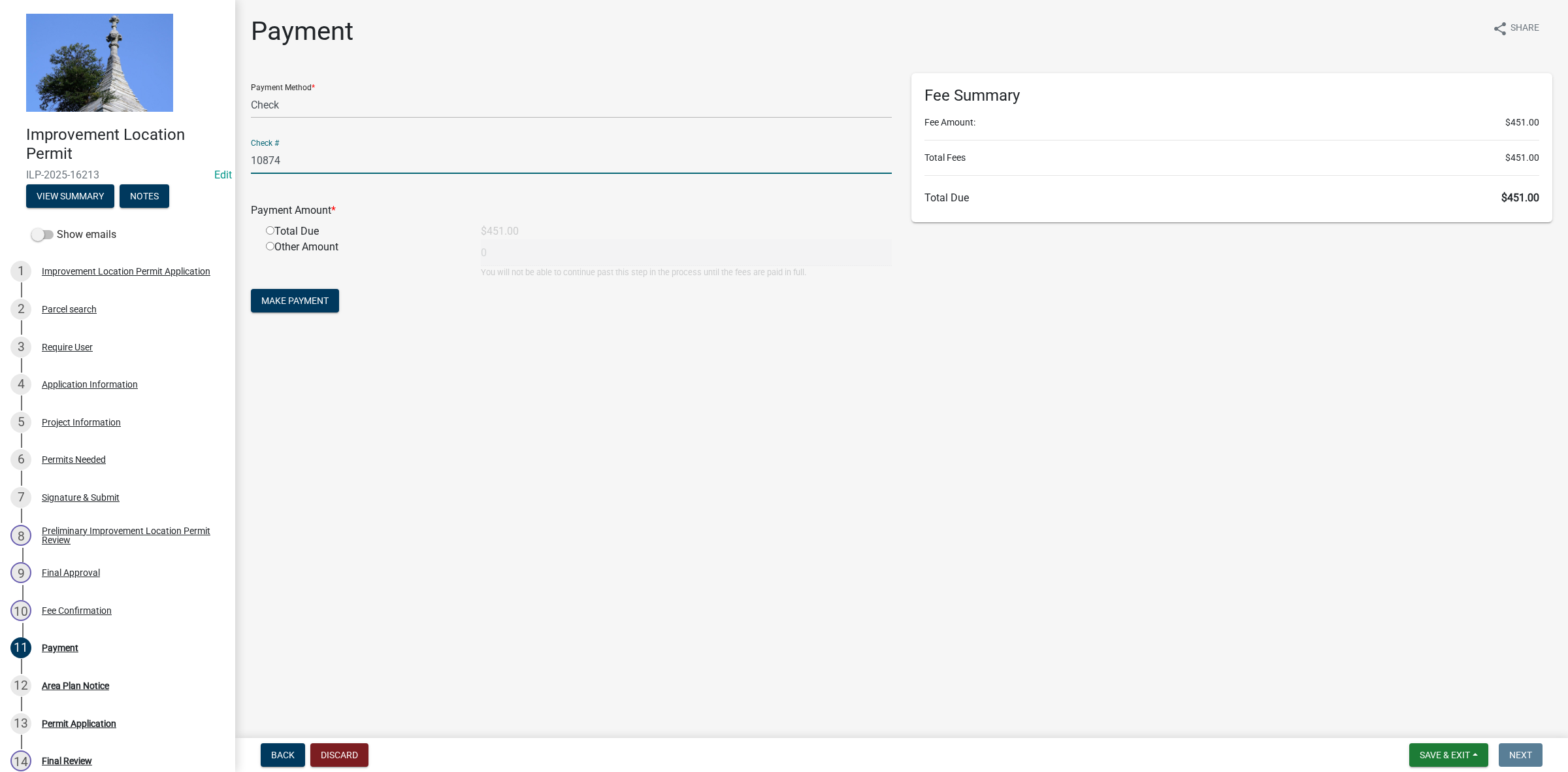
click at [269, 229] on input "radio" at bounding box center [270, 230] width 9 height 9
radio input "true"
type input "451"
click at [279, 290] on button "Make Payment" at bounding box center [294, 300] width 88 height 23
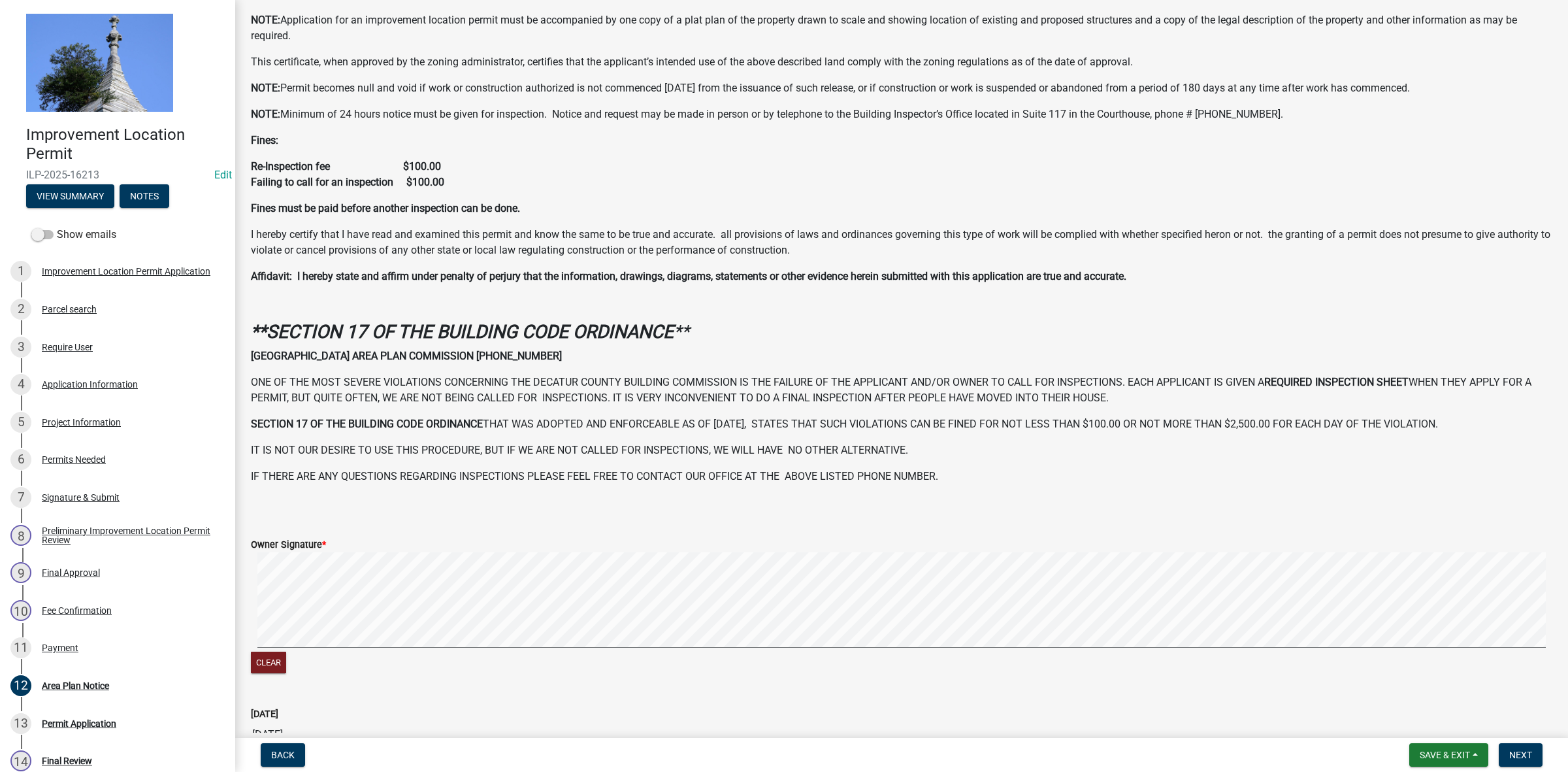
scroll to position [137, 0]
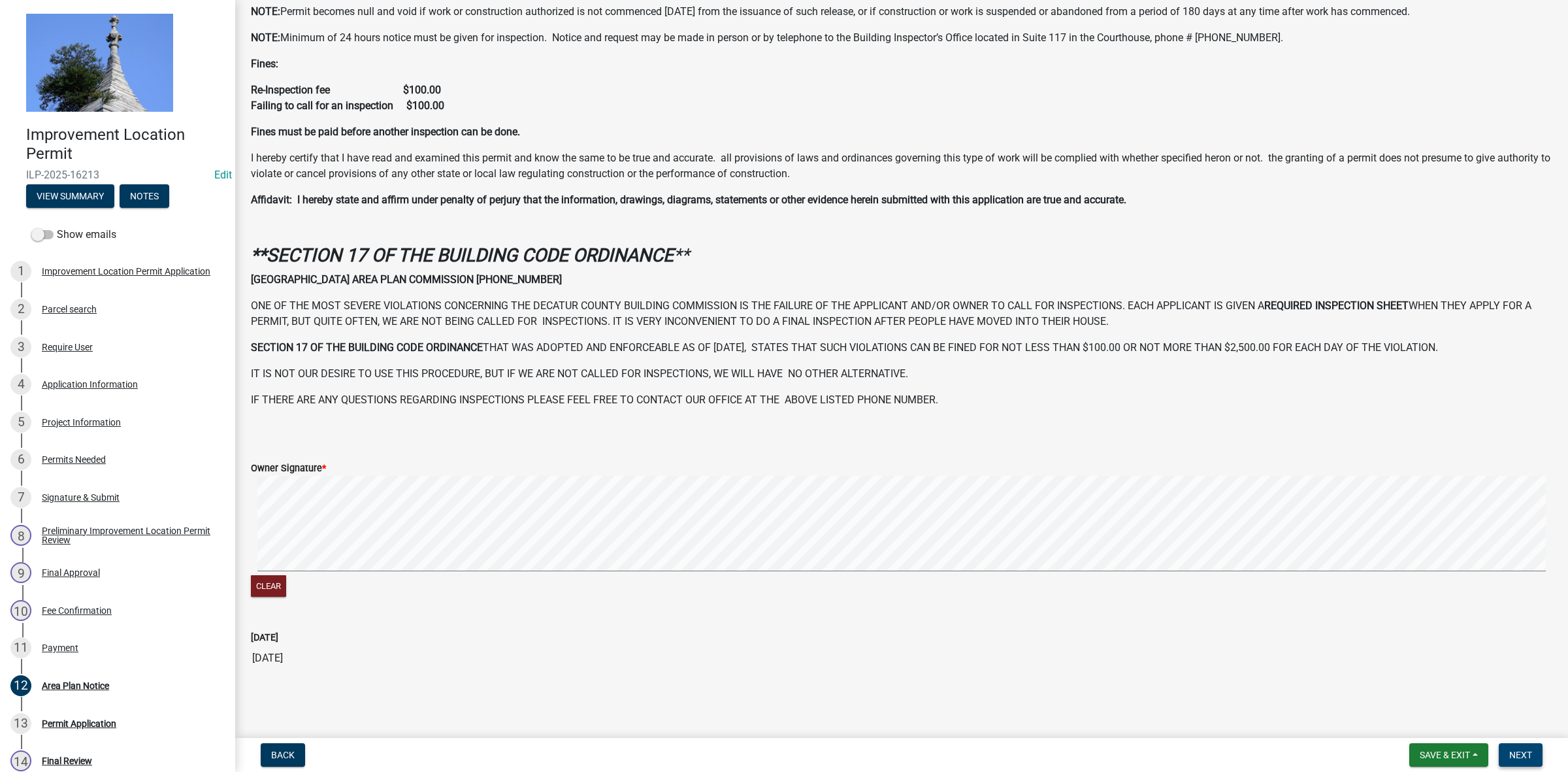
click at [1522, 750] on span "Next" at bounding box center [1520, 754] width 23 height 10
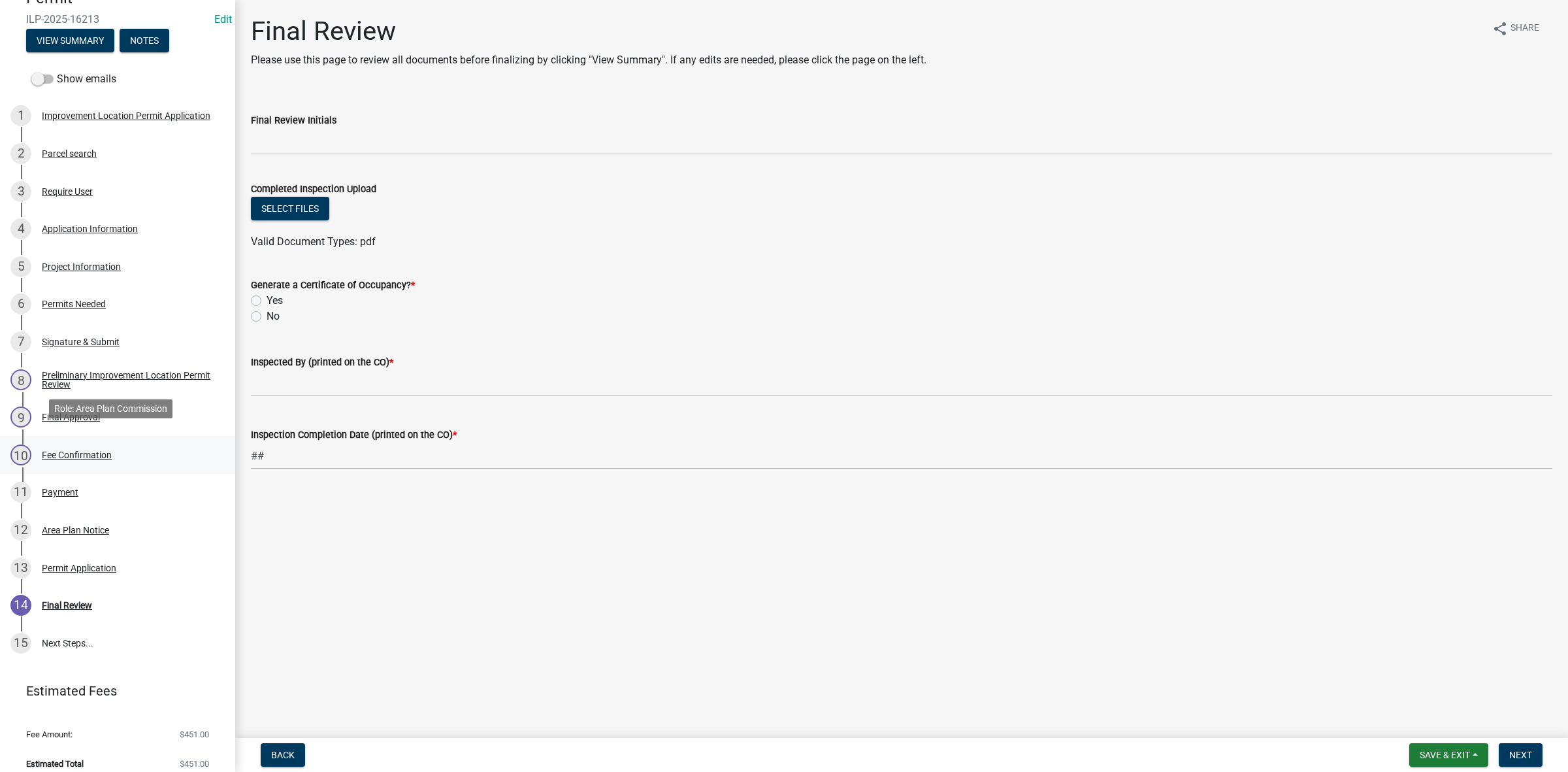
scroll to position [167, 0]
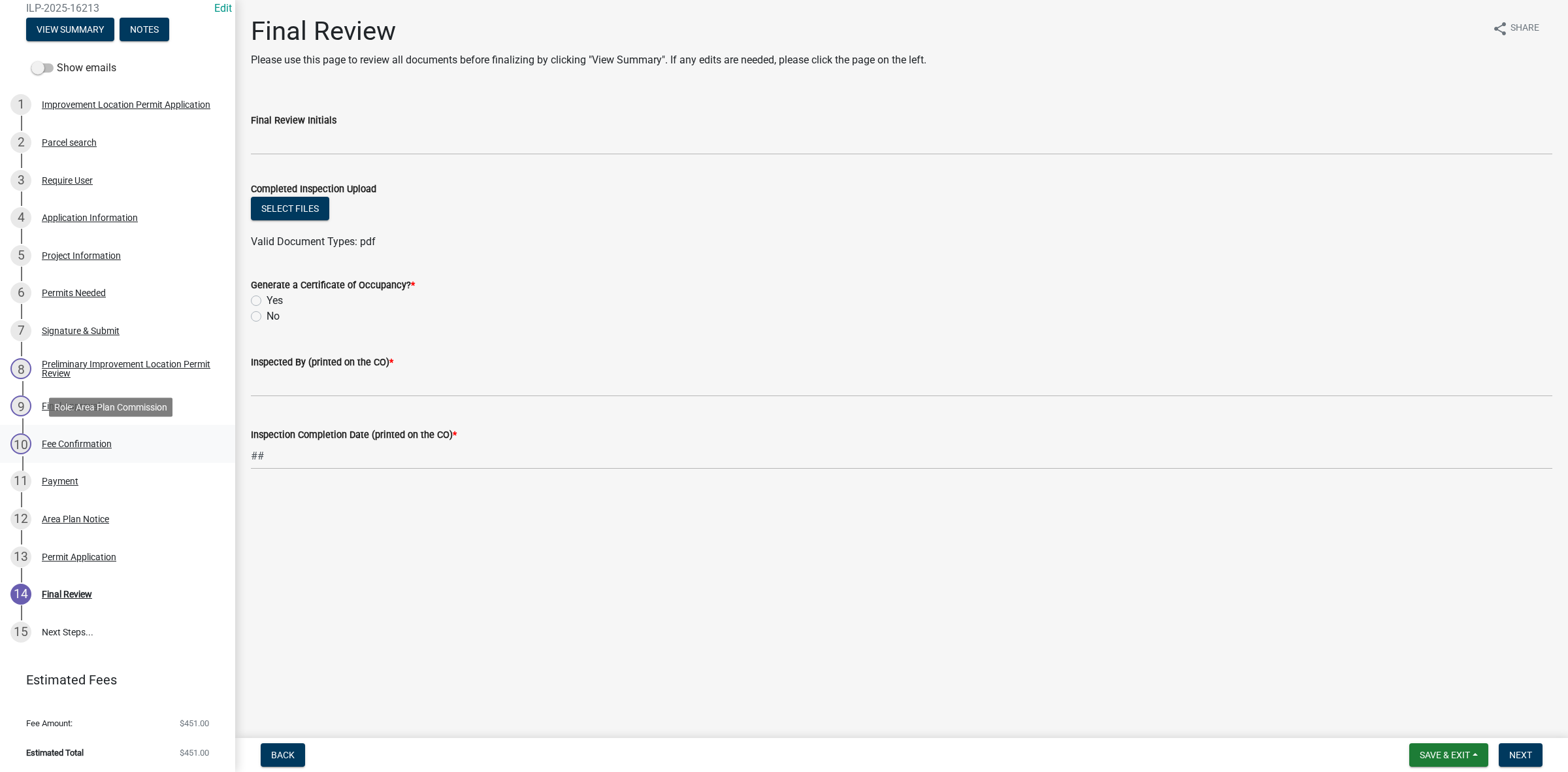
click at [65, 439] on div "Fee Confirmation" at bounding box center [77, 443] width 70 height 9
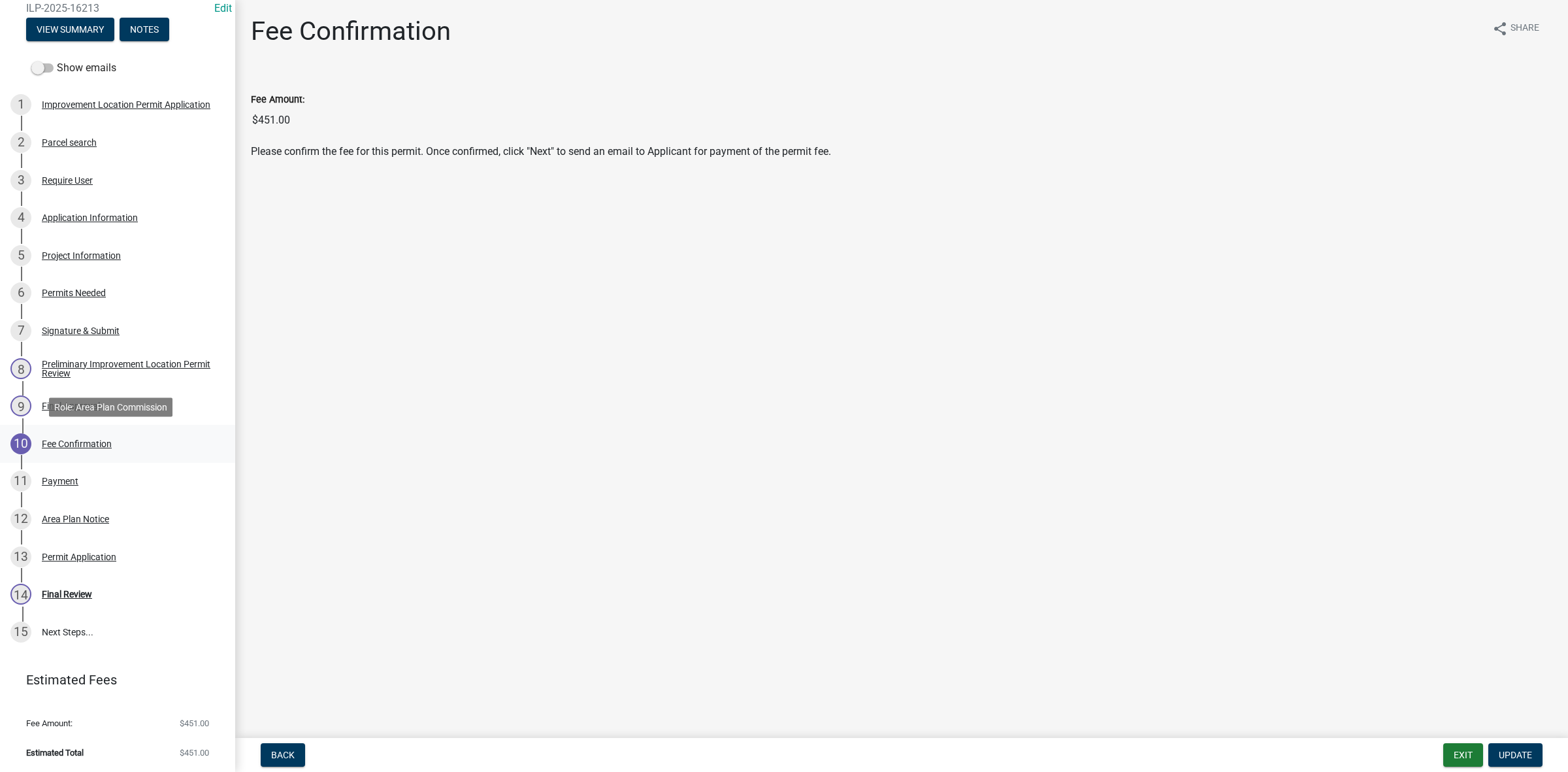
click at [81, 439] on div "Fee Confirmation" at bounding box center [77, 443] width 70 height 9
click at [57, 482] on div "Payment" at bounding box center [60, 480] width 36 height 9
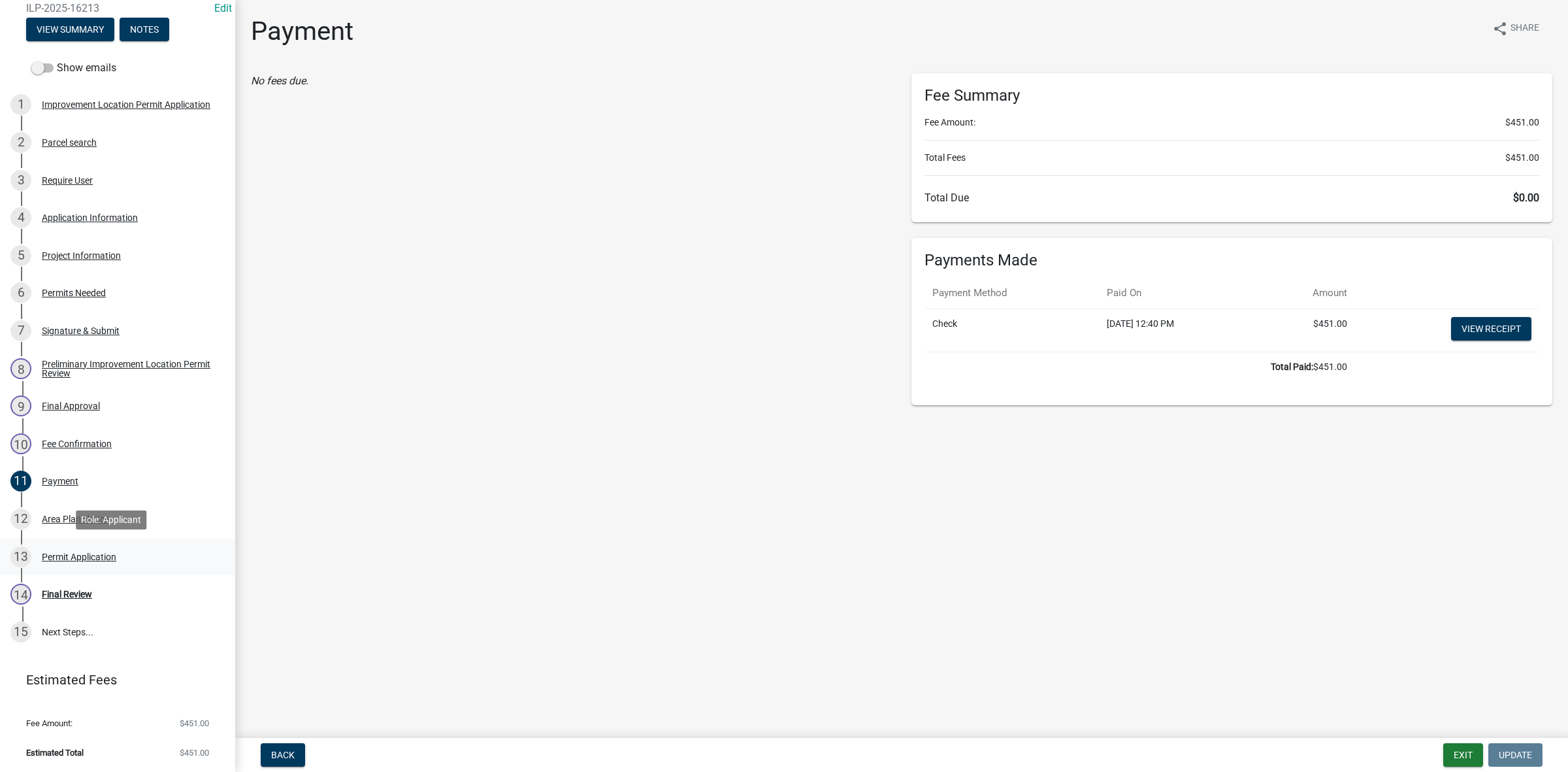
click at [70, 556] on div "Permit Application" at bounding box center [79, 556] width 74 height 9
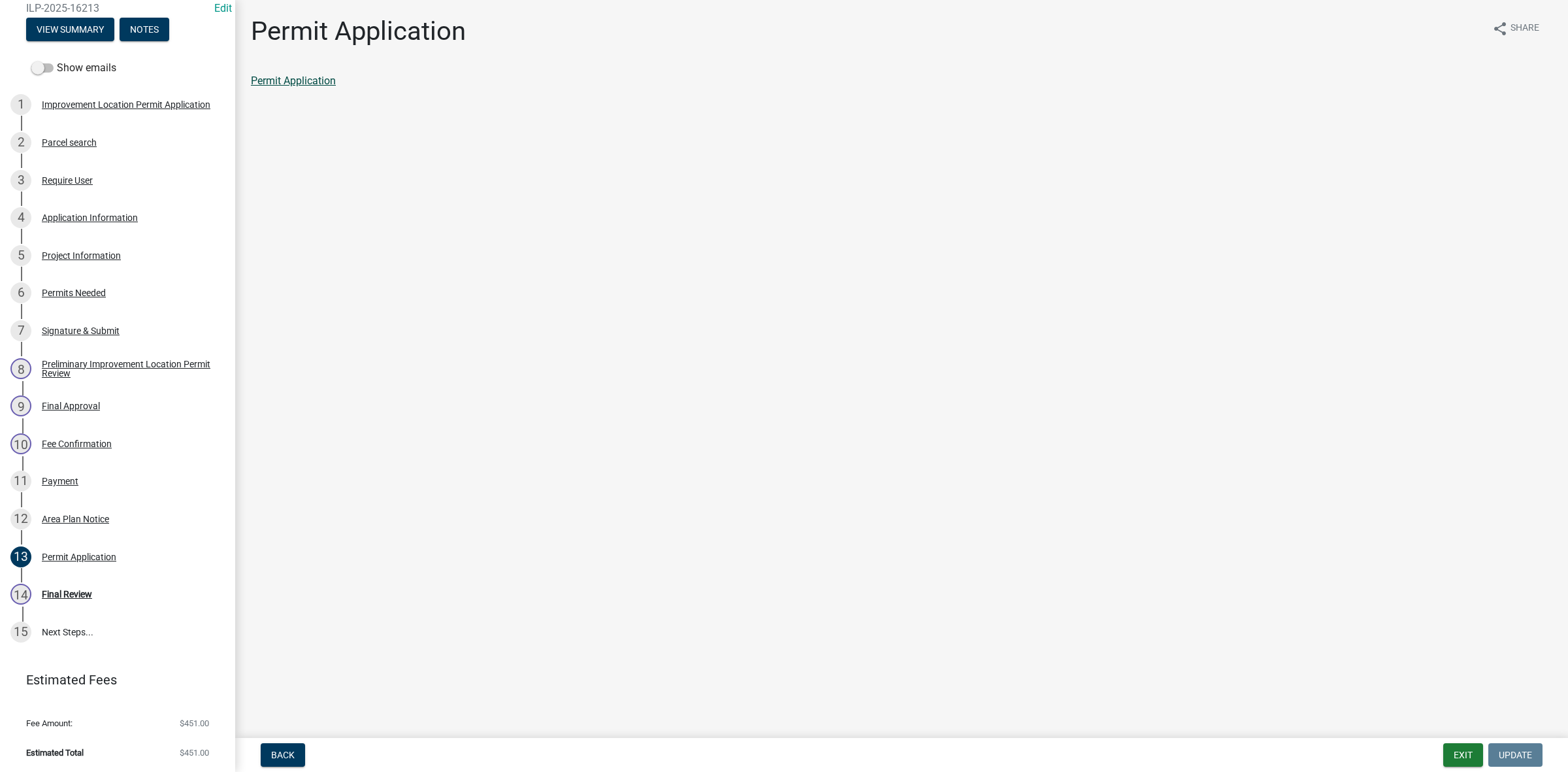
click at [311, 81] on link "Permit Application" at bounding box center [293, 80] width 85 height 12
click at [73, 521] on div "Area Plan Notice" at bounding box center [75, 518] width 67 height 9
